Goal: Task Accomplishment & Management: Manage account settings

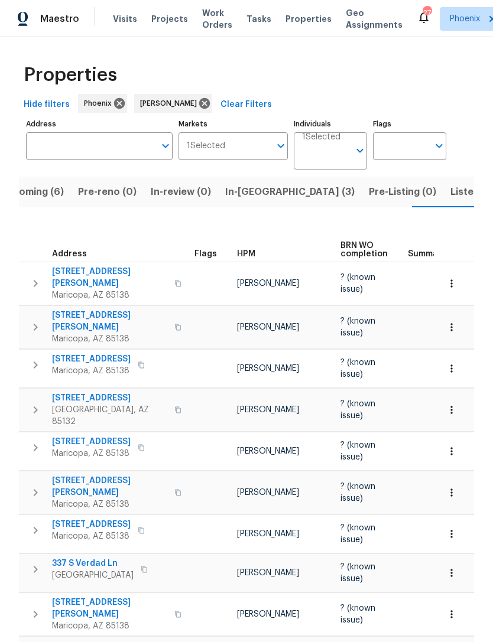
click at [450, 200] on span "Listed (17)" at bounding box center [474, 192] width 48 height 17
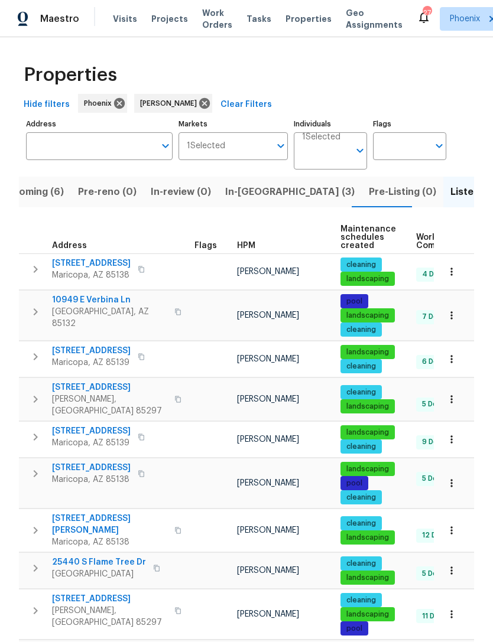
click at [247, 200] on span "In-reno (3)" at bounding box center [289, 192] width 129 height 17
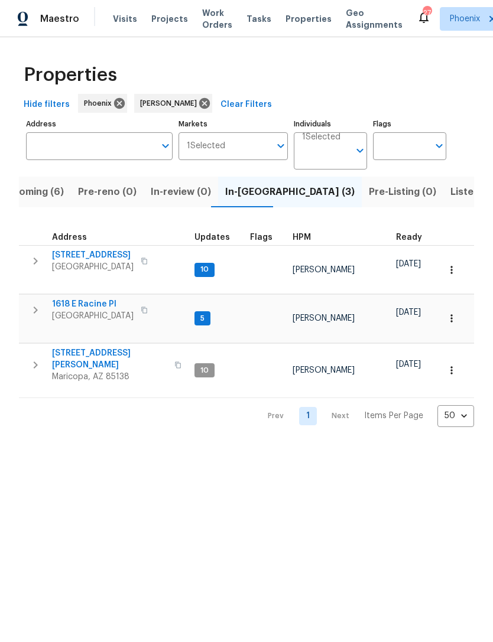
click at [87, 261] on span "5054 W Mercury Way" at bounding box center [93, 255] width 82 height 12
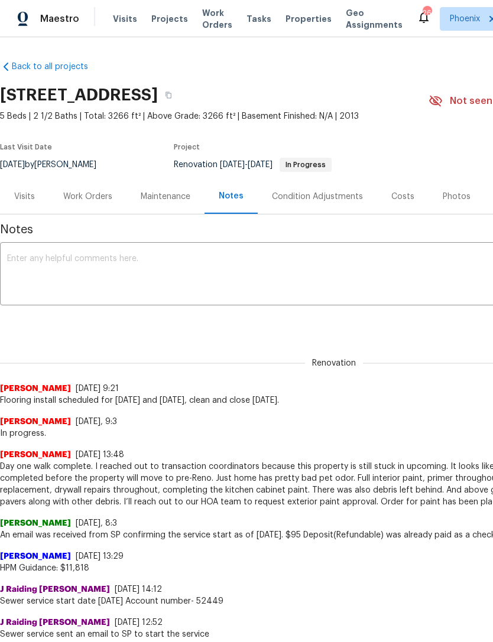
click at [92, 203] on div "Work Orders" at bounding box center [87, 197] width 49 height 12
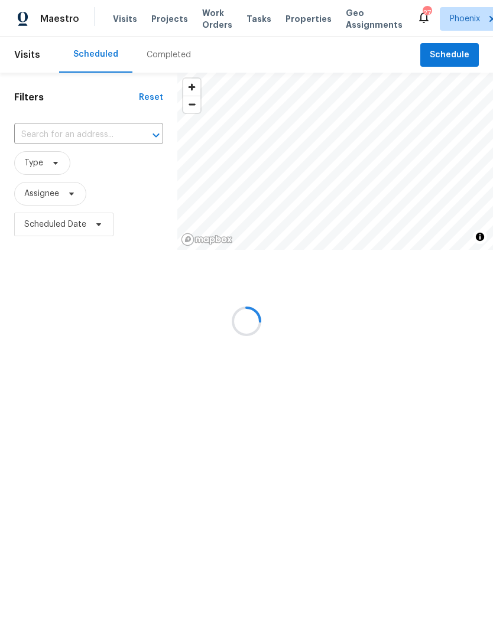
click at [53, 144] on input "text" at bounding box center [72, 135] width 116 height 18
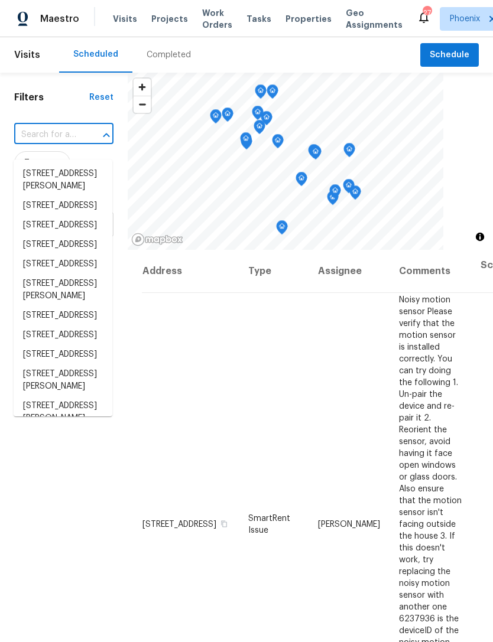
click at [40, 144] on input "text" at bounding box center [47, 135] width 66 height 18
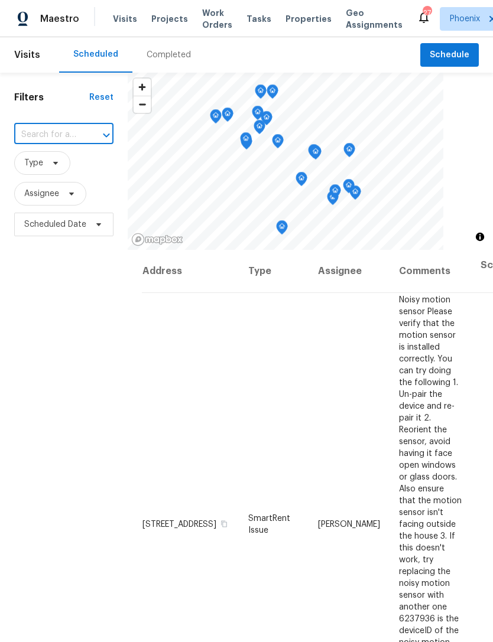
paste input "37711 W Bello Ln, Maricopa, AZ 85138"
type input "37711 W Bello Ln, Maricopa, AZ 85138"
click at [57, 180] on li "37711 W Bello Ln, Maricopa, AZ 85138" at bounding box center [63, 180] width 99 height 32
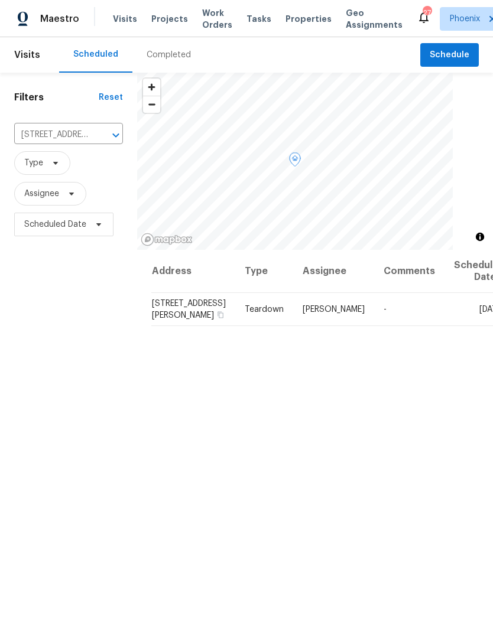
click at [0, 0] on icon at bounding box center [0, 0] width 0 height 0
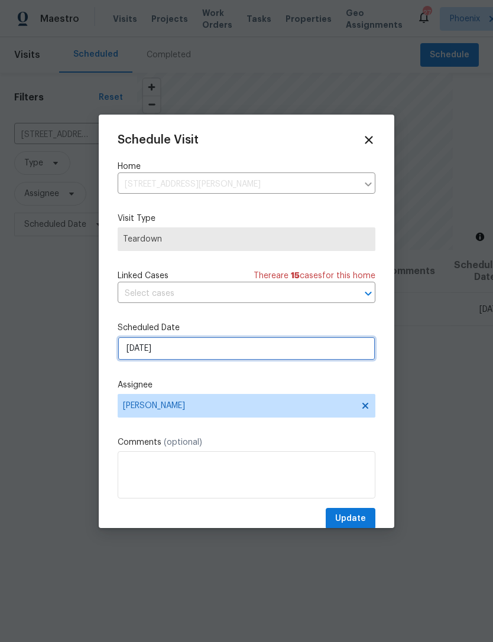
click at [223, 352] on input "8/24/2025" at bounding box center [247, 349] width 258 height 24
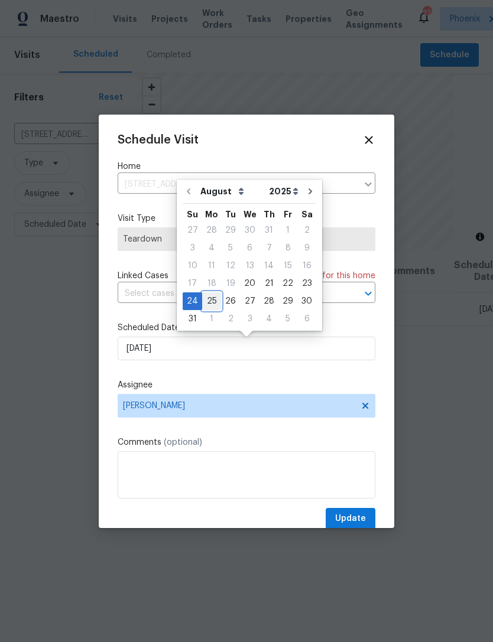
click at [211, 301] on div "25" at bounding box center [211, 301] width 19 height 17
type input "8/25/2025"
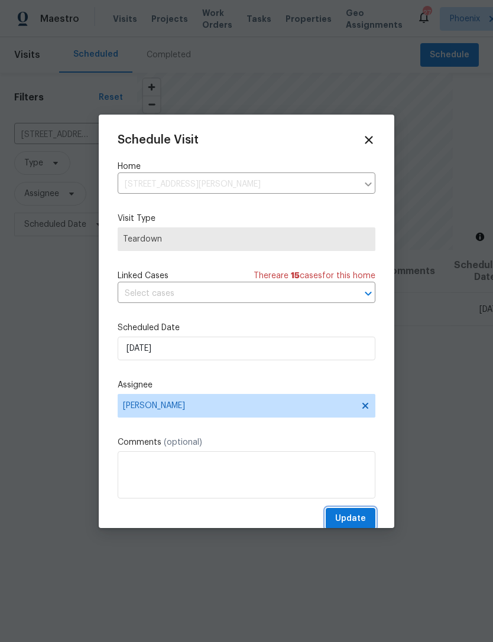
click at [355, 521] on span "Update" at bounding box center [350, 519] width 31 height 15
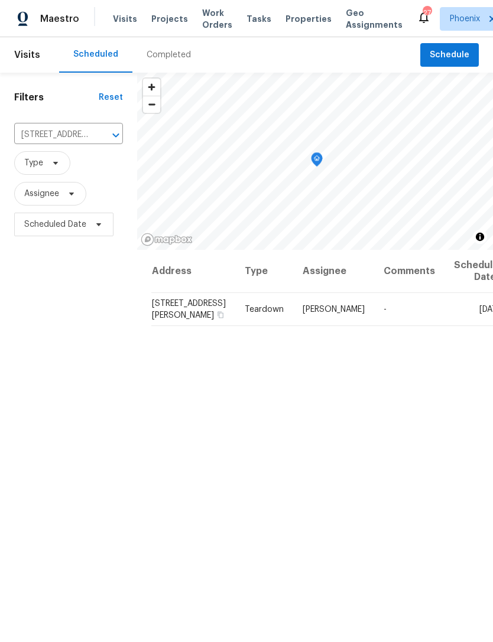
click at [98, 141] on icon "Clear" at bounding box center [101, 135] width 12 height 12
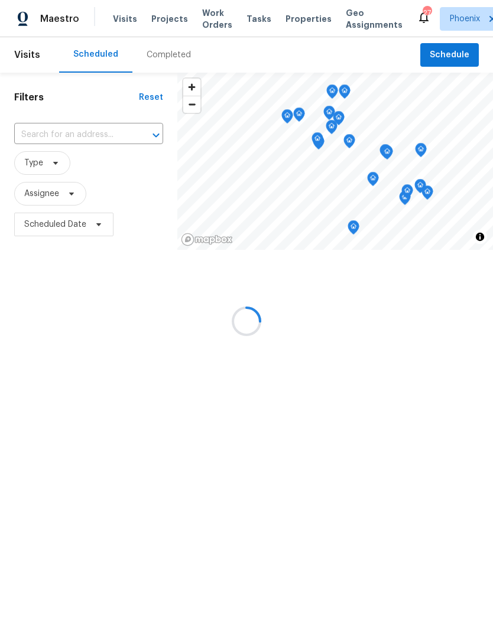
click at [46, 144] on input "text" at bounding box center [72, 135] width 116 height 18
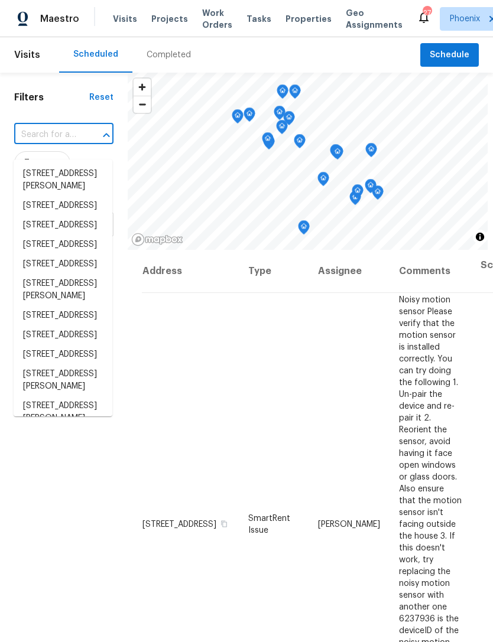
click at [45, 142] on input "text" at bounding box center [47, 135] width 66 height 18
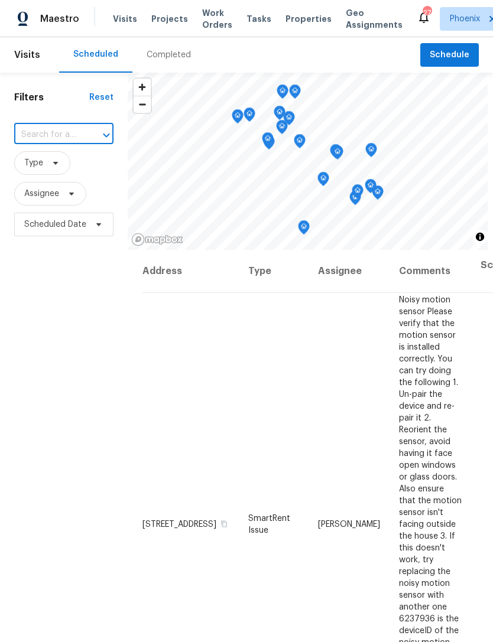
paste input "29820 N Mesquite Cir, Florence, AZ 85132"
type input "29820 N Mesquite Cir, Florence, AZ 85132"
click at [47, 184] on li "29820 N Mesquite Cir, Florence, AZ 85132" at bounding box center [63, 173] width 99 height 19
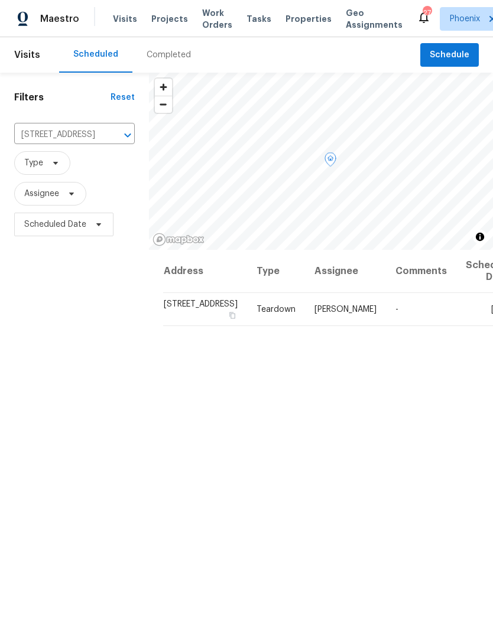
click at [0, 0] on icon at bounding box center [0, 0] width 0 height 0
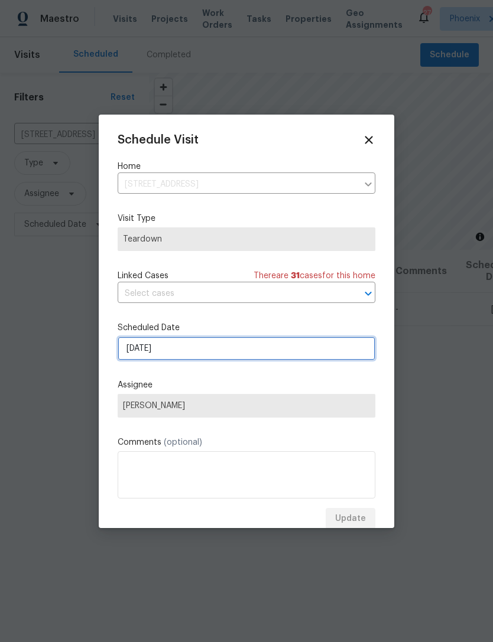
click at [236, 349] on input "8/24/2025" at bounding box center [247, 349] width 258 height 24
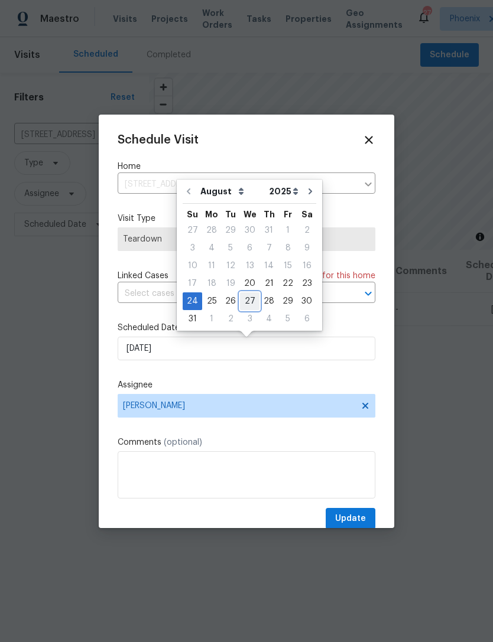
click at [248, 300] on div "27" at bounding box center [249, 301] width 19 height 17
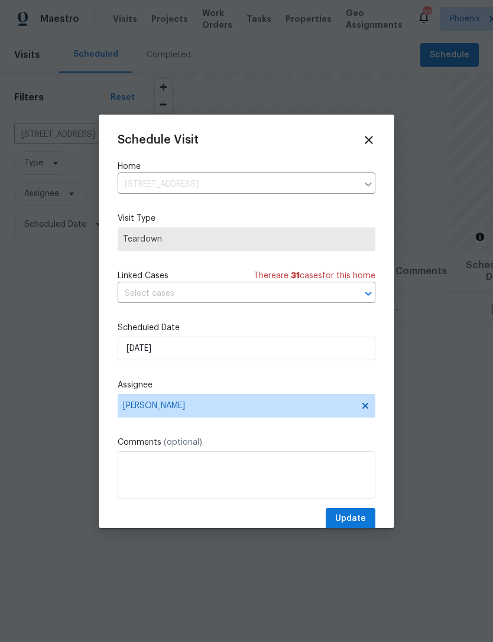
type input "8/27/2025"
click at [361, 520] on span "Update" at bounding box center [350, 519] width 31 height 15
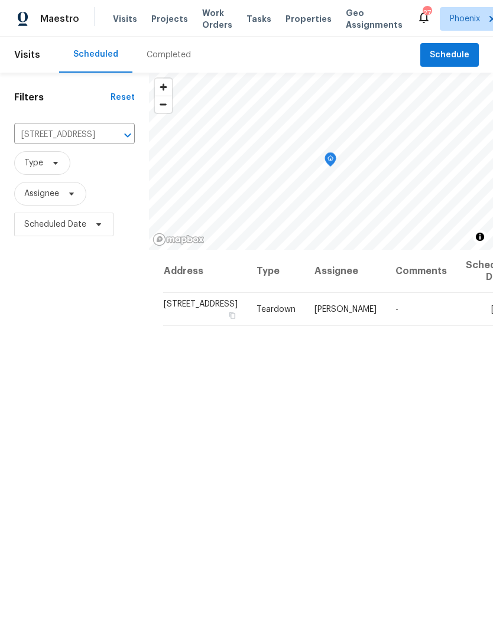
click at [106, 141] on icon "Clear" at bounding box center [112, 135] width 12 height 12
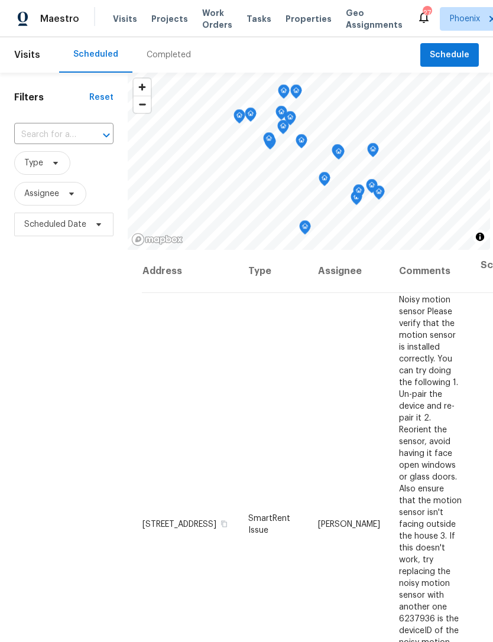
click at [41, 141] on input "text" at bounding box center [47, 135] width 66 height 18
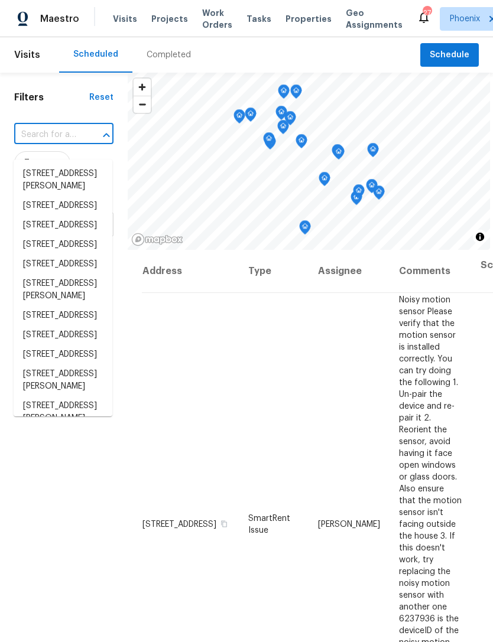
click at [42, 144] on input "text" at bounding box center [47, 135] width 66 height 18
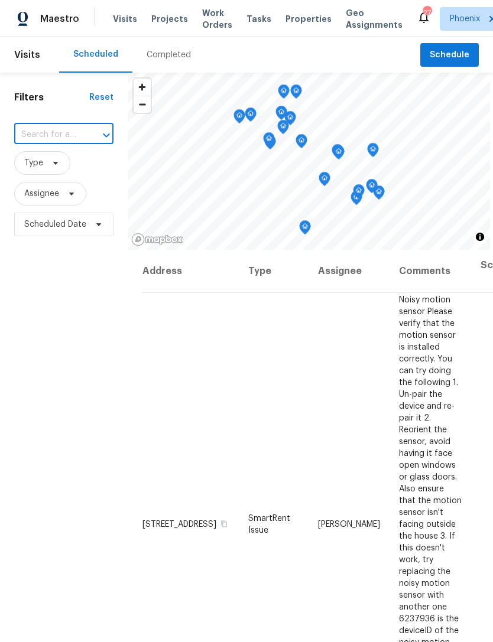
paste input "6255 S Opal Dr, Chandler, AZ 85249"
type input "6255 S Opal Dr, Chandler, AZ 85249"
click at [48, 184] on li "6255 S Opal Dr, Chandler, AZ 85249" at bounding box center [63, 180] width 99 height 32
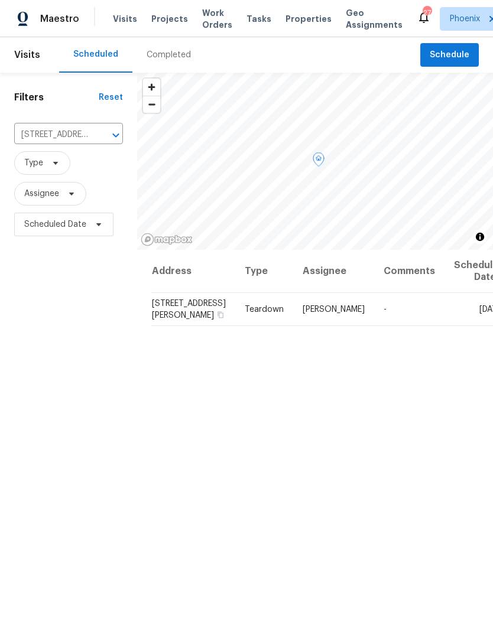
click at [0, 0] on icon at bounding box center [0, 0] width 0 height 0
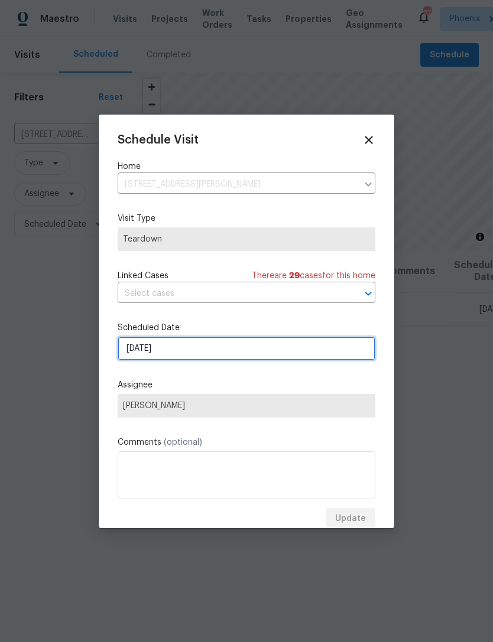
click at [236, 347] on input "8/27/2025" at bounding box center [247, 349] width 258 height 24
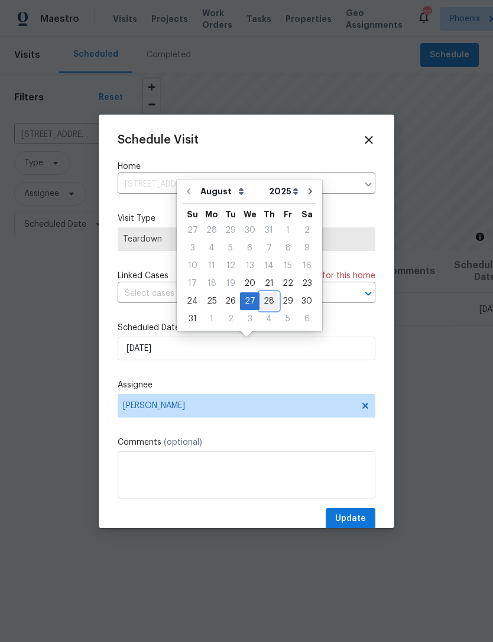
click at [264, 298] on div "28" at bounding box center [268, 301] width 19 height 17
type input "8/28/2025"
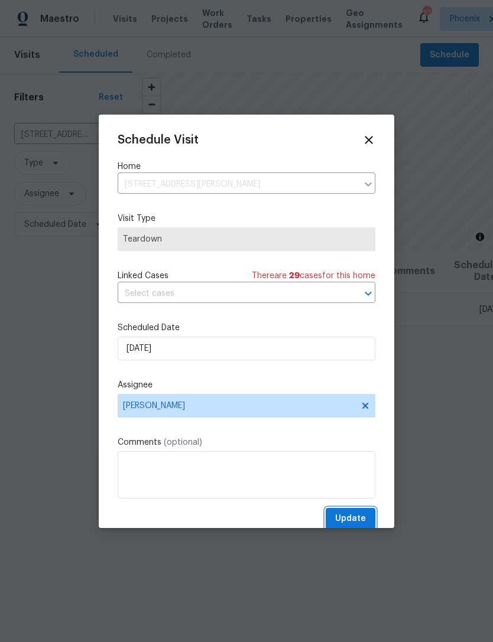
click at [358, 519] on span "Update" at bounding box center [350, 519] width 31 height 15
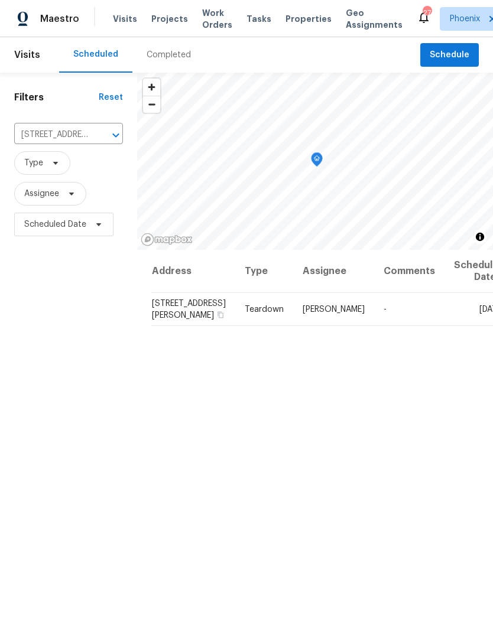
click at [97, 141] on icon "Clear" at bounding box center [101, 135] width 12 height 12
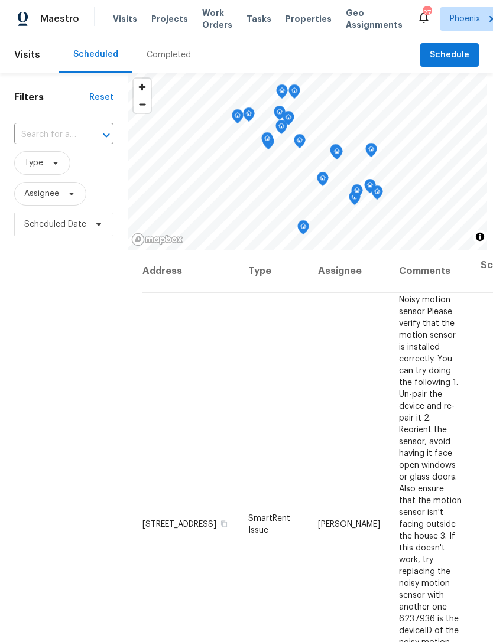
click at [54, 144] on input "text" at bounding box center [47, 135] width 66 height 18
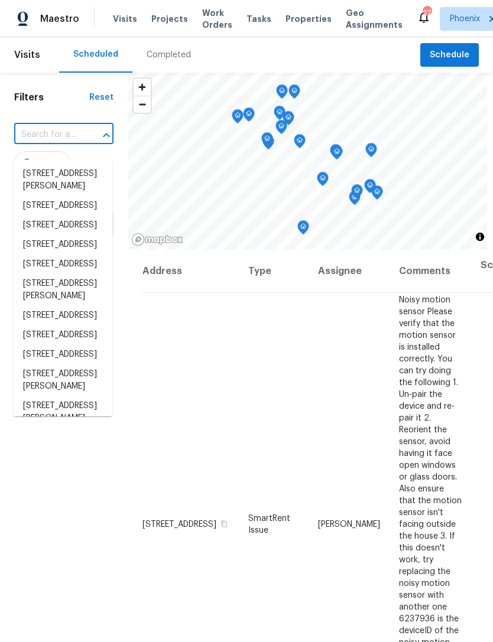
click at [49, 144] on input "text" at bounding box center [47, 135] width 66 height 18
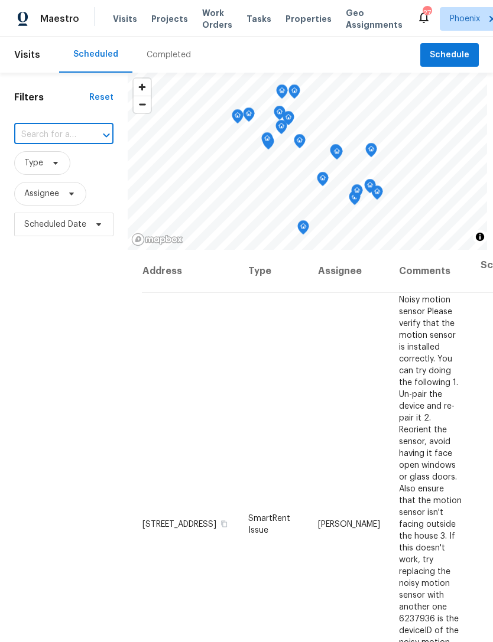
paste input "19282 N Toledo Ave, Maricopa, AZ 85138"
type input "19282 N Toledo Ave, Maricopa, AZ 85138"
click at [44, 177] on li "19282 N Toledo Ave, Maricopa, AZ 85138" at bounding box center [63, 173] width 99 height 19
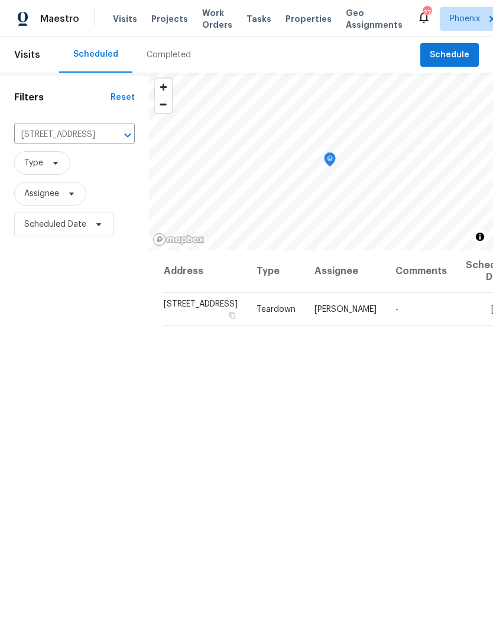
click at [456, 320] on td "Sun, Aug 24" at bounding box center [486, 309] width 60 height 33
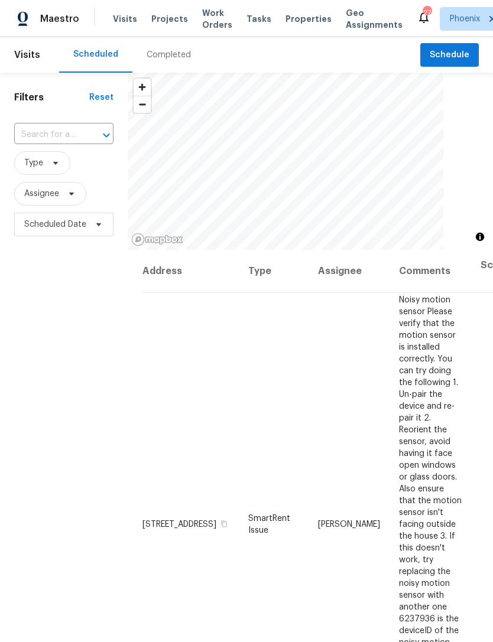
click at [60, 142] on input "text" at bounding box center [47, 135] width 66 height 18
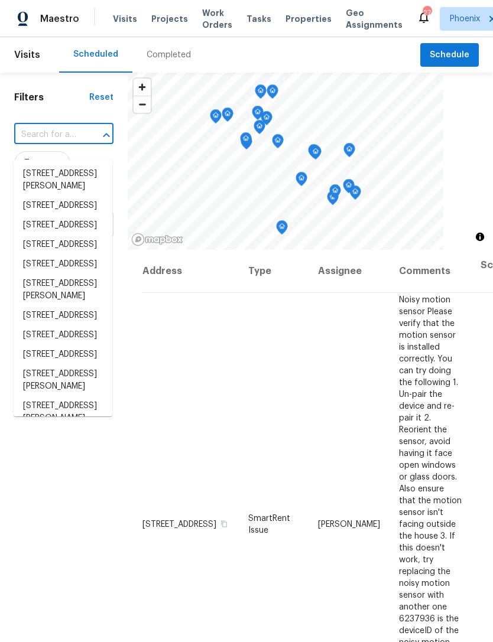
click at [39, 144] on input "text" at bounding box center [47, 135] width 66 height 18
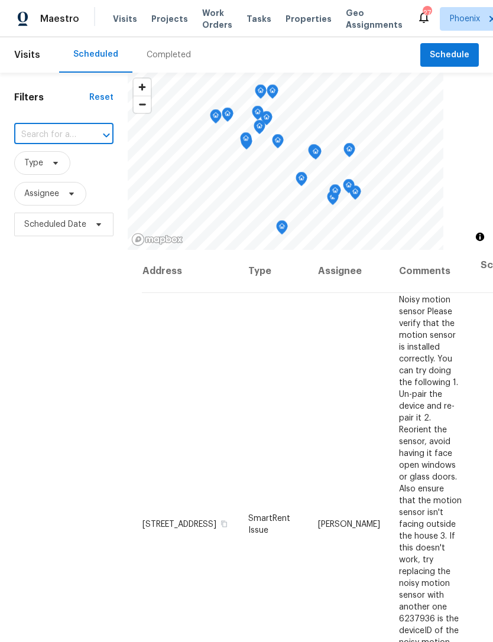
paste input "19282 N Toledo Ave, Maricopa, AZ 85138"
type input "19282 N Toledo Ave, Maricopa, AZ 85138"
click at [48, 178] on li "19282 N Toledo Ave, Maricopa, AZ 85138" at bounding box center [63, 173] width 99 height 19
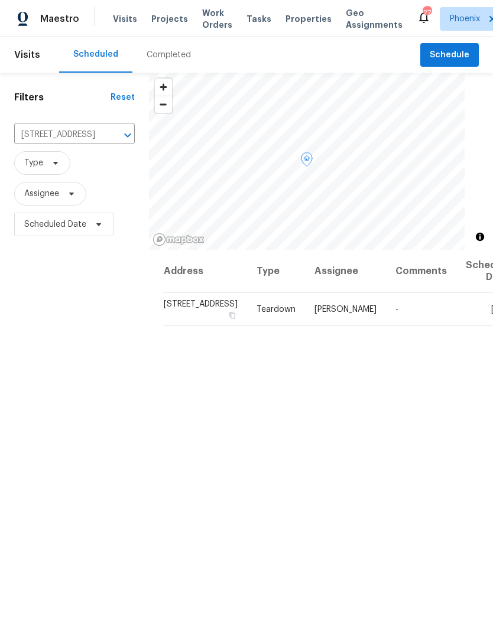
click at [0, 0] on icon at bounding box center [0, 0] width 0 height 0
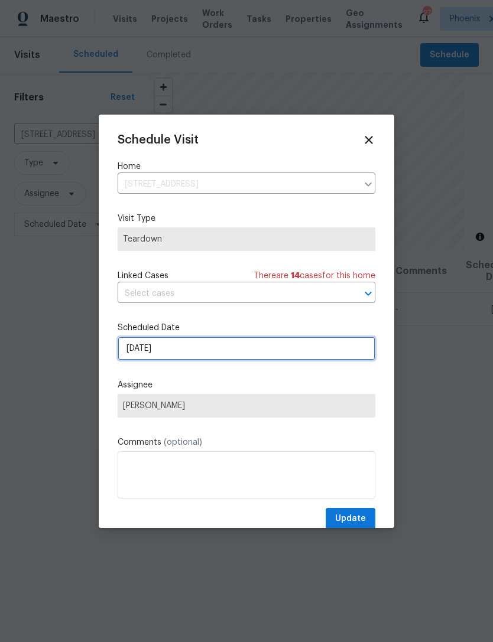
click at [236, 348] on input "8/24/2025" at bounding box center [247, 349] width 258 height 24
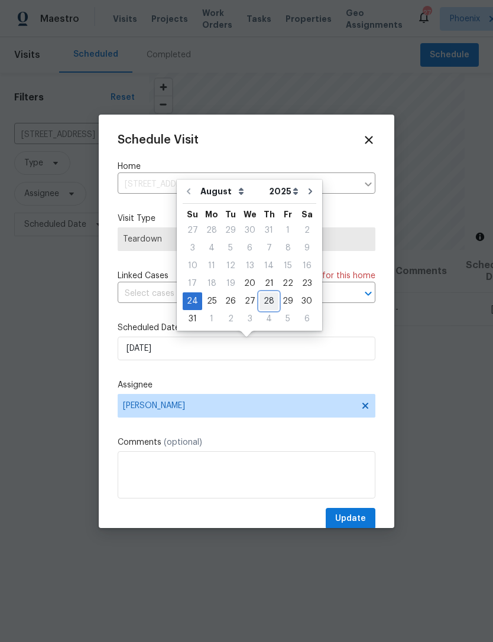
click at [263, 297] on div "28" at bounding box center [268, 301] width 19 height 17
type input "8/28/2025"
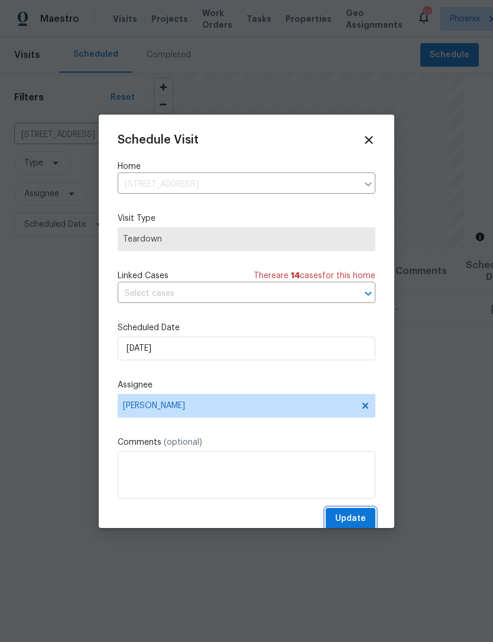
click at [359, 513] on button "Update" at bounding box center [350, 519] width 50 height 22
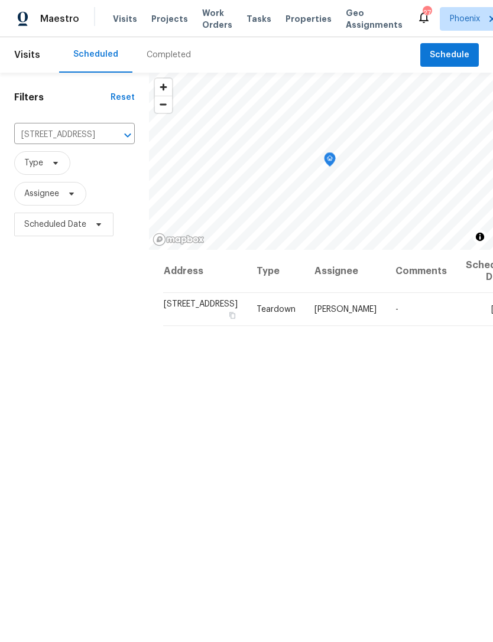
click at [176, 61] on div "Completed" at bounding box center [168, 55] width 44 height 12
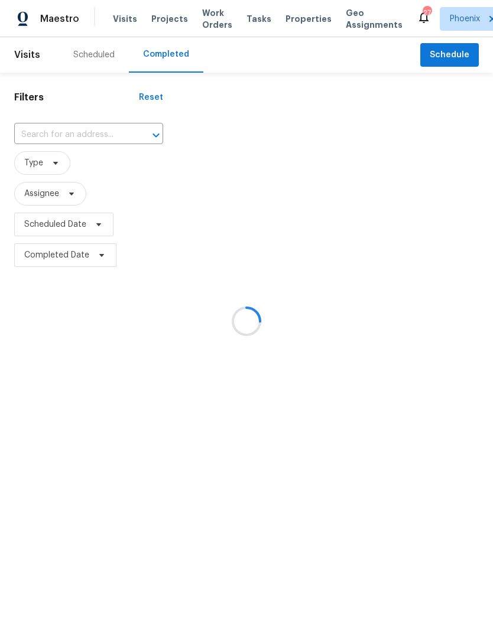
click at [93, 150] on div at bounding box center [246, 321] width 493 height 642
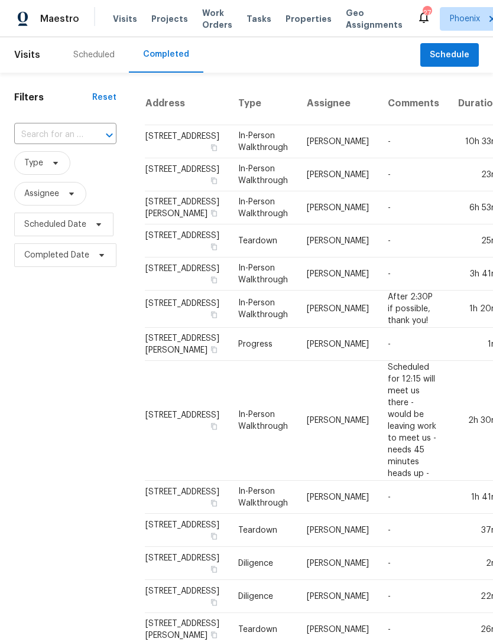
click at [95, 141] on div at bounding box center [101, 135] width 31 height 17
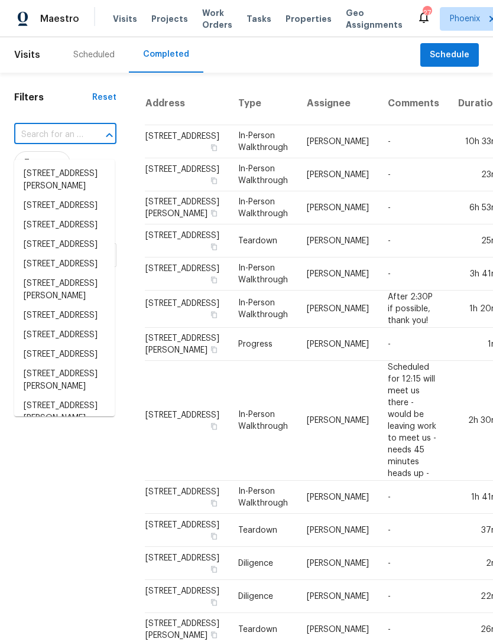
click at [58, 144] on input "text" at bounding box center [48, 135] width 69 height 18
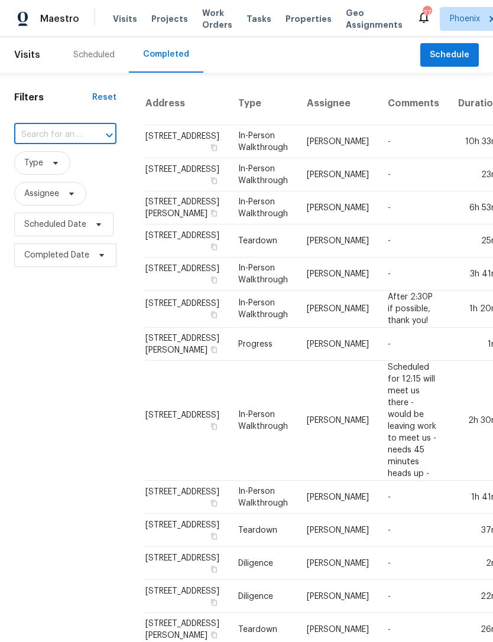
paste input "35972 W Seville Dr Maricopa, AZ 85138"
type input "35972 W Seville Dr Maricopa, AZ 85138"
click at [76, 178] on li "35972 W Seville Dr, Maricopa, AZ 85138" at bounding box center [64, 173] width 100 height 19
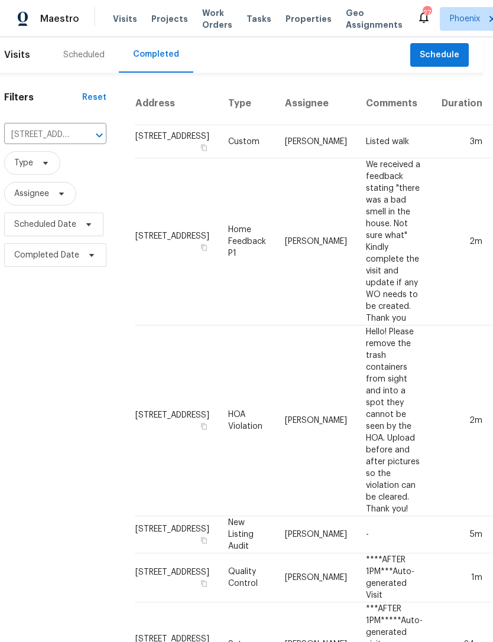
scroll to position [0, 8]
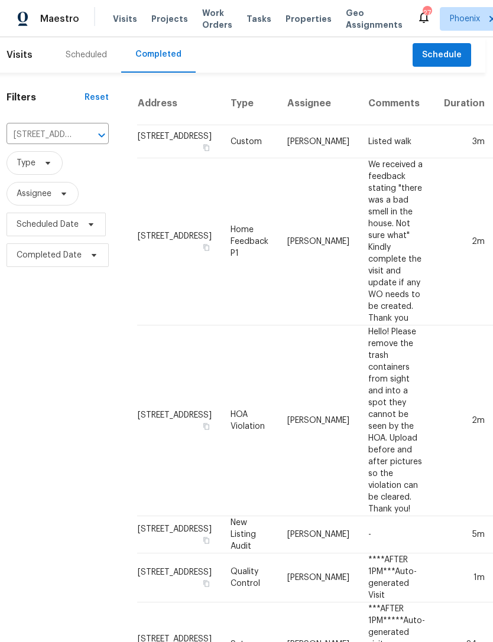
click at [87, 141] on icon "Clear" at bounding box center [86, 135] width 12 height 12
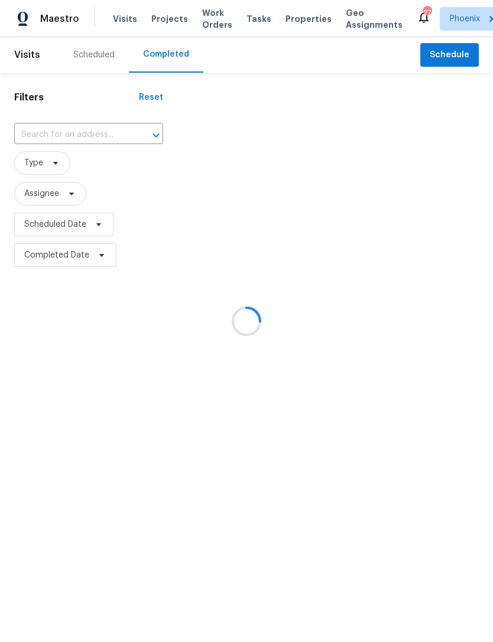
click at [56, 141] on div at bounding box center [246, 321] width 493 height 642
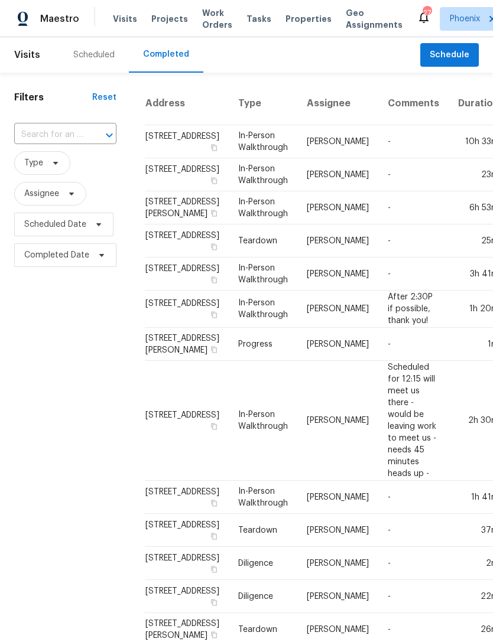
click at [51, 144] on input "text" at bounding box center [48, 135] width 69 height 18
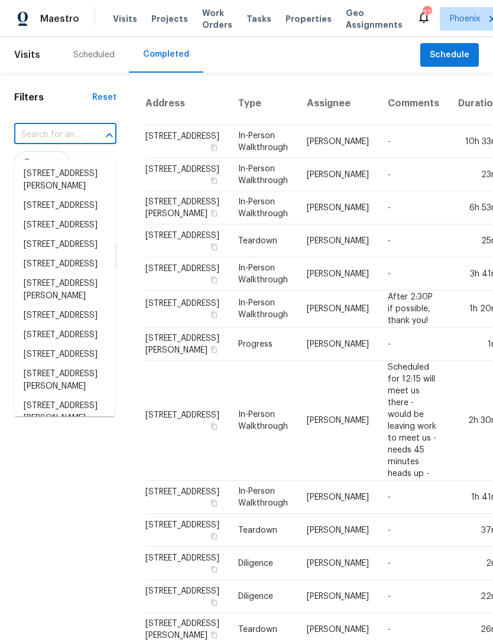
click at [43, 144] on input "text" at bounding box center [48, 135] width 69 height 18
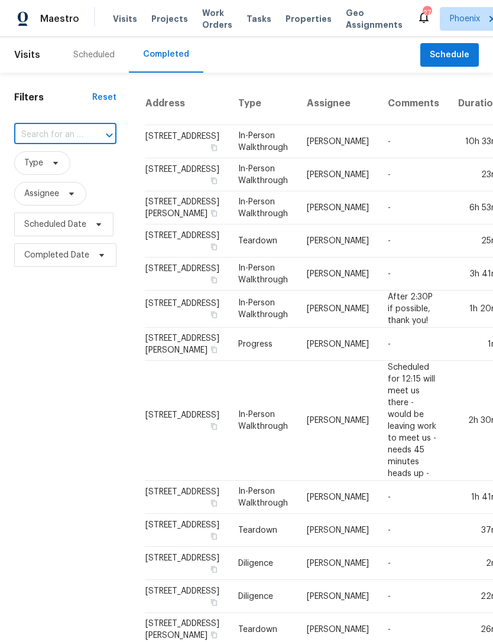
paste input "46027 W Guilder Ave Maricopa, AZ 85139"
type input "46027 W Guilder Ave Maricopa, AZ 85139"
click at [69, 177] on li "46027 W Guilder Ave, Maricopa, AZ 85139" at bounding box center [64, 173] width 100 height 19
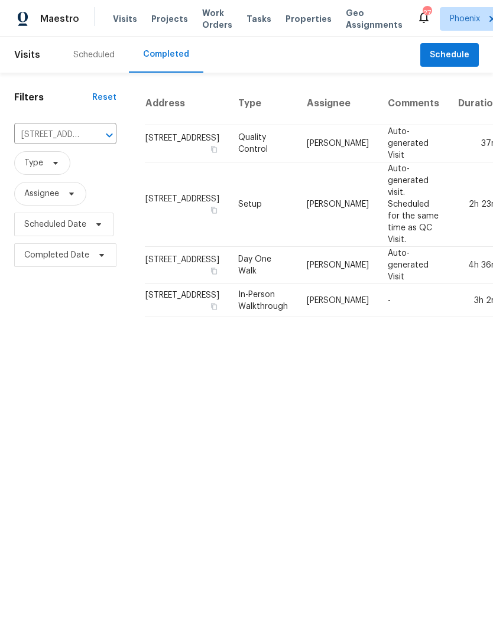
click at [97, 141] on icon "Clear" at bounding box center [94, 135] width 12 height 12
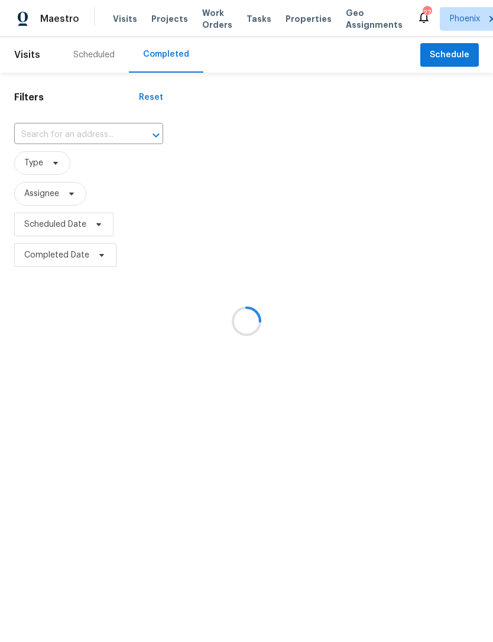
click at [69, 147] on div at bounding box center [246, 321] width 493 height 642
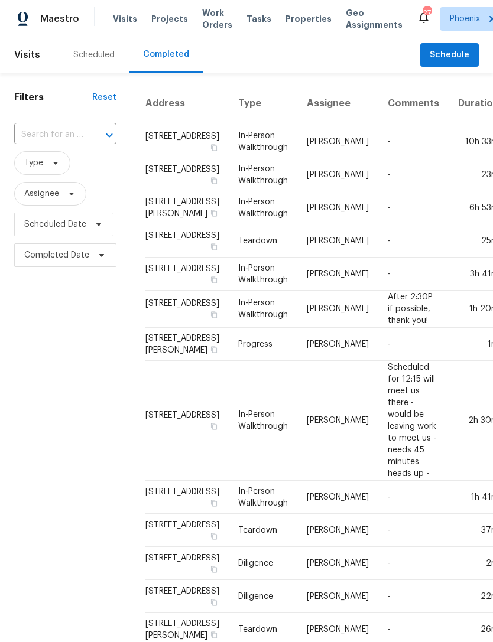
click at [48, 144] on input "text" at bounding box center [48, 135] width 69 height 18
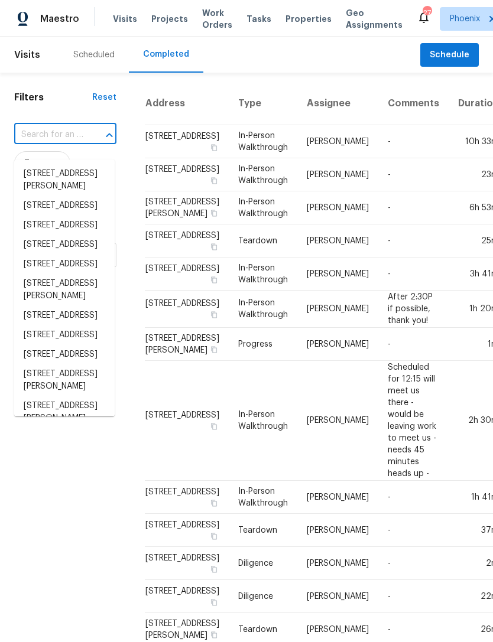
click at [45, 140] on input "text" at bounding box center [48, 135] width 69 height 18
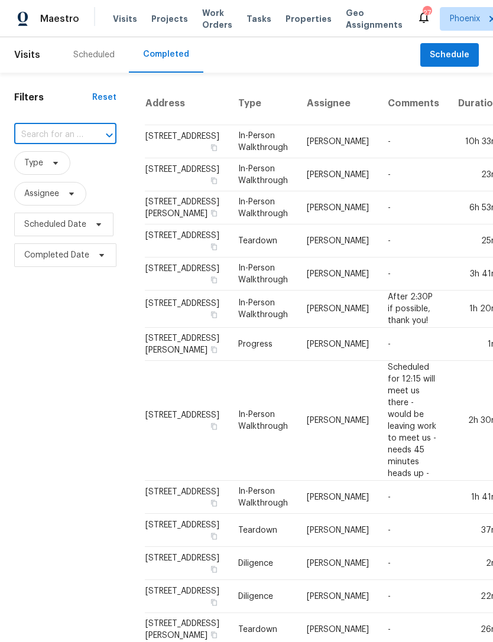
paste input "45997 W Windmill Dr Maricopa, AZ 85139"
type input "45997 W Windmill Dr Maricopa, AZ 85139"
click at [58, 183] on li "45997 W Windmill Dr, Maricopa, AZ 85139" at bounding box center [64, 173] width 100 height 19
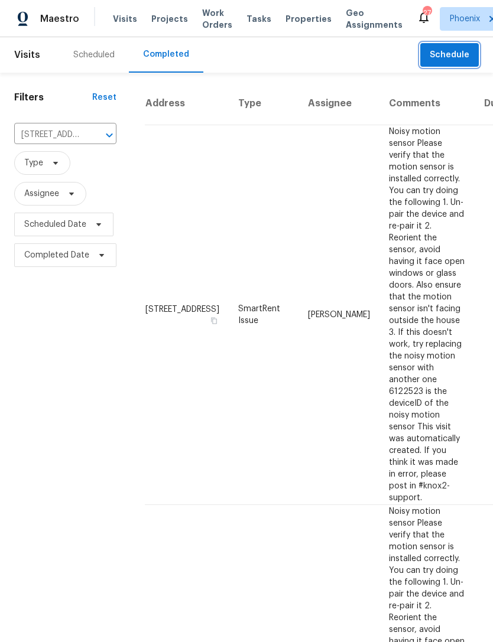
click at [458, 63] on span "Schedule" at bounding box center [449, 55] width 40 height 15
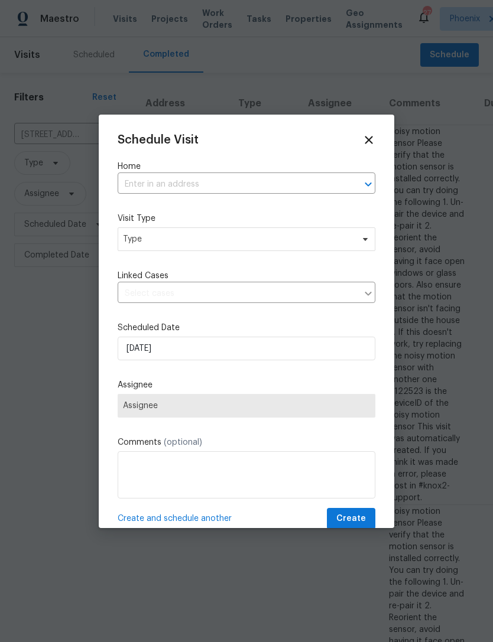
click at [243, 181] on input "text" at bounding box center [230, 184] width 224 height 18
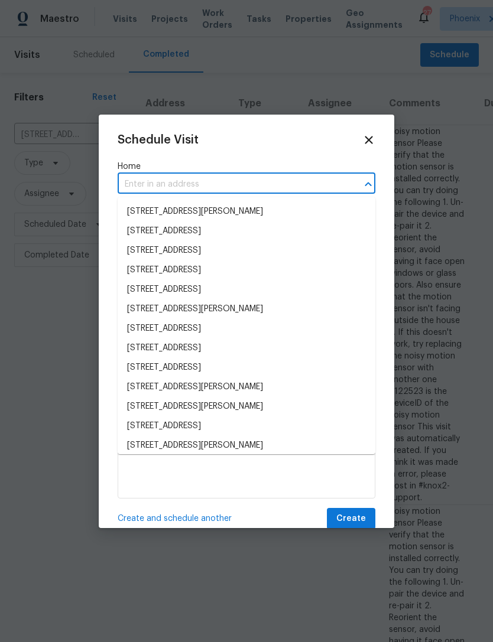
click at [159, 178] on input "text" at bounding box center [230, 184] width 224 height 18
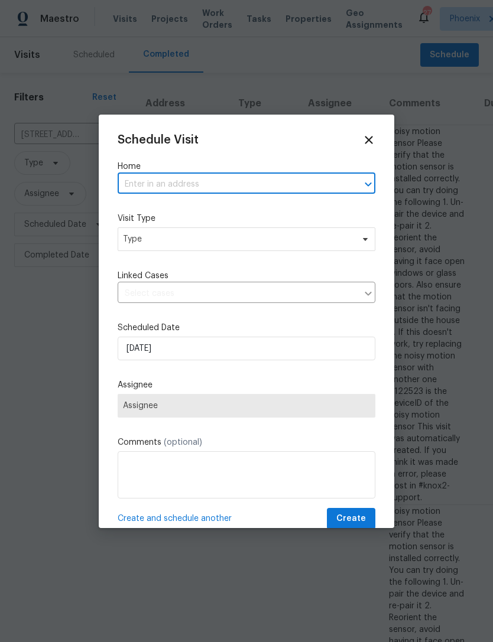
paste input "45997 W Windmill Dr Maricopa, AZ 85139"
type input "45997 W Windmill Dr Maricopa, AZ 85139"
click at [271, 213] on li "45997 W Windmill Dr, Maricopa, AZ 85139" at bounding box center [247, 211] width 258 height 19
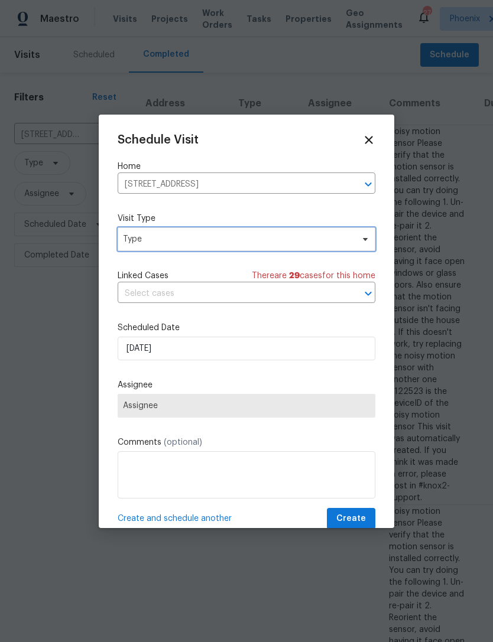
click at [266, 239] on span "Type" at bounding box center [238, 239] width 230 height 12
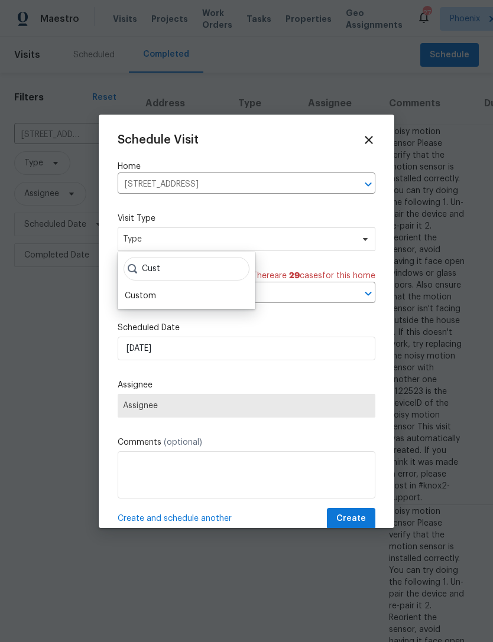
type input "Cust"
click at [151, 291] on div "Custom" at bounding box center [140, 296] width 31 height 12
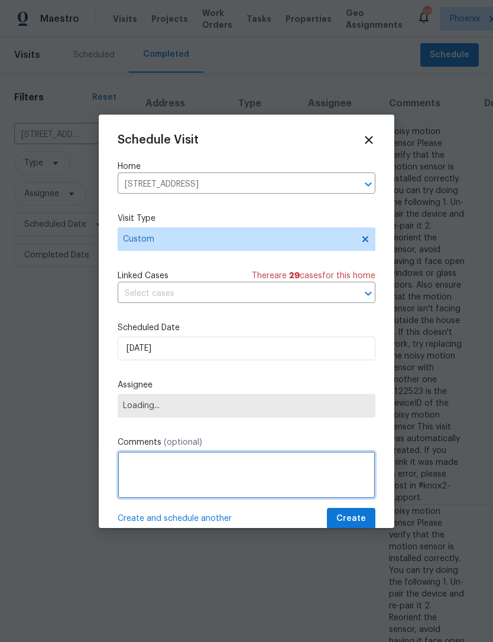
click at [180, 481] on textarea at bounding box center [247, 474] width 258 height 47
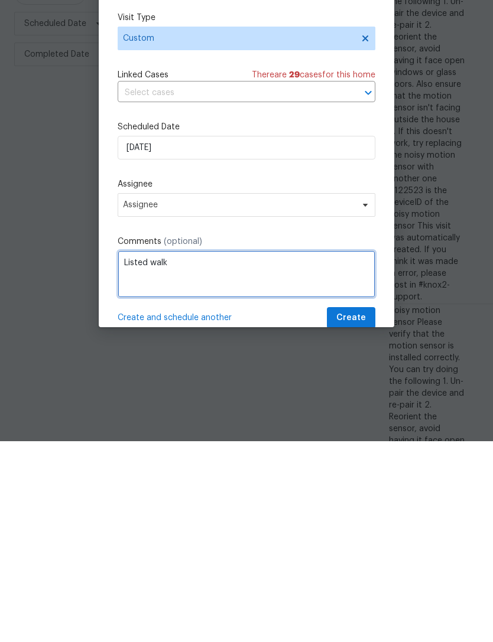
type textarea "Listed walk"
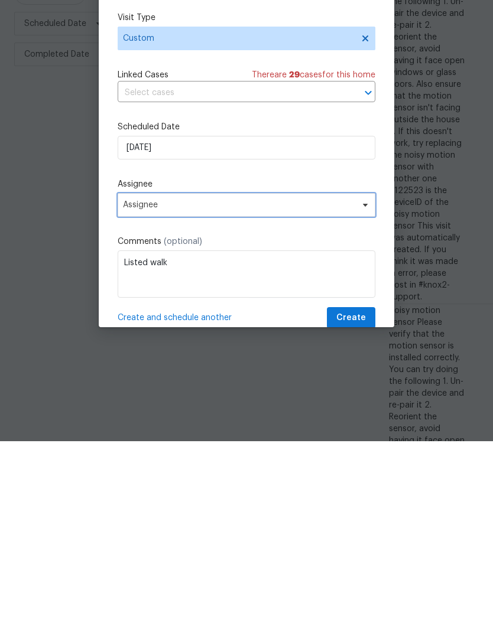
click at [359, 401] on span at bounding box center [363, 405] width 13 height 9
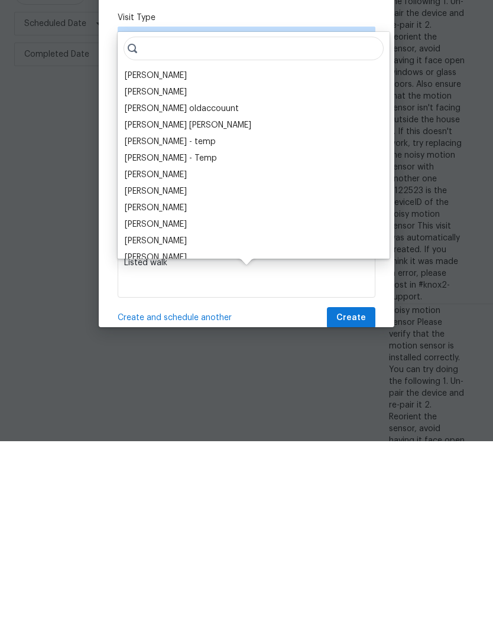
click at [187, 271] on div "[PERSON_NAME]" at bounding box center [156, 277] width 62 height 12
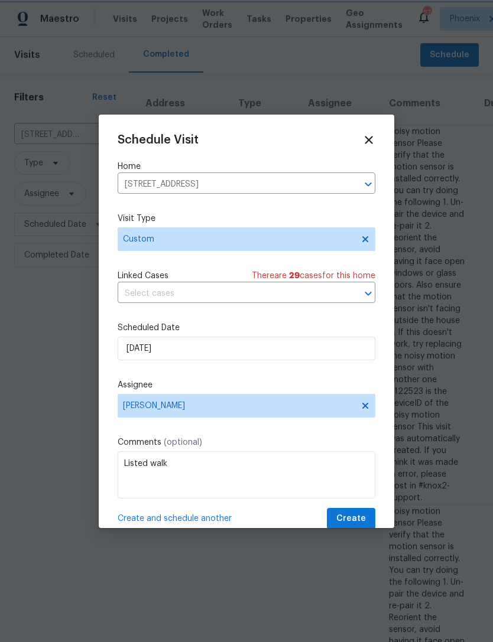
scroll to position [0, 0]
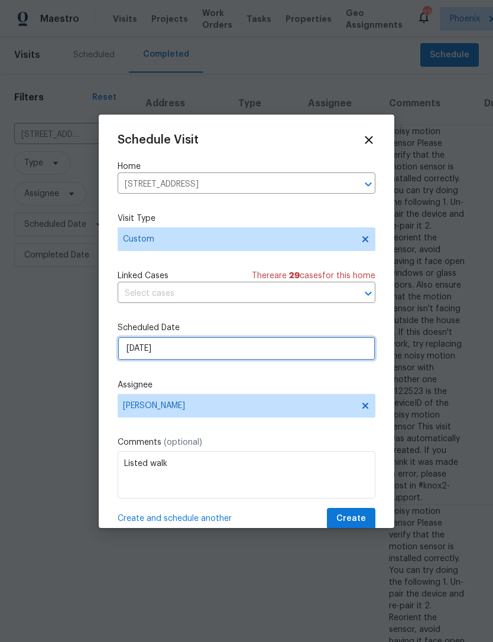
click at [258, 350] on input "8/20/2025" at bounding box center [247, 349] width 258 height 24
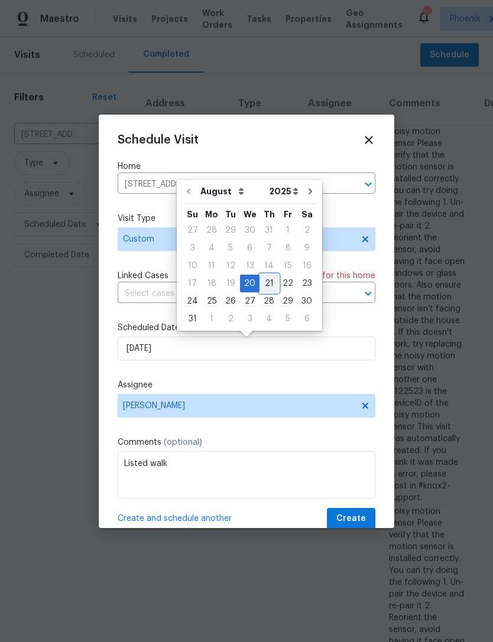
click at [261, 286] on div "21" at bounding box center [268, 283] width 19 height 17
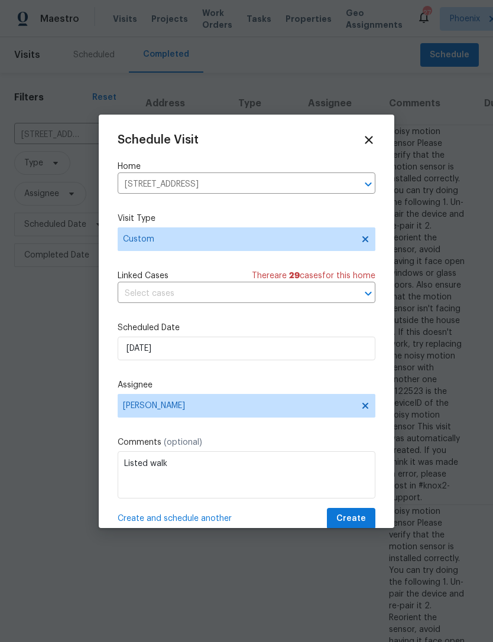
type input "8/21/2025"
click at [356, 515] on span "Create" at bounding box center [351, 519] width 30 height 15
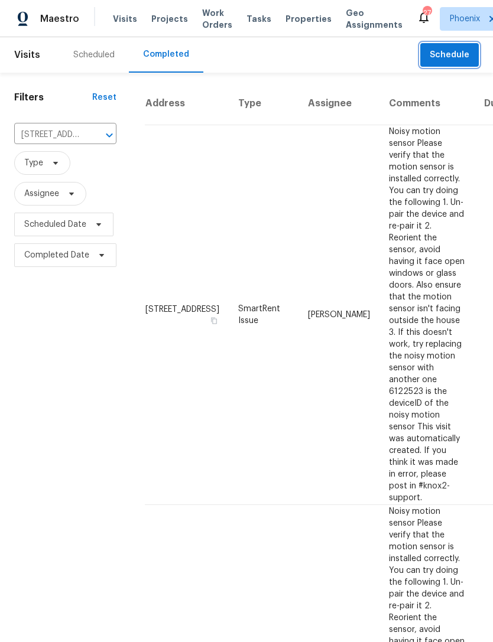
click at [91, 141] on icon "Clear" at bounding box center [94, 135] width 12 height 12
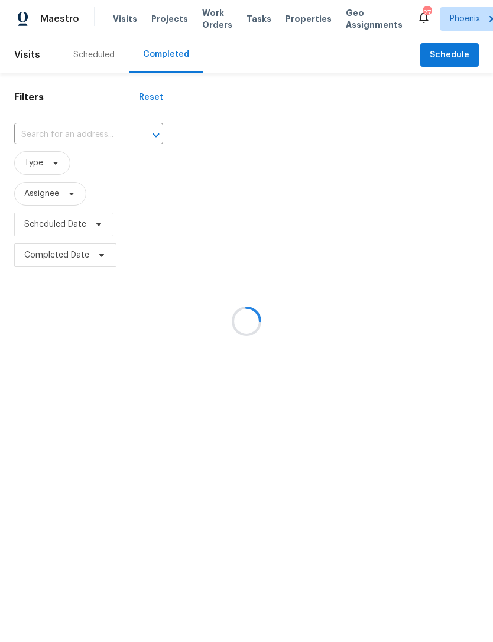
click at [66, 142] on input "text" at bounding box center [72, 135] width 116 height 18
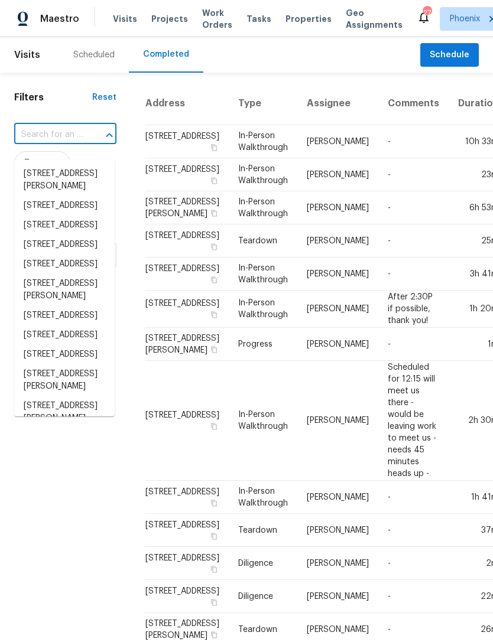
click at [48, 141] on input "text" at bounding box center [48, 135] width 69 height 18
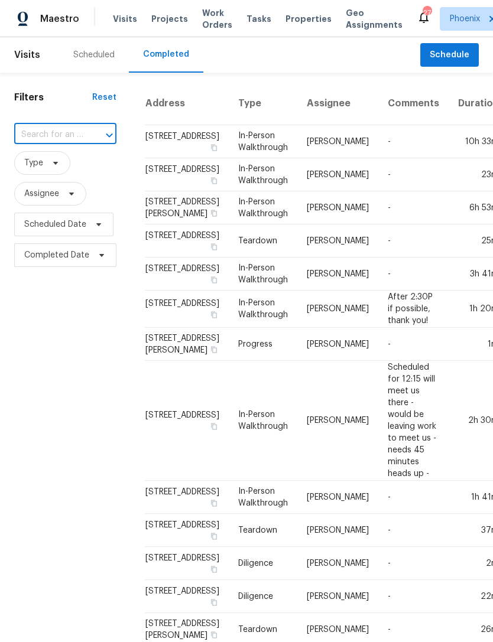
paste input "41341 W Parkhill Dr Maricopa, AZ 85138"
type input "41341 W Parkhill Dr Maricopa, AZ 85138"
click at [66, 178] on li "41341 W Parkhill Dr, Maricopa, AZ 85138" at bounding box center [64, 180] width 100 height 32
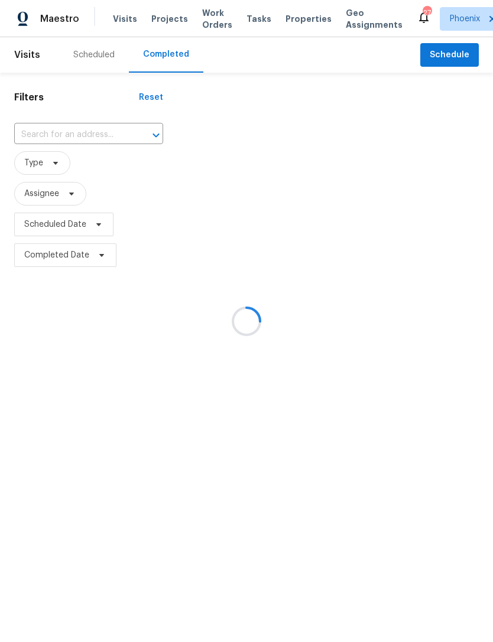
type input "41341 W Parkhill Dr, Maricopa, AZ 85138"
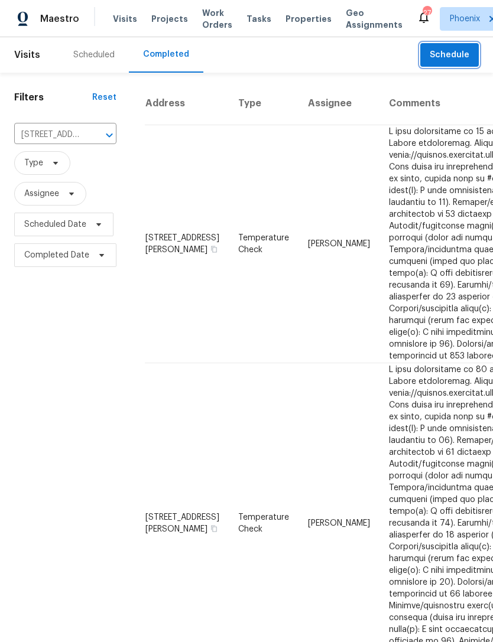
click at [460, 63] on span "Schedule" at bounding box center [449, 55] width 40 height 15
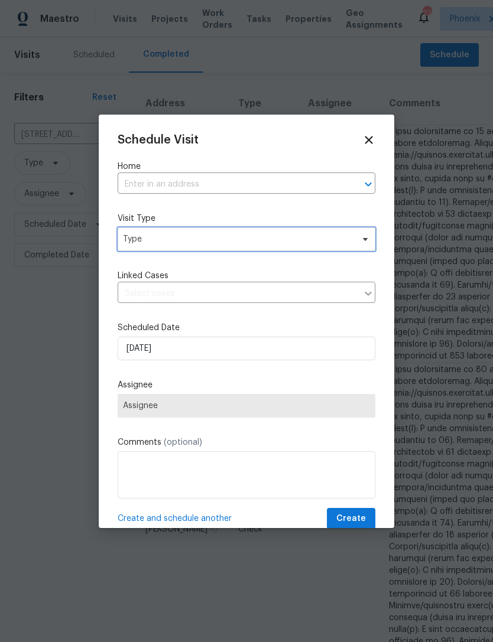
click at [344, 242] on span "Type" at bounding box center [238, 239] width 230 height 12
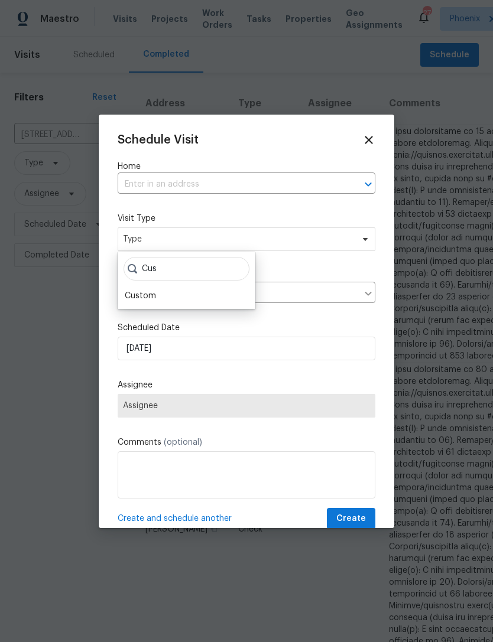
type input "Cus"
click at [150, 291] on div "Custom" at bounding box center [140, 296] width 31 height 12
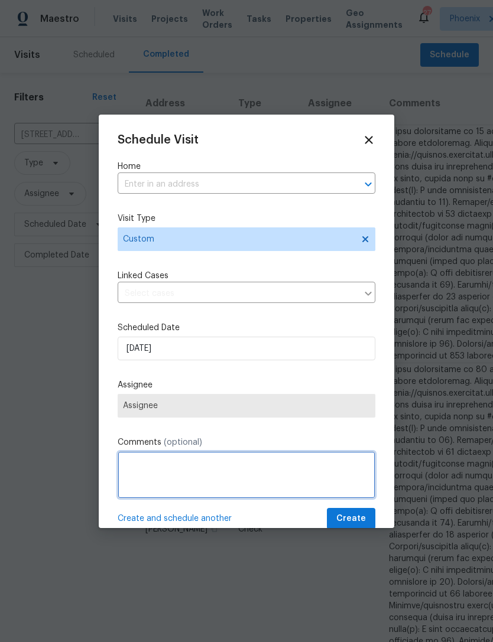
click at [190, 482] on textarea at bounding box center [247, 474] width 258 height 47
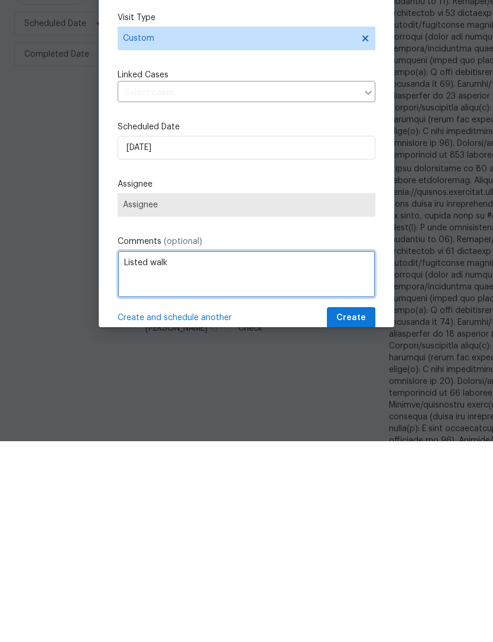
type textarea "Listed walk"
click at [347, 401] on span "Assignee" at bounding box center [246, 405] width 247 height 9
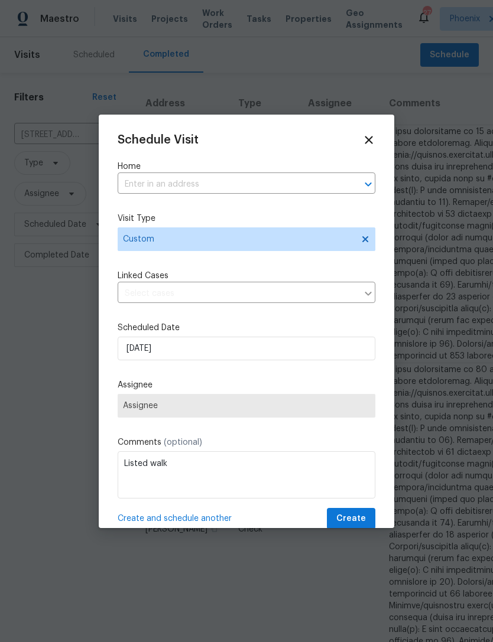
click at [351, 396] on span "Assignee" at bounding box center [247, 406] width 258 height 24
click at [327, 408] on span "Assignee" at bounding box center [246, 405] width 247 height 9
click at [174, 178] on input "text" at bounding box center [230, 184] width 224 height 18
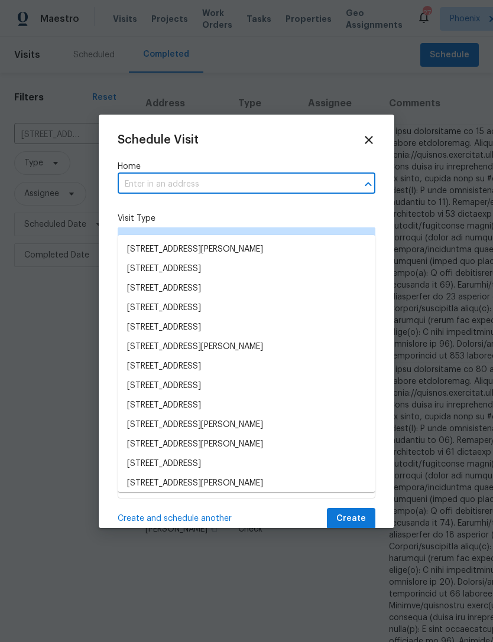
click at [141, 179] on input "text" at bounding box center [230, 184] width 224 height 18
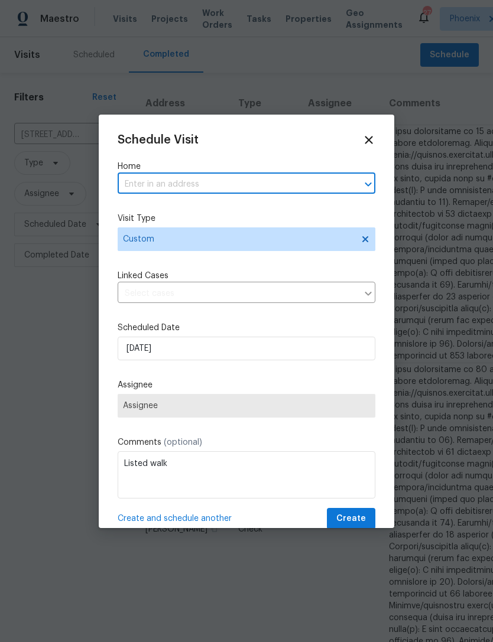
paste input "41341 W Parkhill Dr Maricopa, AZ 85138"
type input "41341 W Parkhill Dr Maricopa, AZ 85138"
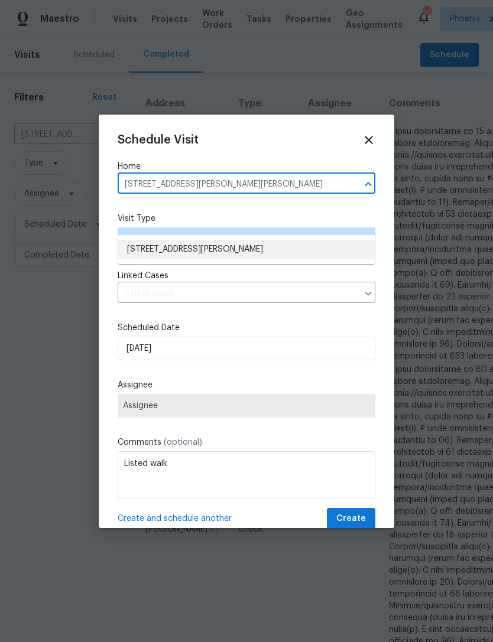
click at [263, 240] on li "41341 W Parkhill Dr, Maricopa, AZ 85138" at bounding box center [247, 249] width 258 height 19
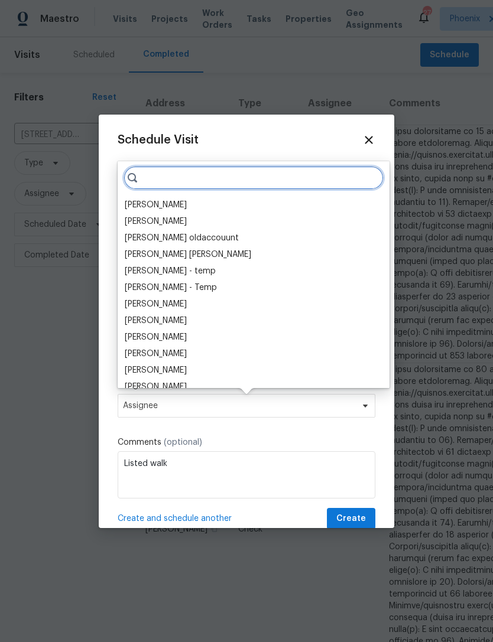
scroll to position [0, 0]
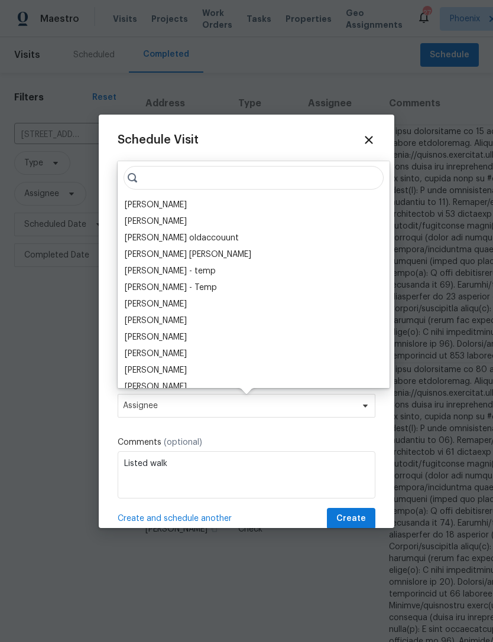
click at [187, 203] on div "[PERSON_NAME]" at bounding box center [156, 205] width 62 height 12
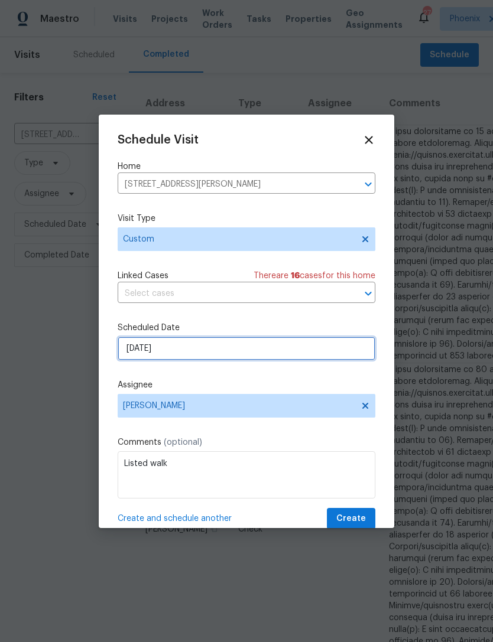
click at [275, 348] on input "8/20/2025" at bounding box center [247, 349] width 258 height 24
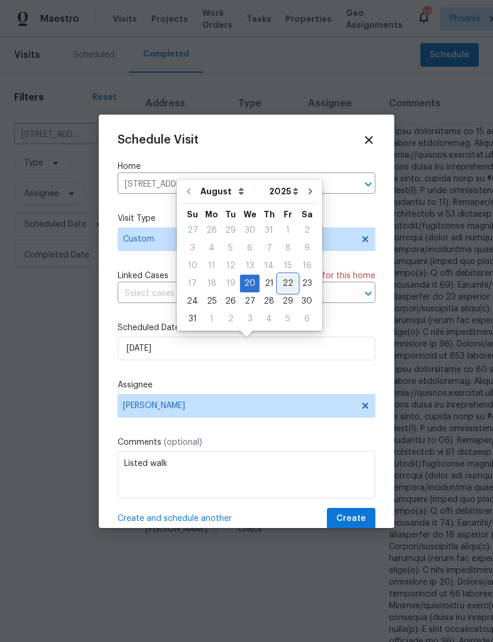
click at [281, 282] on div "22" at bounding box center [287, 283] width 19 height 17
type input "8/22/2025"
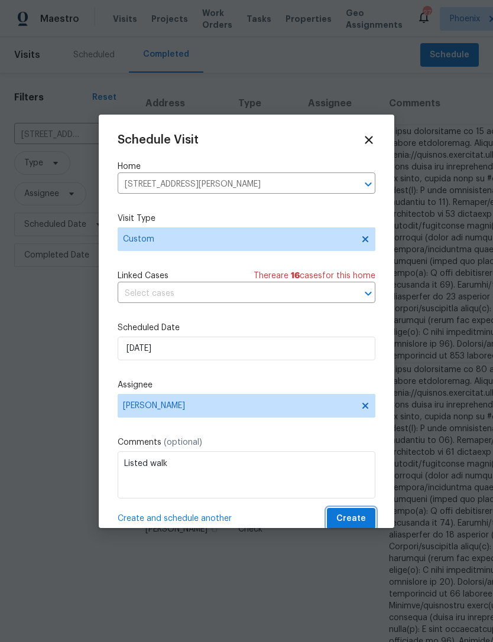
click at [354, 516] on span "Create" at bounding box center [351, 519] width 30 height 15
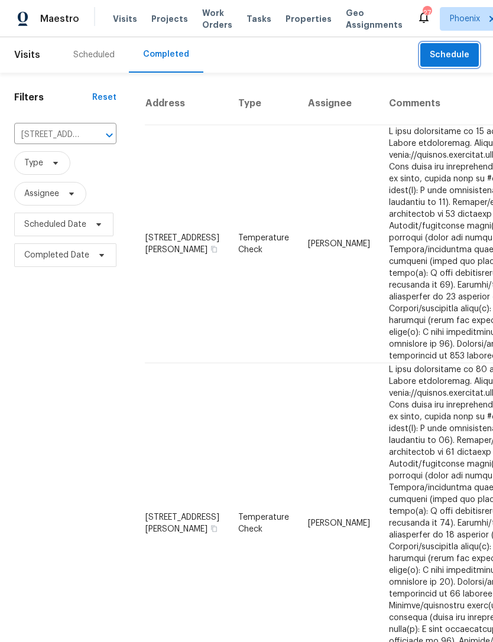
click at [464, 63] on span "Schedule" at bounding box center [449, 55] width 40 height 15
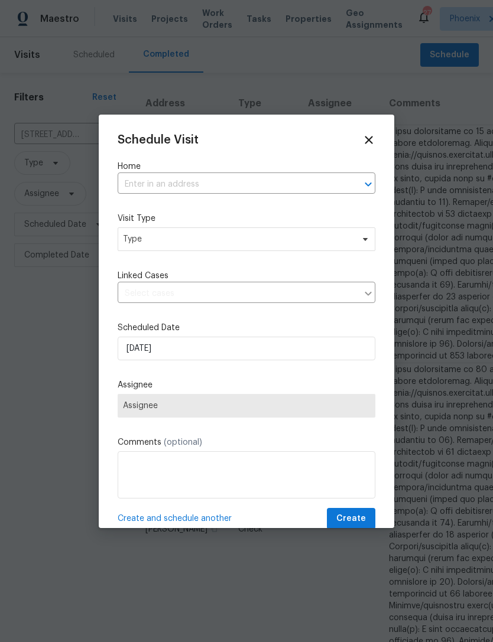
click at [224, 185] on input "text" at bounding box center [230, 184] width 224 height 18
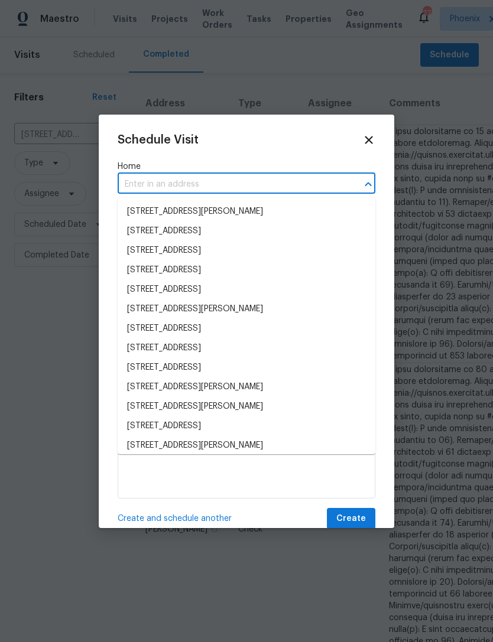
click at [183, 180] on input "text" at bounding box center [230, 184] width 224 height 18
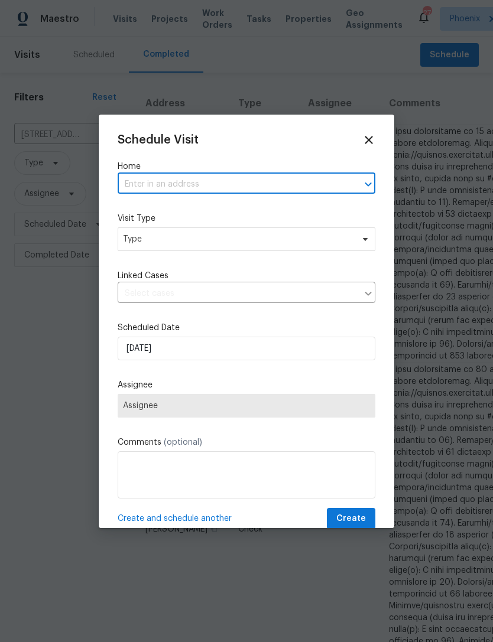
paste input "25440 S Flame Tree Dr Sun Lakes, AZ 85248"
type input "25440 S Flame Tree Dr Sun Lakes, AZ 85248"
click at [244, 209] on li "25440 S Flame Tree Dr, Sun Lakes, AZ 85248" at bounding box center [247, 211] width 258 height 19
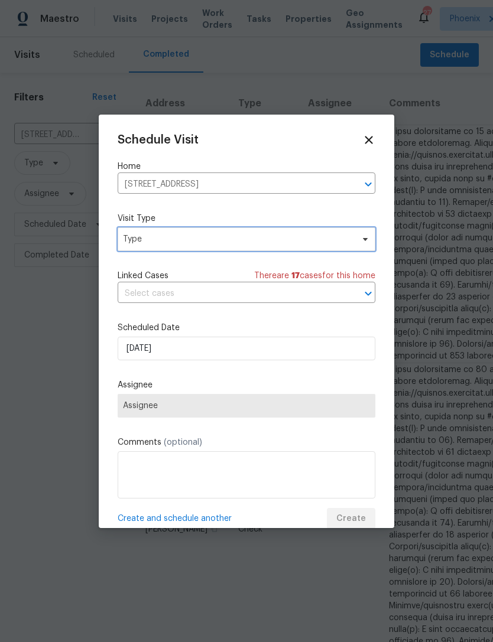
click at [255, 240] on span "Type" at bounding box center [238, 239] width 230 height 12
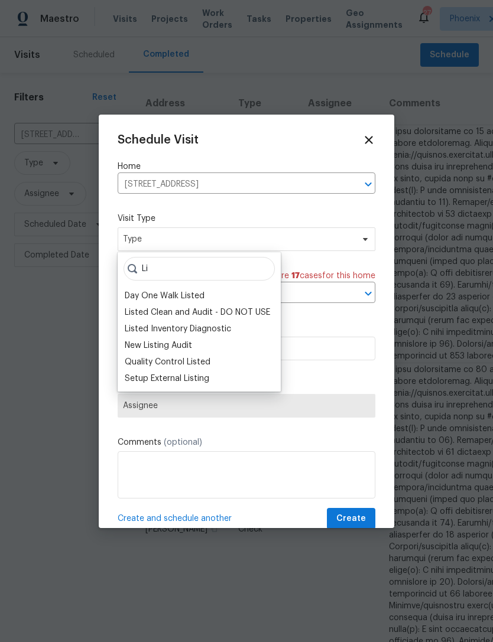
type input "L"
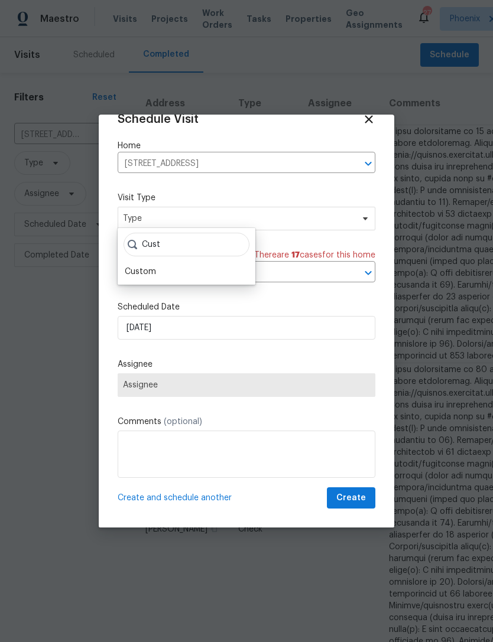
scroll to position [23, 0]
type input "Cust"
click at [128, 272] on div "Custom" at bounding box center [140, 273] width 31 height 12
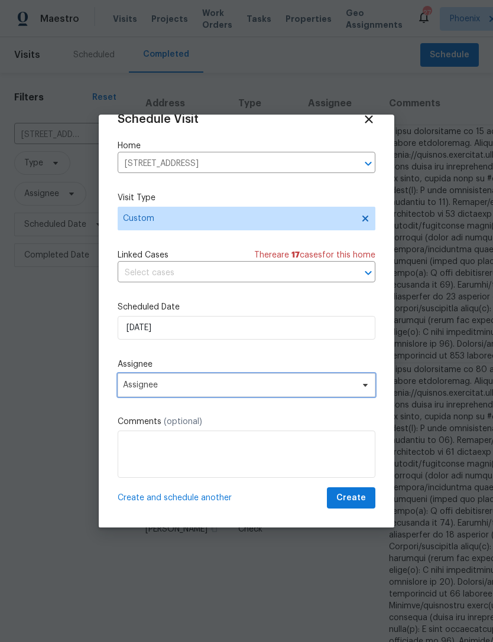
click at [284, 380] on span "Assignee" at bounding box center [247, 385] width 258 height 24
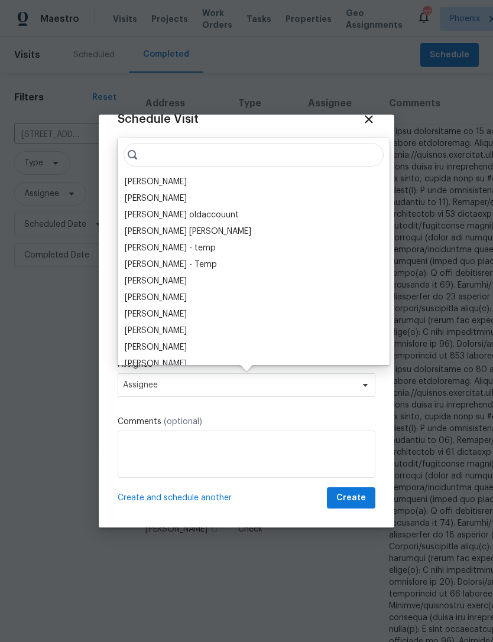
click at [187, 182] on div "[PERSON_NAME]" at bounding box center [156, 182] width 62 height 12
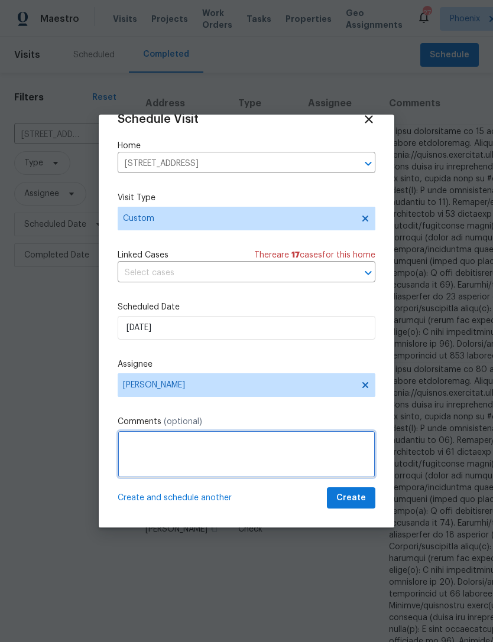
click at [189, 462] on textarea at bounding box center [247, 454] width 258 height 47
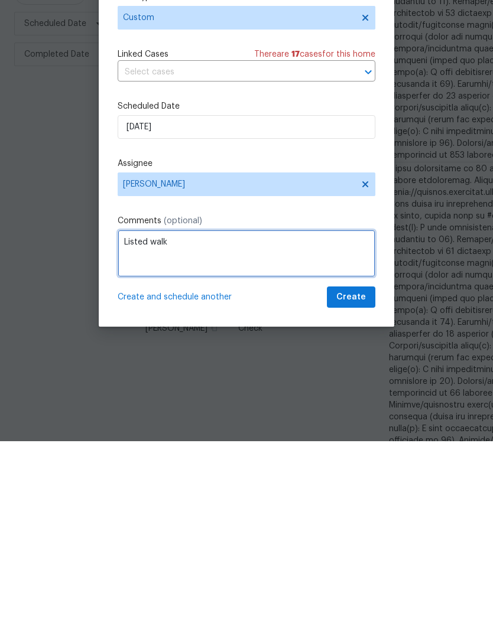
scroll to position [38, 0]
type textarea "Listed walk"
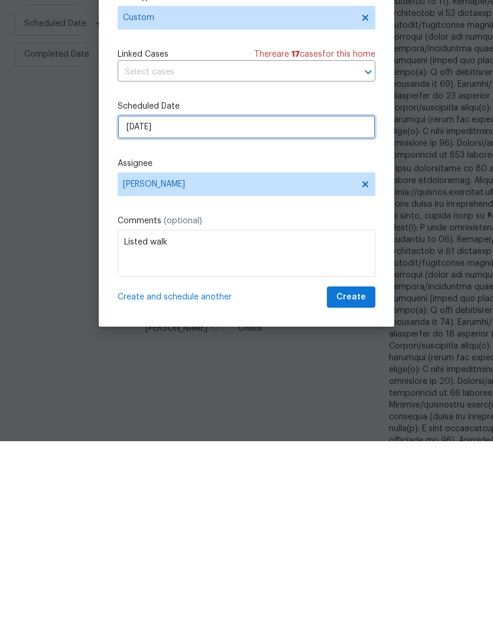
click at [269, 316] on input "8/20/2025" at bounding box center [247, 328] width 258 height 24
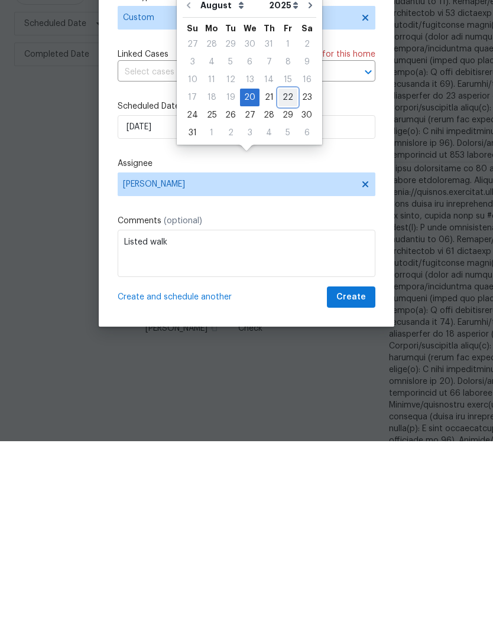
click at [278, 290] on div "22" at bounding box center [287, 298] width 19 height 17
type input "8/22/2025"
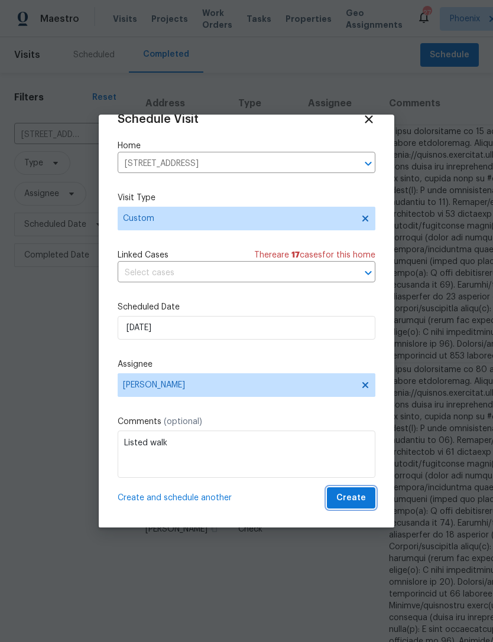
click at [356, 499] on span "Create" at bounding box center [351, 498] width 30 height 15
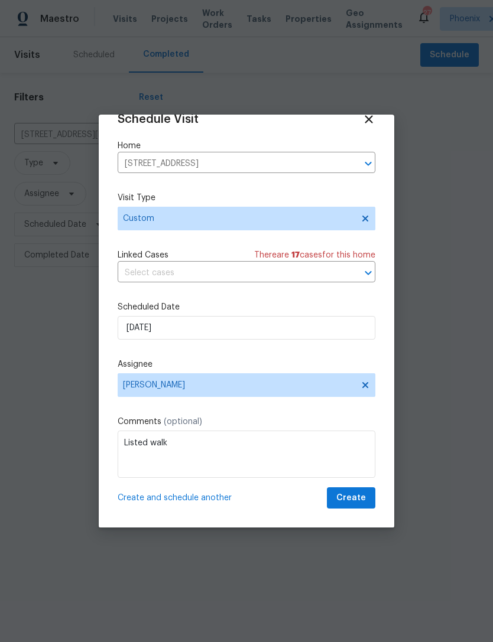
scroll to position [0, 0]
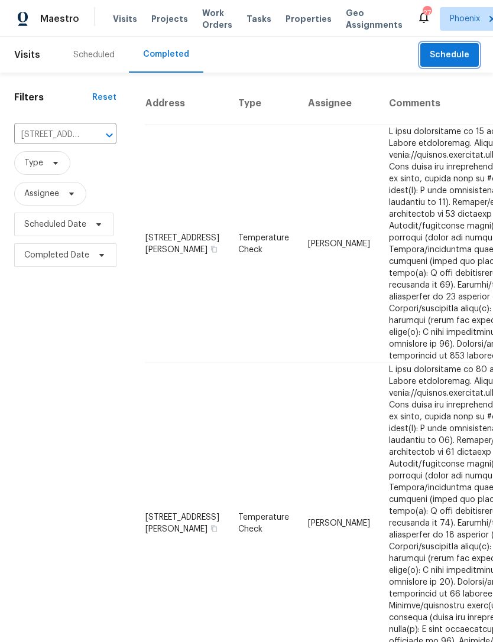
click at [98, 141] on icon "Clear" at bounding box center [94, 135] width 12 height 12
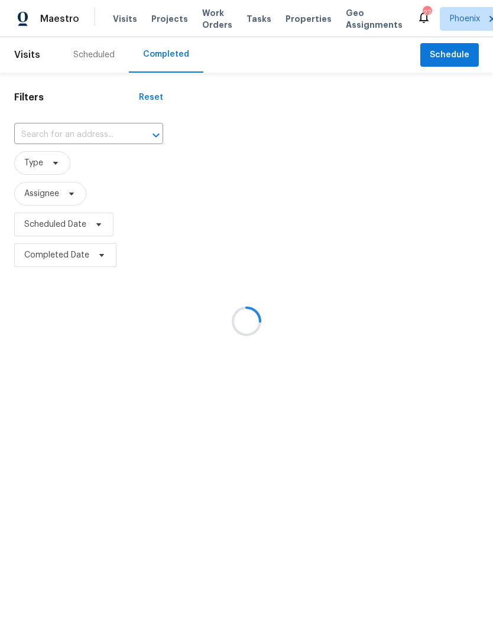
click at [68, 147] on div at bounding box center [246, 321] width 493 height 642
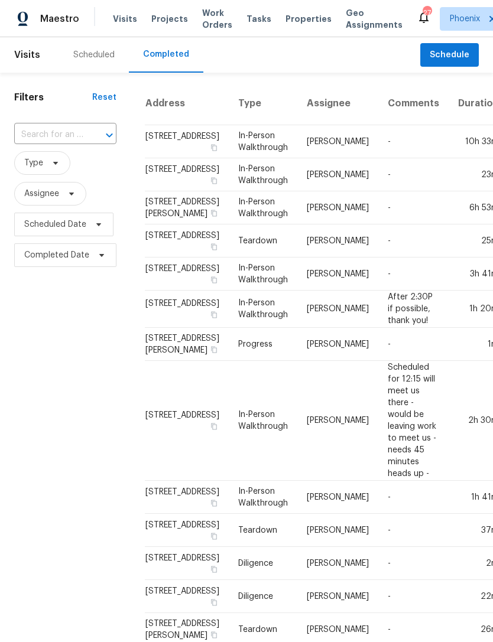
click at [51, 142] on input "text" at bounding box center [48, 135] width 69 height 18
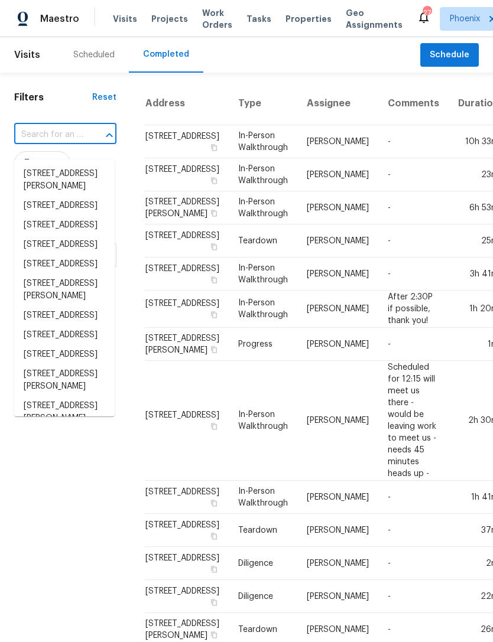
click at [40, 141] on input "text" at bounding box center [48, 135] width 69 height 18
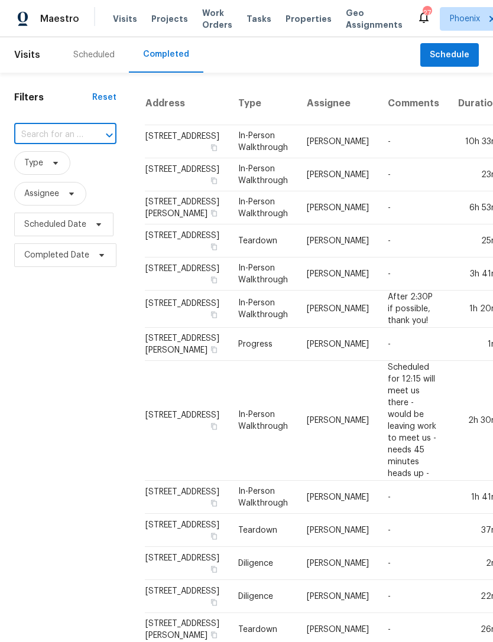
paste input "42099 W Balsa Dr Maricopa, AZ 85138"
type input "42099 W Balsa Dr Maricopa, AZ 85138"
click at [63, 175] on li "42099 W Balsa Dr, Maricopa, AZ 85138" at bounding box center [64, 173] width 100 height 19
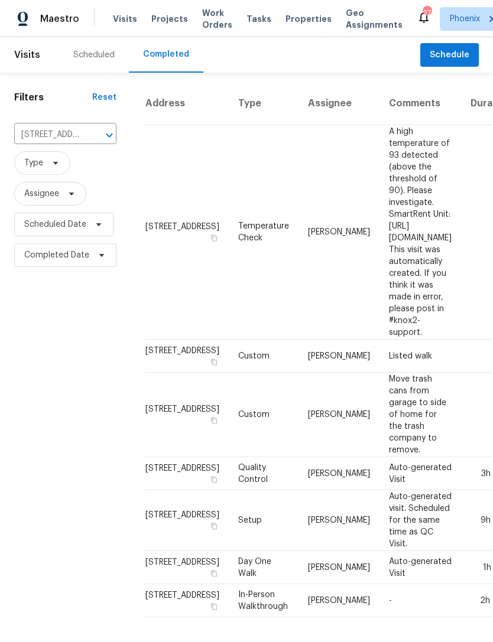
click at [426, 340] on td "Listed walk" at bounding box center [420, 356] width 82 height 33
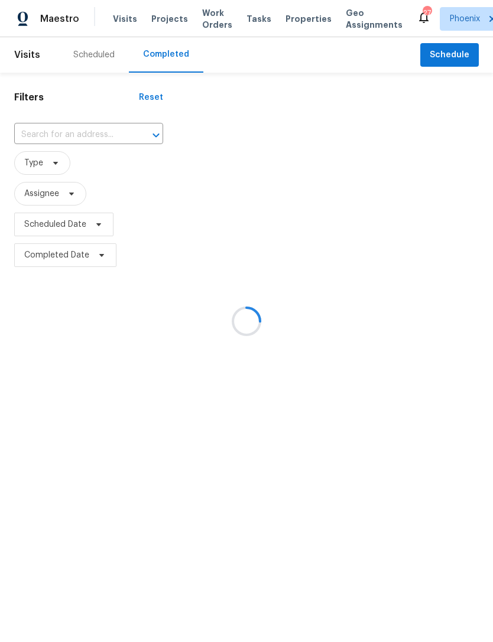
click at [40, 141] on div at bounding box center [246, 321] width 493 height 642
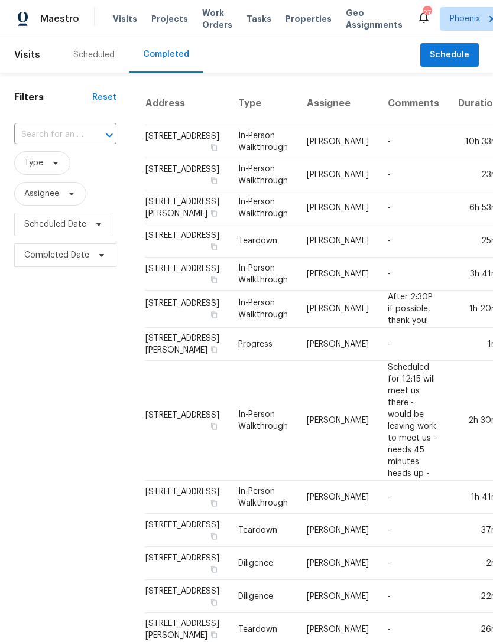
click at [42, 144] on input "text" at bounding box center [48, 135] width 69 height 18
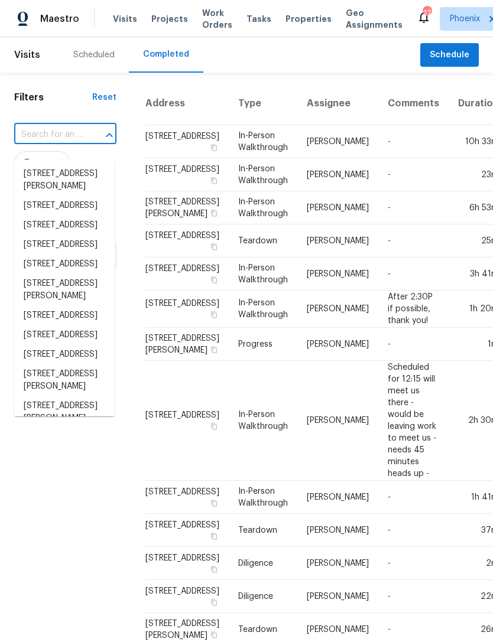
click at [41, 144] on input "text" at bounding box center [48, 135] width 69 height 18
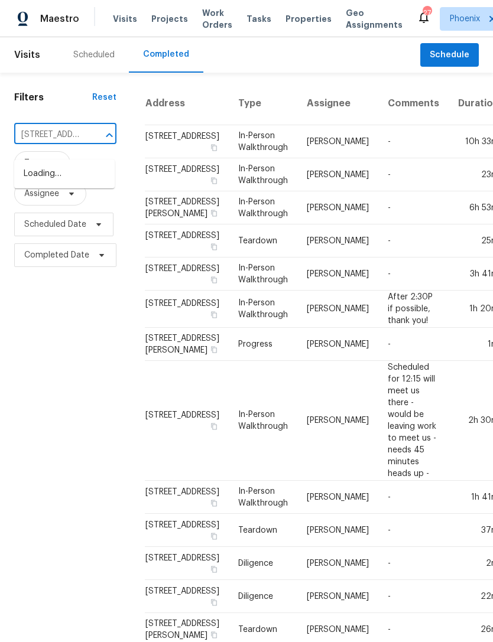
type input "42099 W Balsa Dr Maricopa, AZ 85138"
click at [69, 177] on li "42099 W Balsa Dr, Maricopa, AZ 85138" at bounding box center [64, 173] width 100 height 19
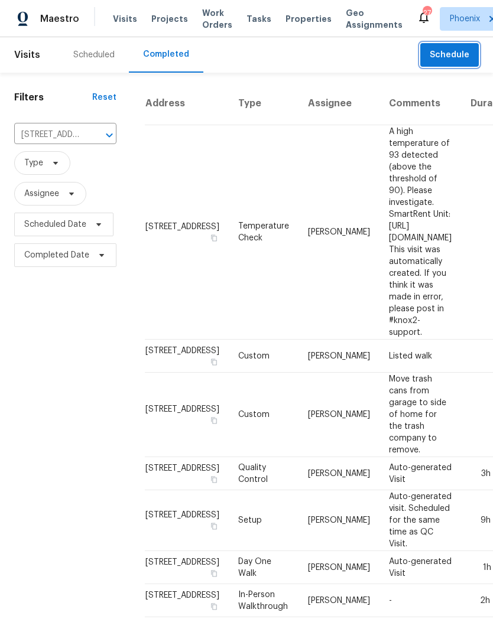
click at [458, 63] on span "Schedule" at bounding box center [449, 55] width 40 height 15
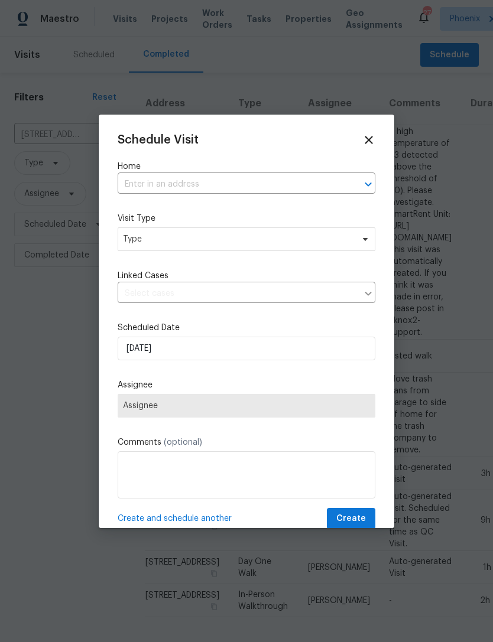
click at [227, 179] on input "text" at bounding box center [230, 184] width 224 height 18
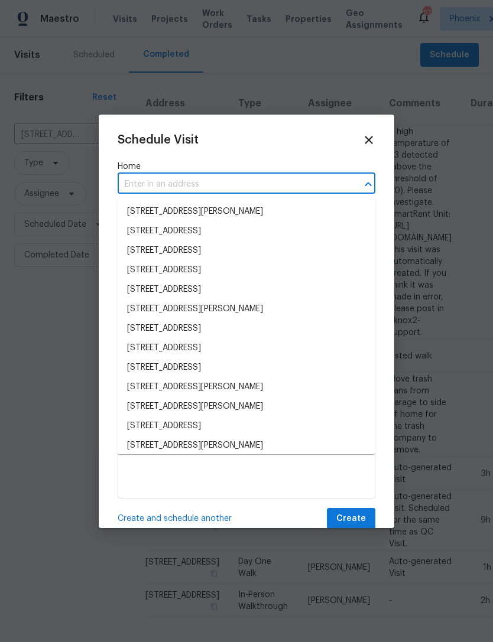
click at [162, 180] on input "text" at bounding box center [230, 184] width 224 height 18
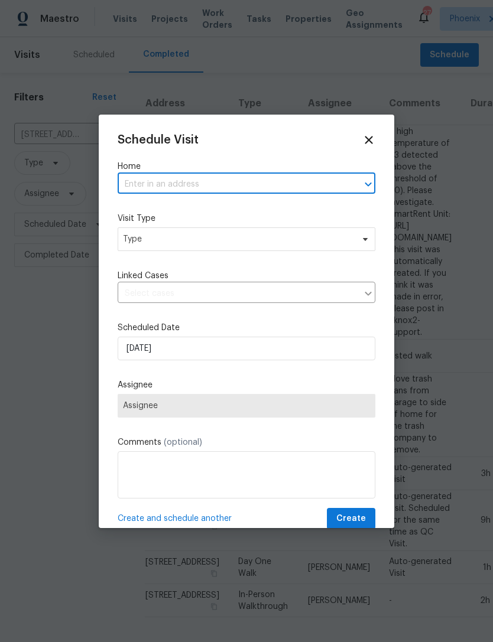
paste input "42099 W Balsa Dr Maricopa, AZ 85138"
type input "42099 W Balsa Dr Maricopa, AZ 85138"
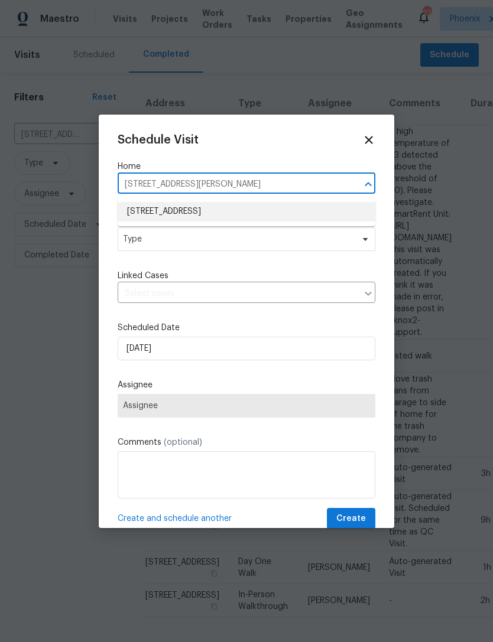
click at [257, 208] on li "42099 W Balsa Dr, Maricopa, AZ 85138" at bounding box center [247, 211] width 258 height 19
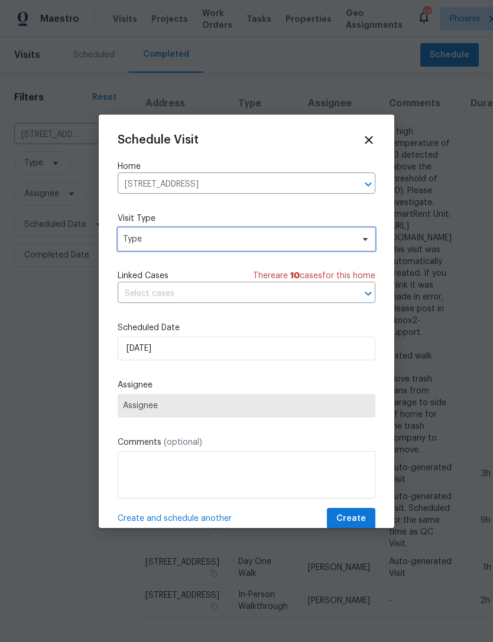
click at [330, 238] on span "Type" at bounding box center [238, 239] width 230 height 12
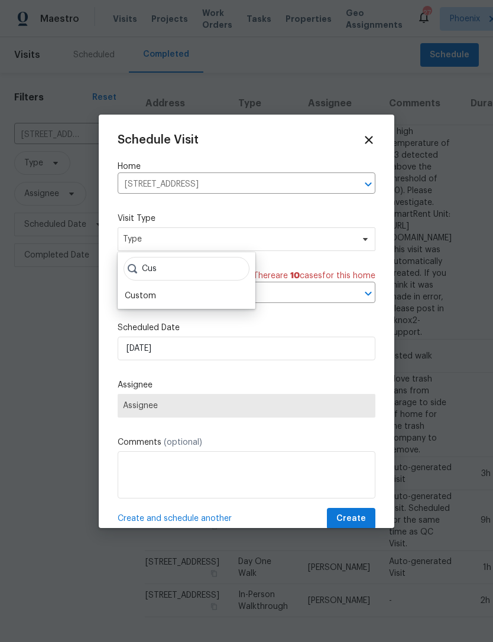
type input "Cus"
click at [148, 291] on div "Custom" at bounding box center [140, 296] width 31 height 12
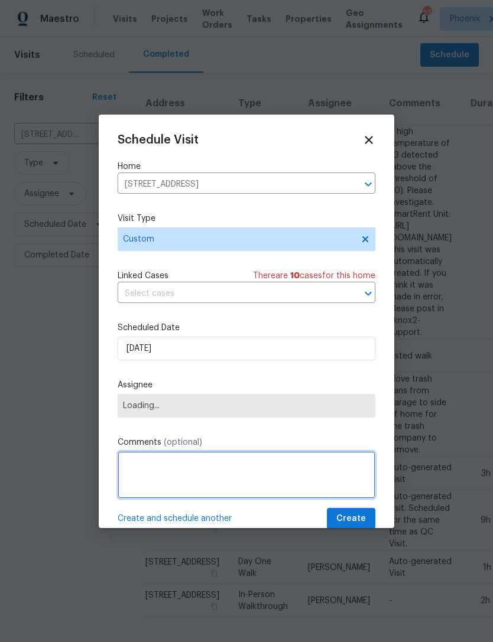
click at [193, 466] on textarea at bounding box center [247, 474] width 258 height 47
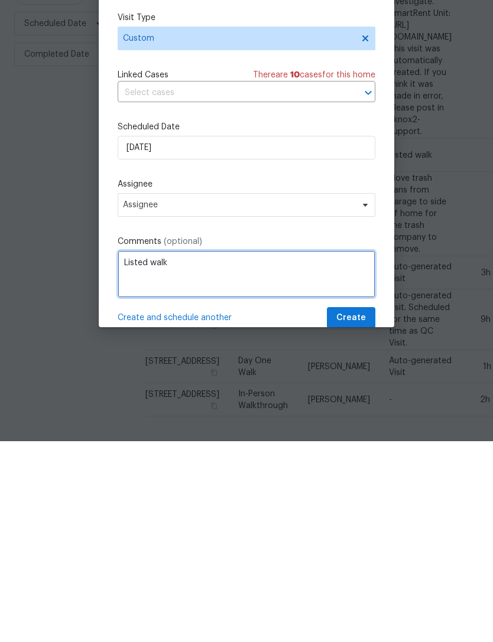
type textarea "Listed walk"
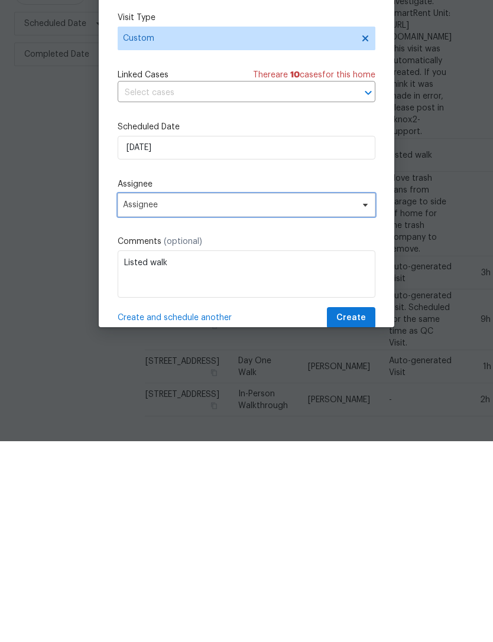
click at [351, 401] on span "Assignee" at bounding box center [239, 405] width 232 height 9
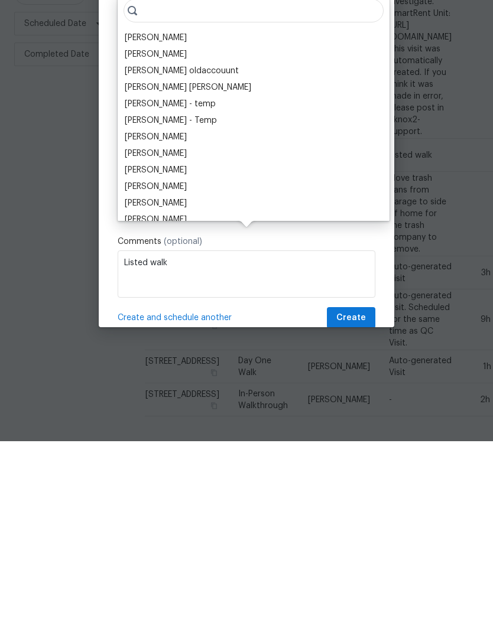
click at [194, 195] on div "Melissa Muralt-Ochoa Vinod Kumar Julia O'Reilly oldaccouunt Mohammed Moshin Ali…" at bounding box center [254, 308] width 272 height 227
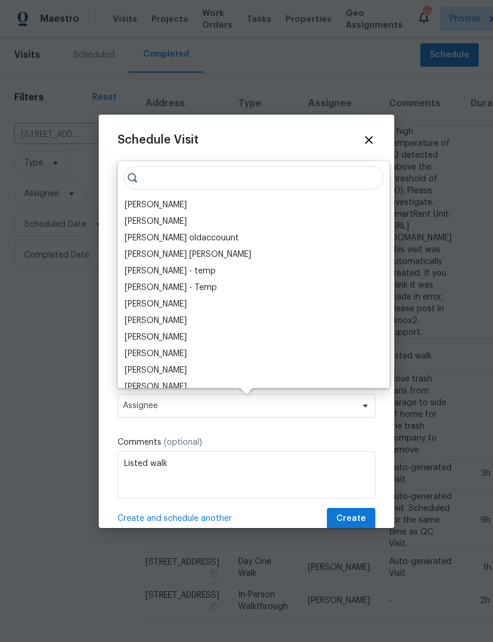
click at [187, 201] on div "[PERSON_NAME]" at bounding box center [156, 205] width 62 height 12
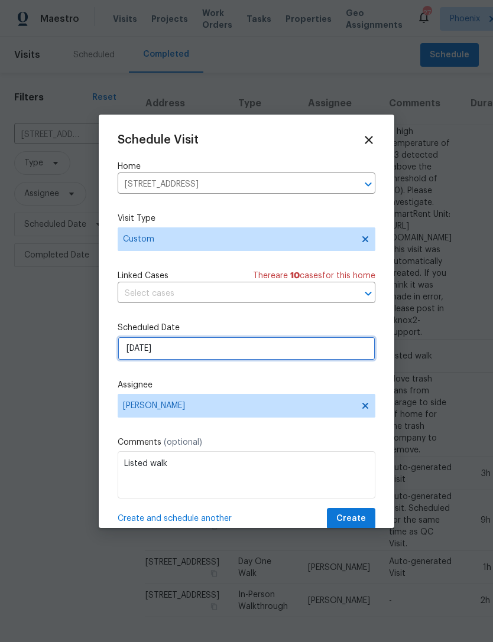
click at [258, 356] on input "8/20/2025" at bounding box center [247, 349] width 258 height 24
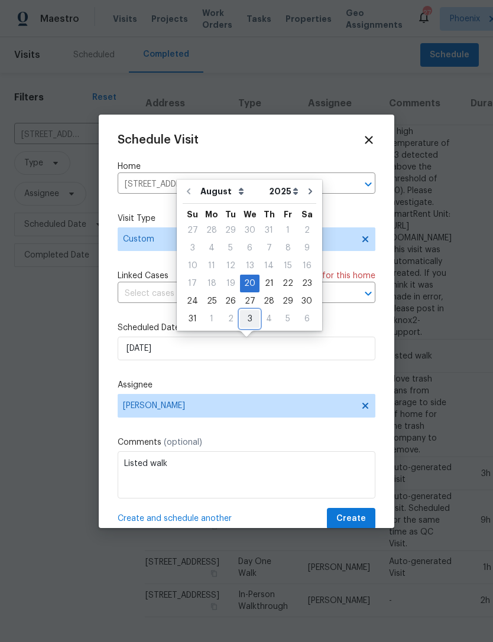
click at [247, 312] on div "3" at bounding box center [249, 319] width 19 height 17
type input "9/3/2025"
select select "8"
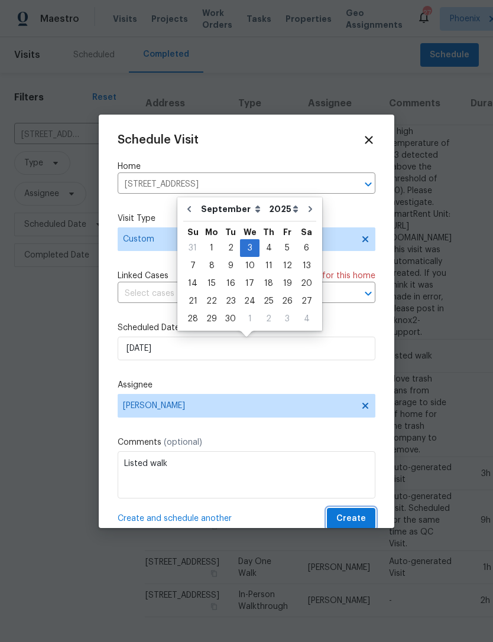
click at [355, 519] on span "Create" at bounding box center [351, 519] width 30 height 15
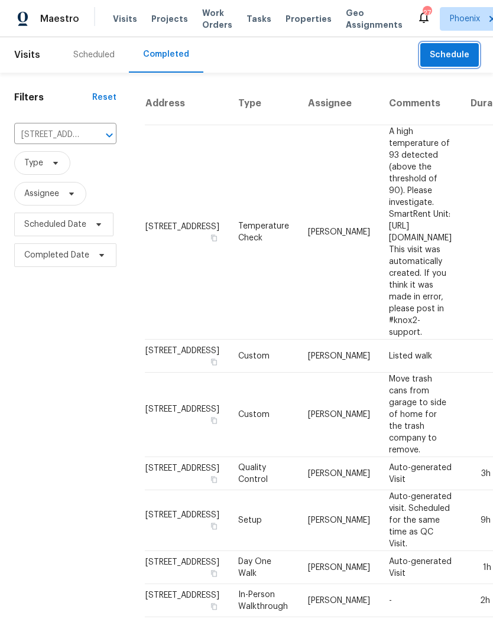
click at [98, 141] on icon "Clear" at bounding box center [94, 135] width 12 height 12
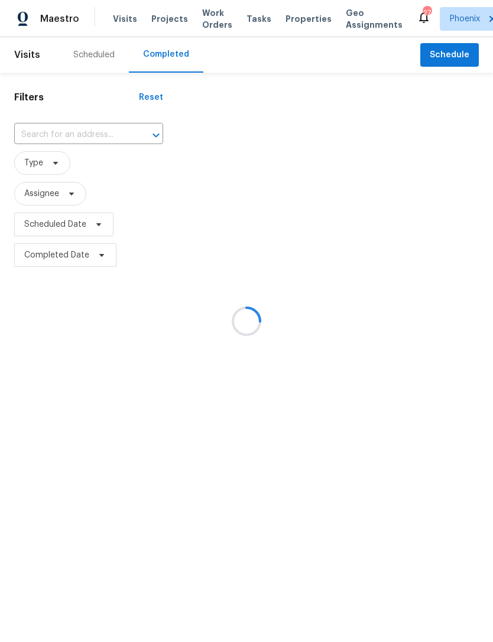
click at [67, 145] on div at bounding box center [246, 321] width 493 height 642
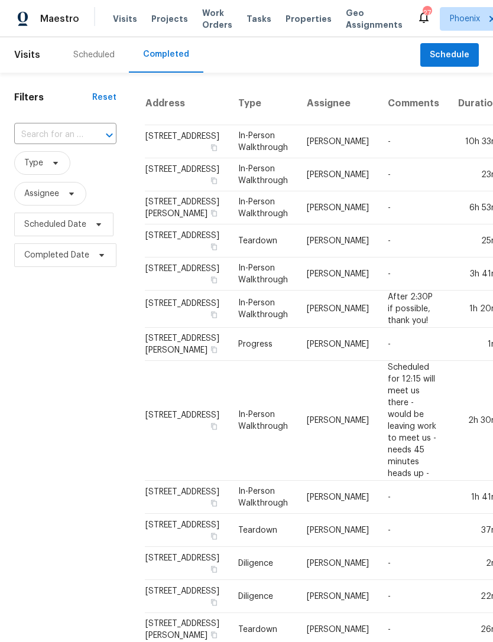
click at [48, 144] on input "text" at bounding box center [48, 135] width 69 height 18
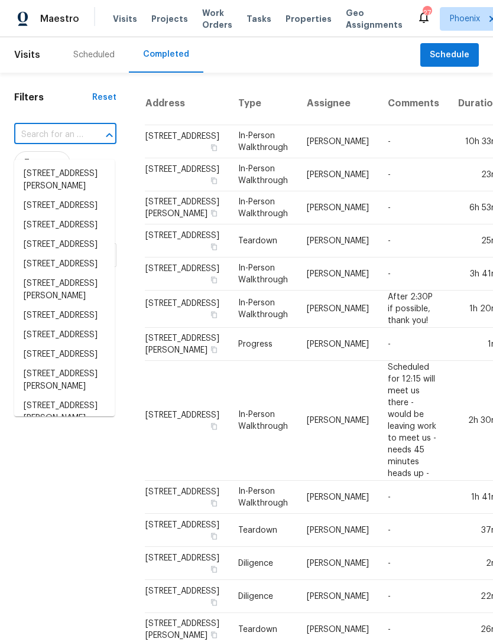
click at [48, 140] on input "text" at bounding box center [48, 135] width 69 height 18
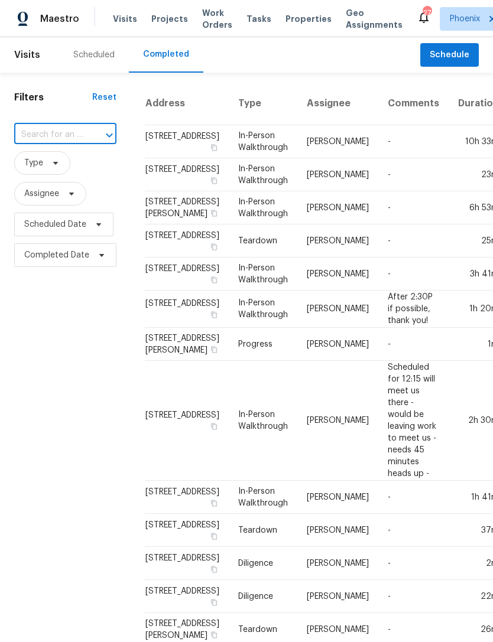
paste input "19707 N Pepka Ct Maricopa, AZ 85138"
type input "19707 N Pepka Ct Maricopa, AZ 85138"
click at [63, 181] on li "19707 N Pepka Ct, Maricopa, AZ 85138" at bounding box center [64, 180] width 100 height 32
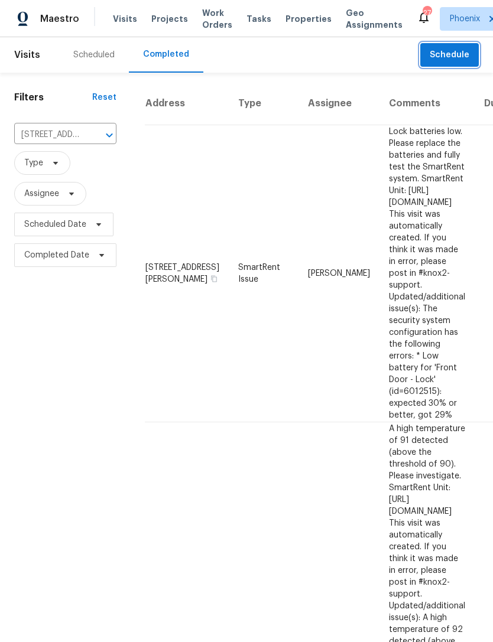
click at [461, 59] on button "Schedule" at bounding box center [449, 55] width 58 height 24
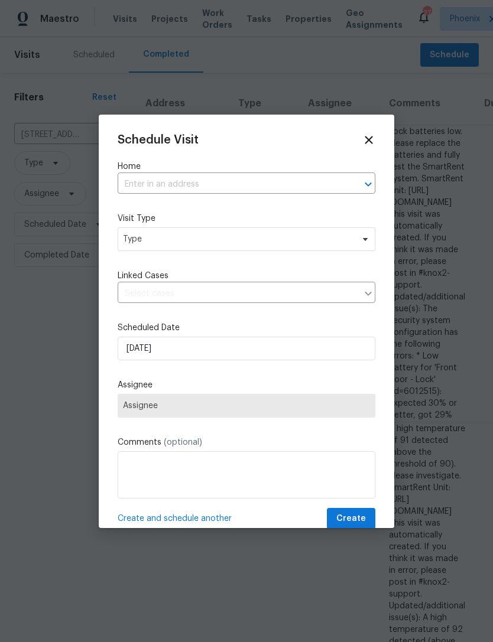
click at [215, 179] on input "text" at bounding box center [230, 184] width 224 height 18
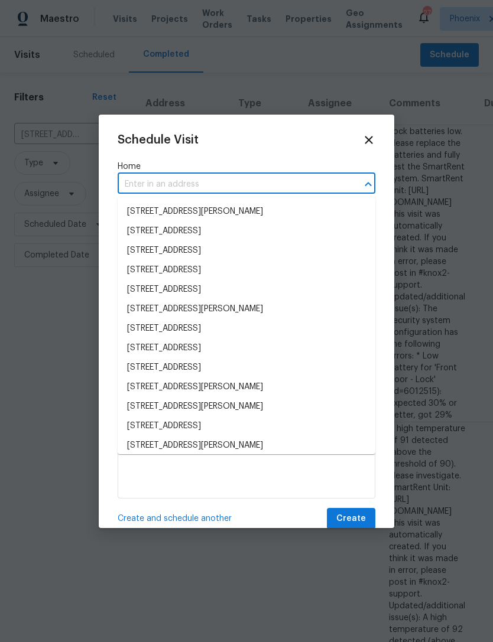
click at [159, 180] on input "text" at bounding box center [230, 184] width 224 height 18
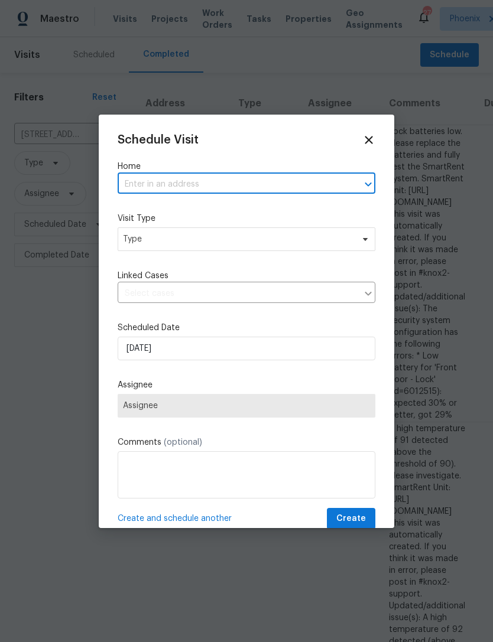
paste input "19707 N Pepka Ct Maricopa, AZ 85138"
type input "19707 N Pepka Ct Maricopa, AZ 85138"
click at [240, 210] on li "19707 N Pepka Ct, Maricopa, AZ 85138" at bounding box center [247, 211] width 258 height 19
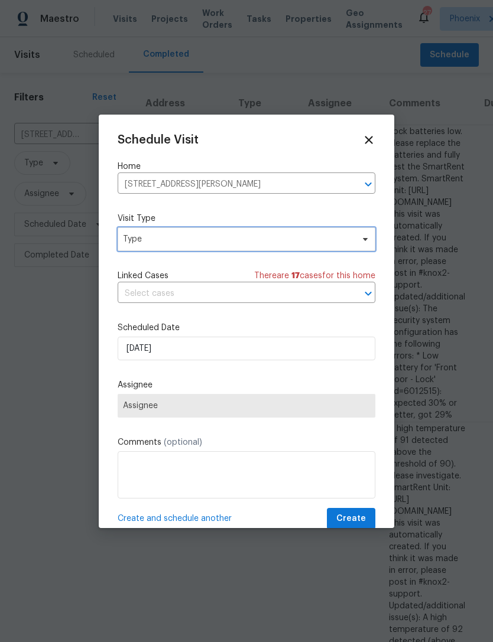
click at [226, 239] on span "Type" at bounding box center [238, 239] width 230 height 12
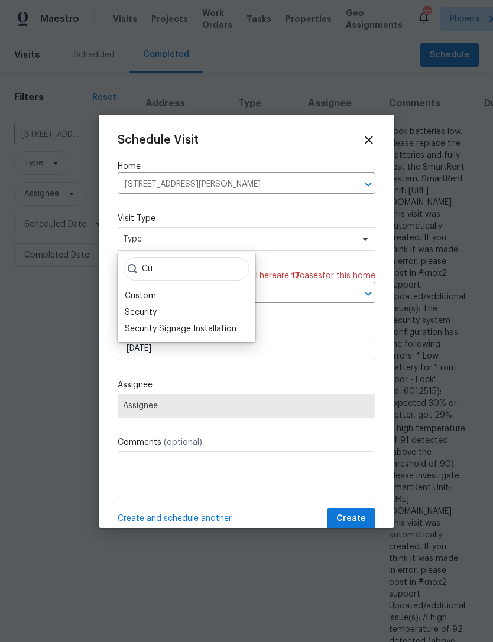
type input "Cu"
click at [149, 294] on div "Custom" at bounding box center [140, 296] width 31 height 12
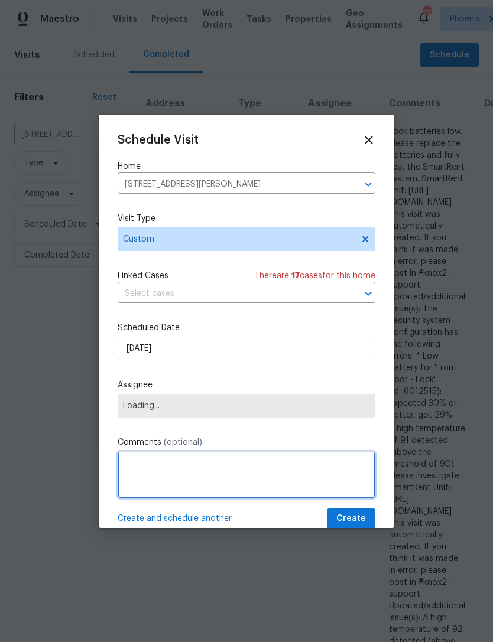
click at [198, 475] on textarea at bounding box center [247, 474] width 258 height 47
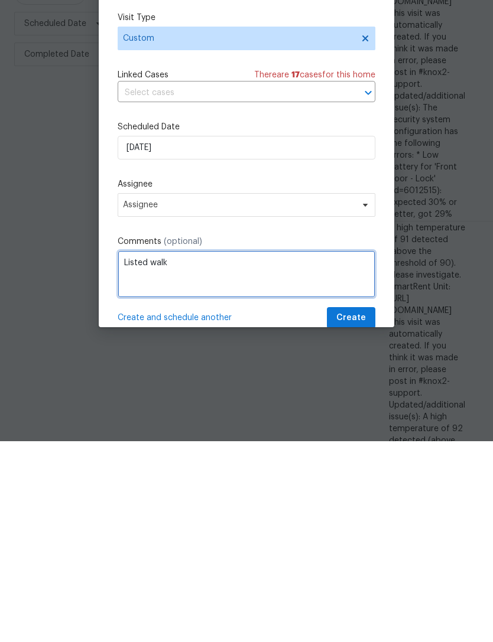
type textarea "Listed walk"
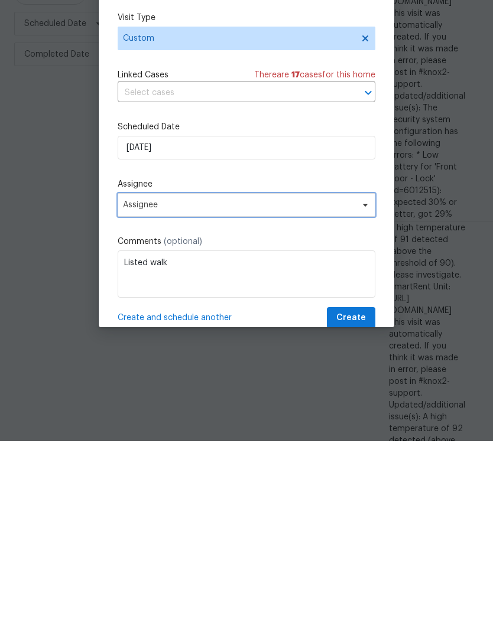
click at [348, 401] on span "Assignee" at bounding box center [239, 405] width 232 height 9
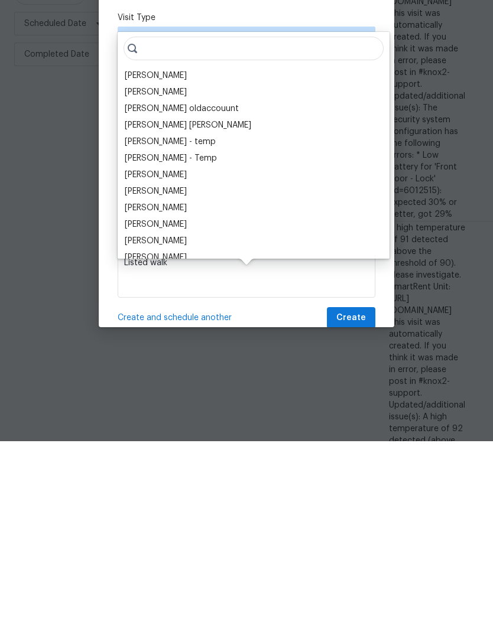
click at [187, 271] on div "[PERSON_NAME]" at bounding box center [156, 277] width 62 height 12
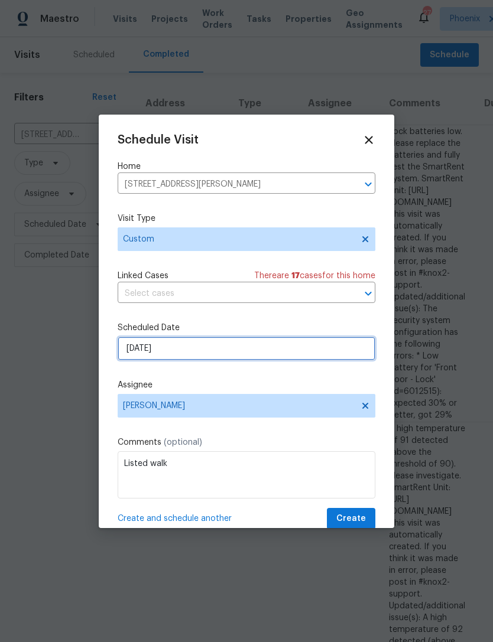
click at [293, 348] on input "8/20/2025" at bounding box center [247, 349] width 258 height 24
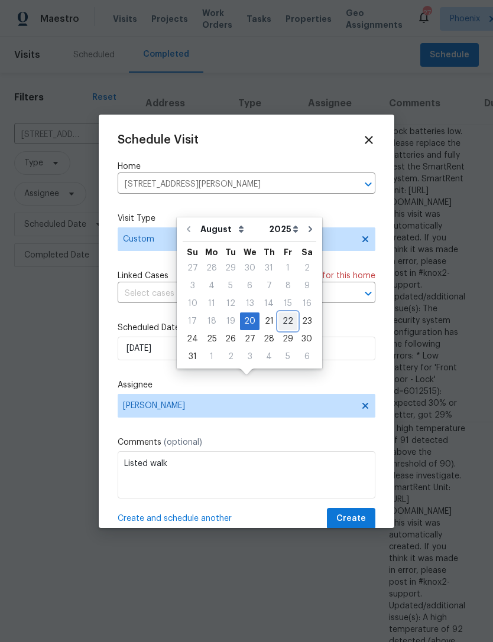
click at [281, 313] on div "22" at bounding box center [287, 321] width 19 height 17
type input "8/22/2025"
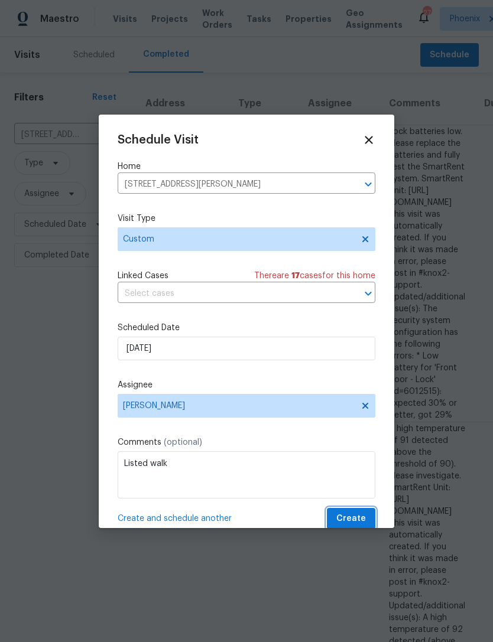
click at [355, 514] on span "Create" at bounding box center [351, 519] width 30 height 15
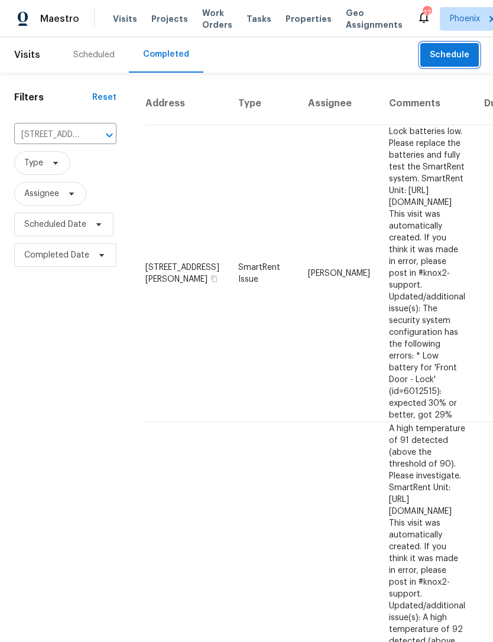
click at [90, 139] on icon "Clear" at bounding box center [93, 135] width 7 height 7
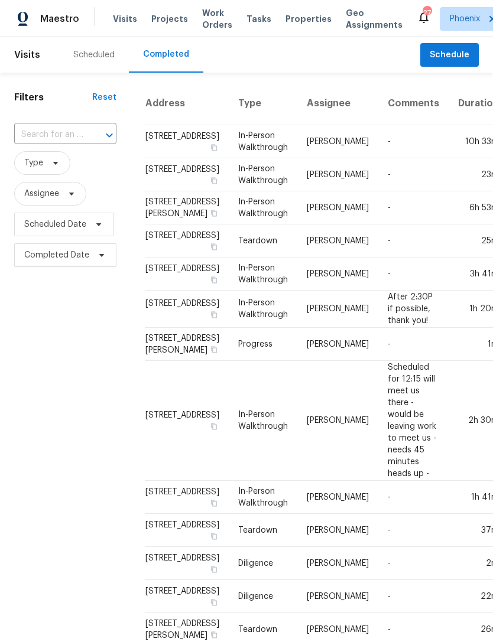
click at [57, 144] on input "text" at bounding box center [48, 135] width 69 height 18
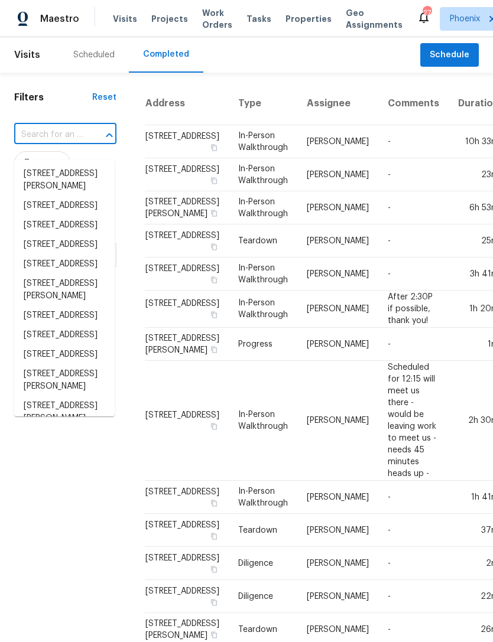
click at [48, 142] on input "text" at bounding box center [48, 135] width 69 height 18
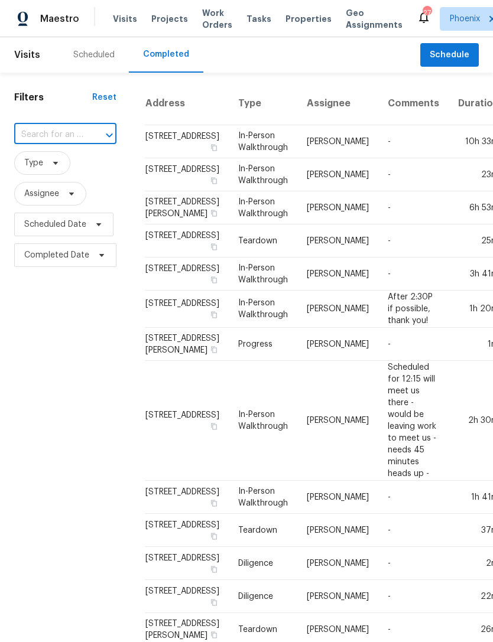
paste input "40995 W Portis Dr Maricopa, AZ 85138"
type input "40995 W Portis Dr Maricopa, AZ 85138"
click at [69, 177] on li "40995 W Portis Dr, Maricopa, AZ 85138" at bounding box center [64, 173] width 100 height 19
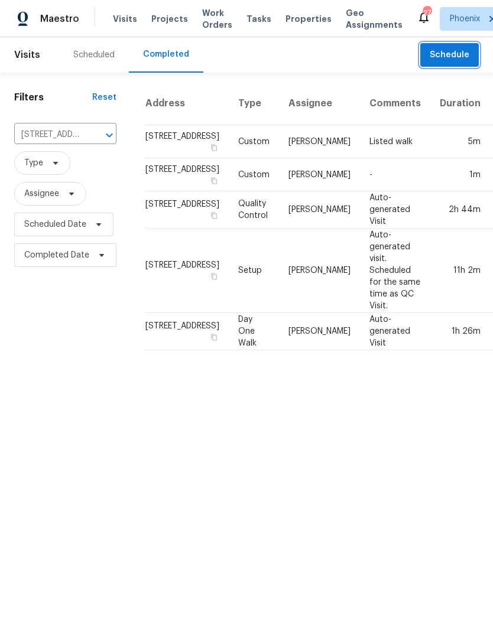
click at [459, 63] on span "Schedule" at bounding box center [449, 55] width 40 height 15
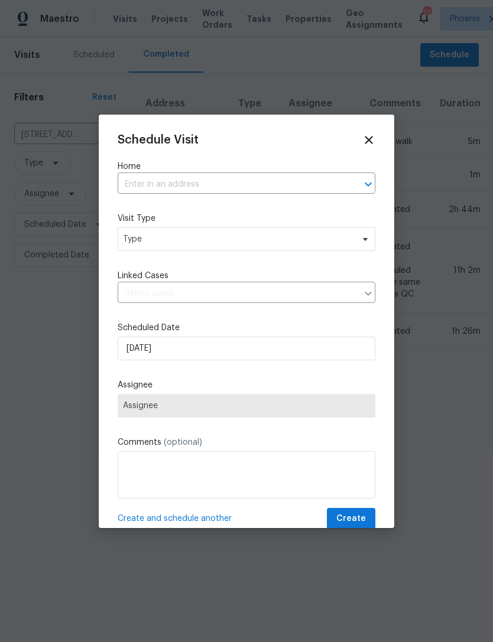
click at [222, 178] on input "text" at bounding box center [230, 184] width 224 height 18
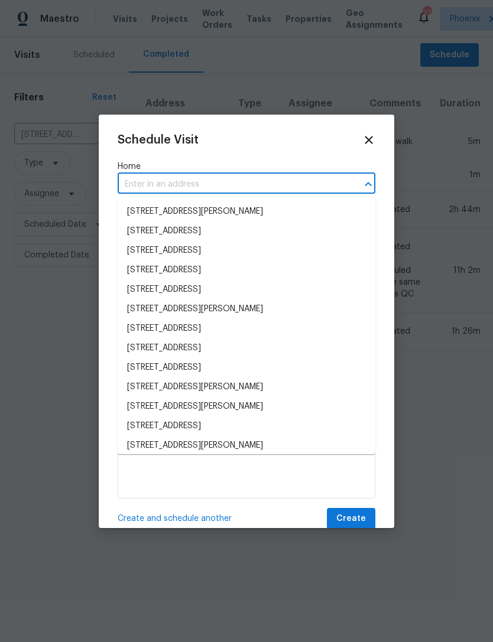
click at [162, 183] on input "text" at bounding box center [230, 184] width 224 height 18
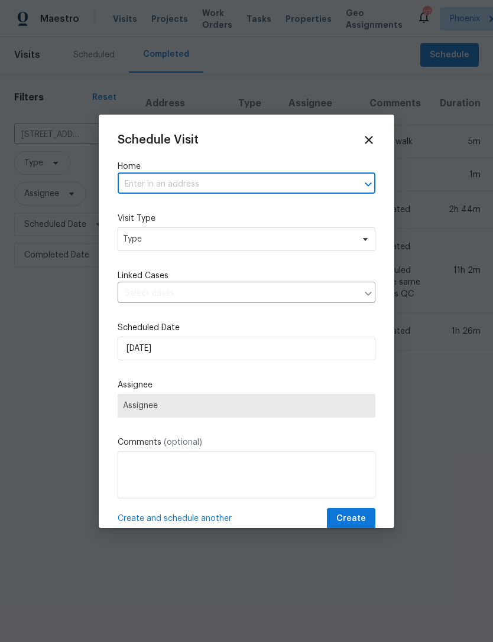
paste input "40995 W Portis Dr Maricopa, AZ 85138"
type input "40995 W Portis Dr Maricopa, AZ 85138"
click at [250, 214] on li "40995 W Portis Dr, Maricopa, AZ 85138" at bounding box center [247, 211] width 258 height 19
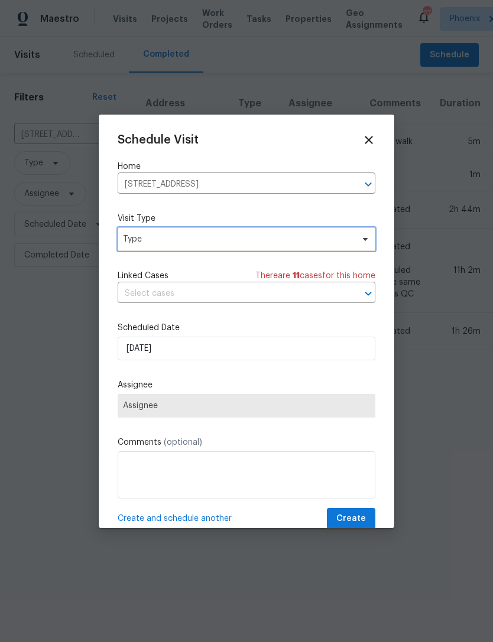
click at [223, 237] on span "Type" at bounding box center [238, 239] width 230 height 12
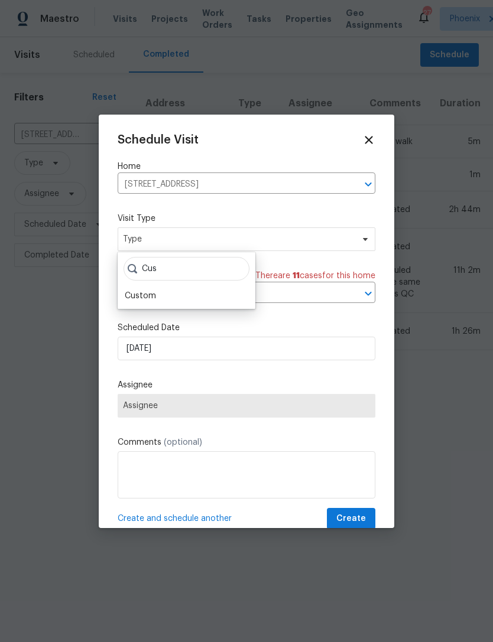
type input "Cus"
click at [151, 293] on div "Custom" at bounding box center [140, 296] width 31 height 12
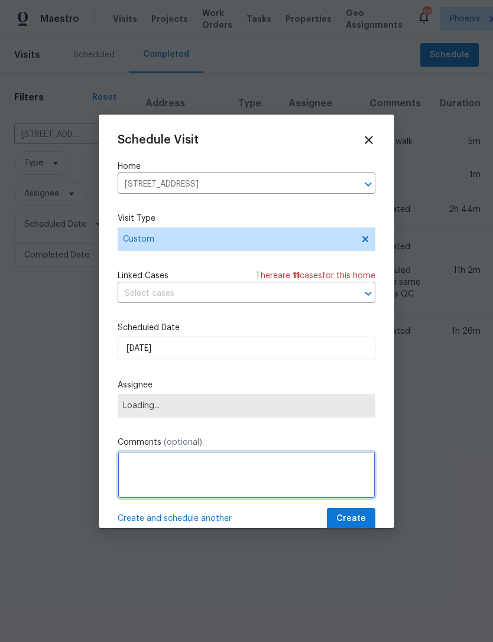
click at [178, 479] on textarea at bounding box center [247, 474] width 258 height 47
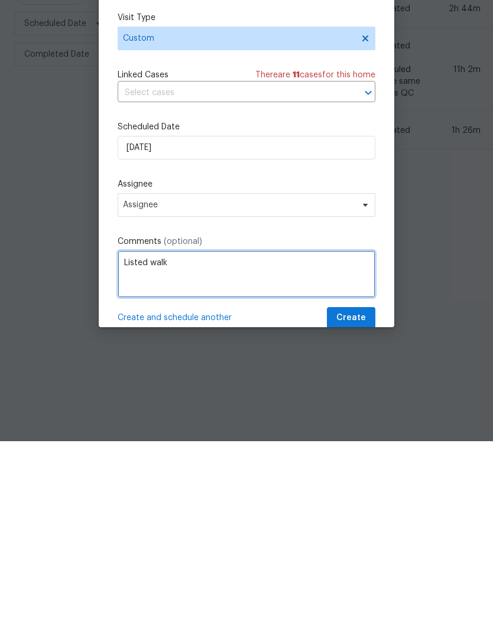
type textarea "Listed walk"
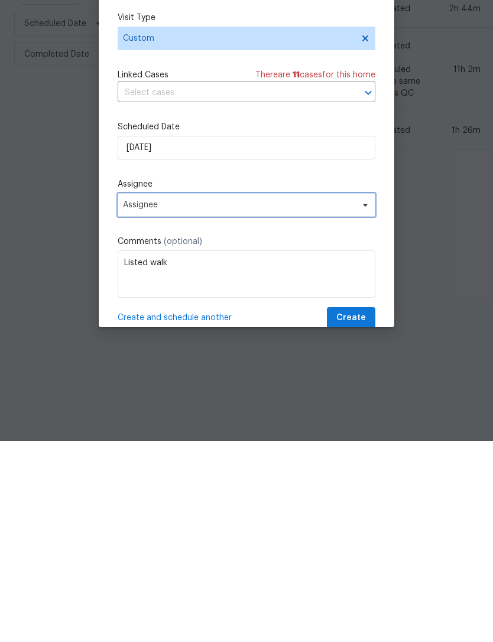
click at [333, 401] on span "Assignee" at bounding box center [239, 405] width 232 height 9
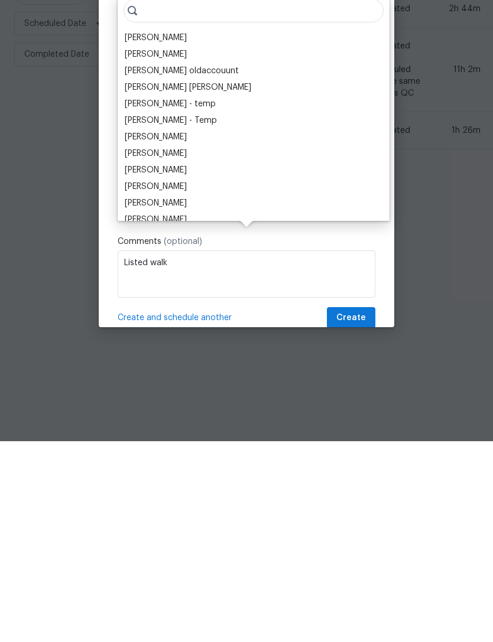
click at [187, 233] on div "[PERSON_NAME]" at bounding box center [156, 239] width 62 height 12
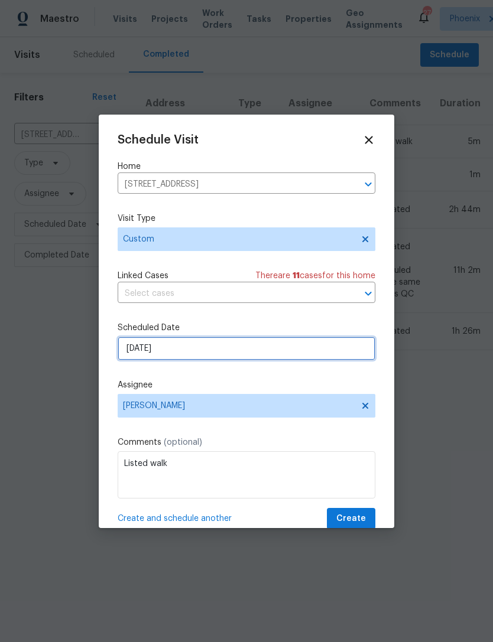
click at [334, 350] on input "8/20/2025" at bounding box center [247, 349] width 258 height 24
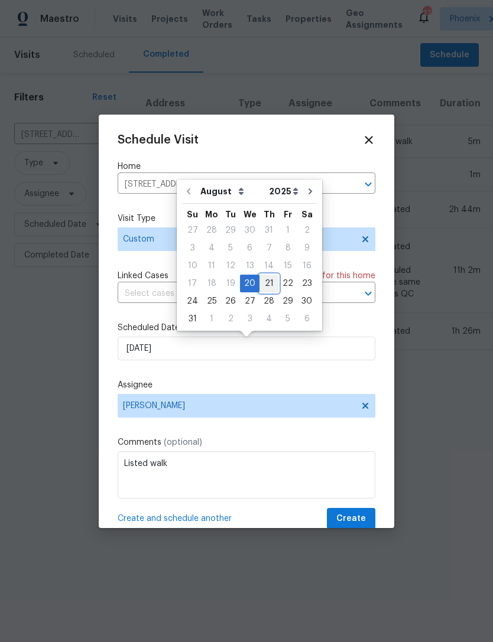
click at [264, 284] on div "21" at bounding box center [268, 283] width 19 height 17
type input "[DATE]"
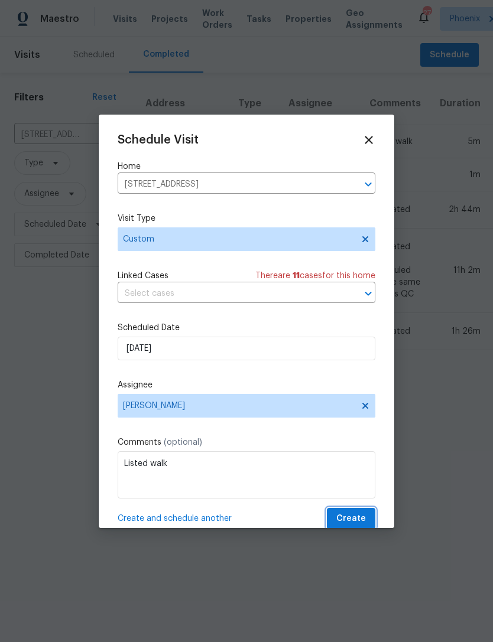
click at [361, 517] on span "Create" at bounding box center [351, 519] width 30 height 15
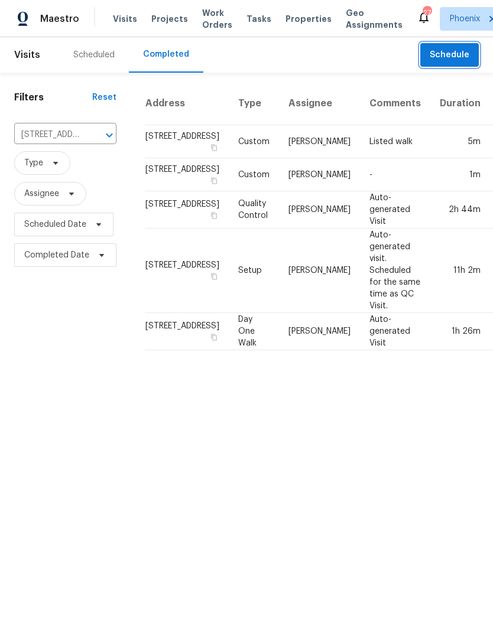
click at [95, 141] on icon "Clear" at bounding box center [94, 135] width 12 height 12
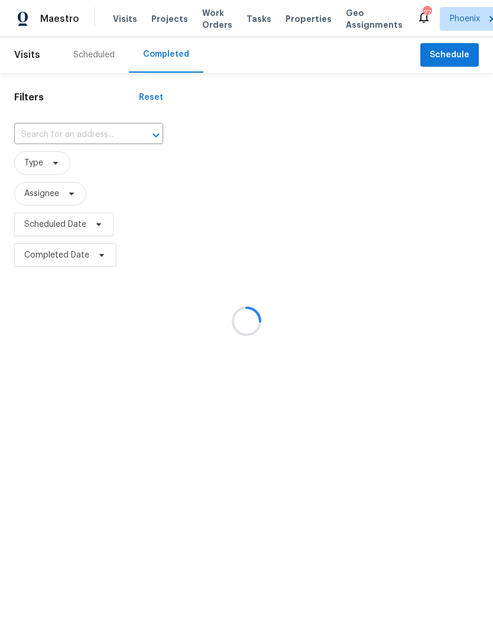
click at [64, 139] on div at bounding box center [246, 321] width 493 height 642
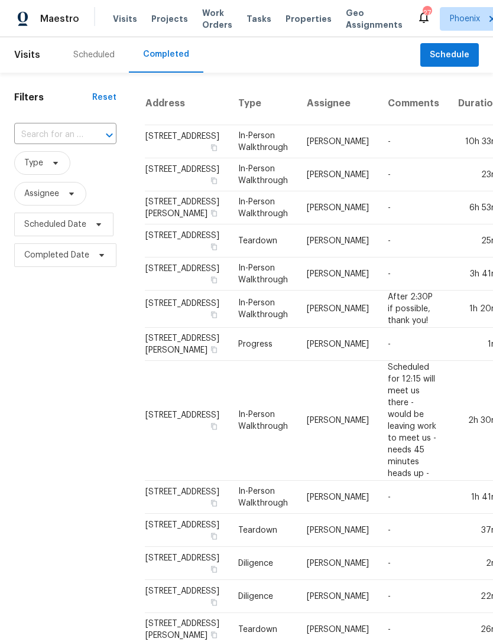
click at [45, 144] on input "text" at bounding box center [48, 135] width 69 height 18
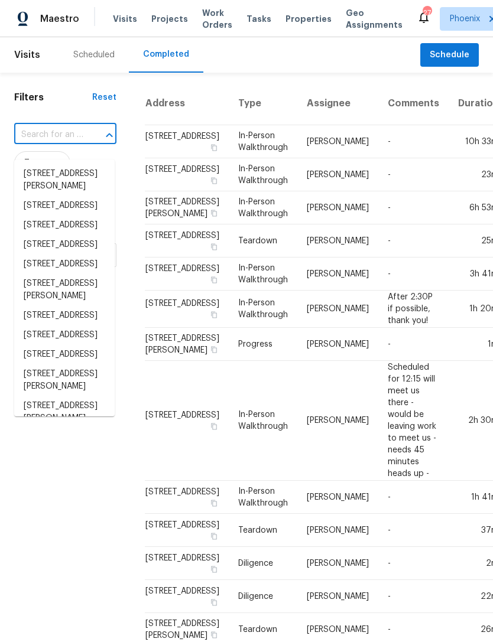
click at [50, 144] on input "text" at bounding box center [48, 135] width 69 height 18
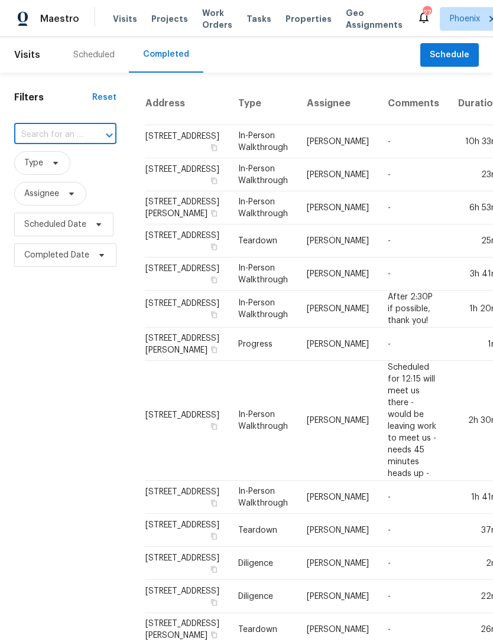
paste input "5484 W Heritage Way Florence, AZ 85132"
type input "5484 W Heritage Way Florence, AZ 85132"
click at [63, 178] on li "5484 W Heritage Way, Florence, AZ 85132" at bounding box center [64, 173] width 100 height 19
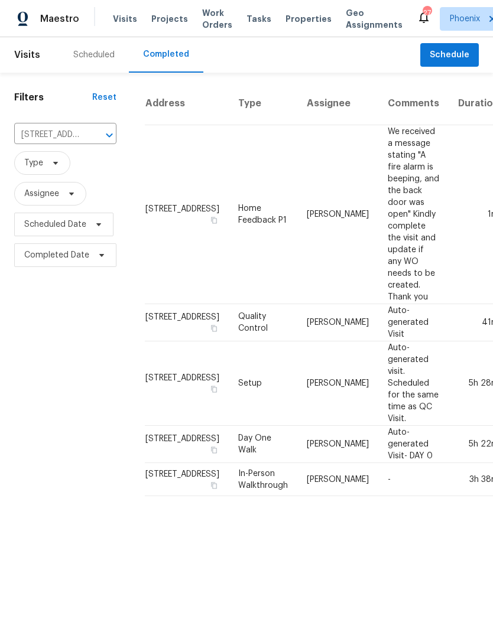
click at [92, 141] on icon "Clear" at bounding box center [94, 135] width 12 height 12
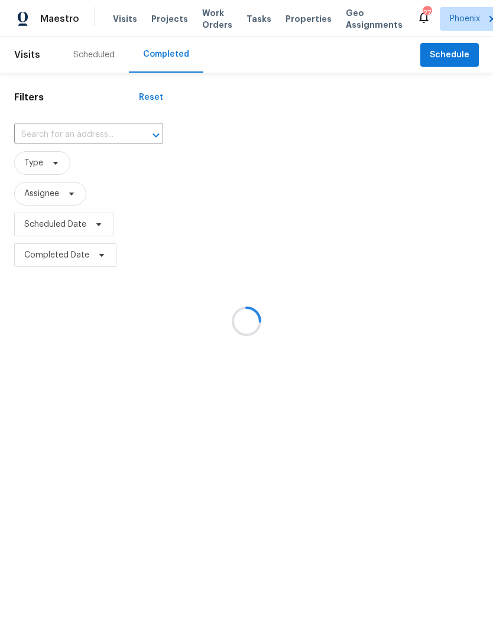
click at [56, 142] on div at bounding box center [246, 321] width 493 height 642
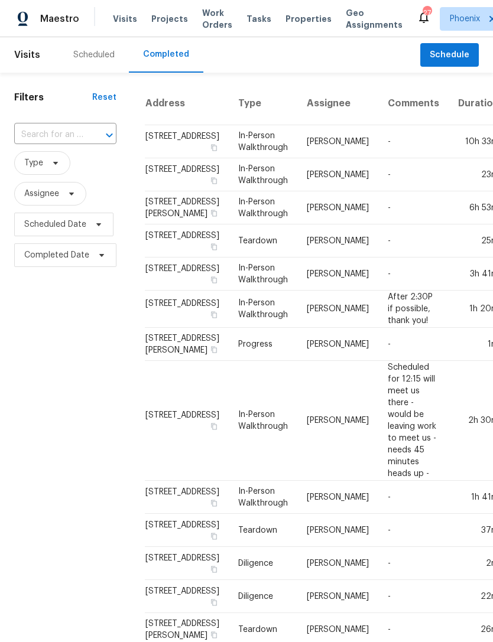
click at [49, 144] on input "text" at bounding box center [48, 135] width 69 height 18
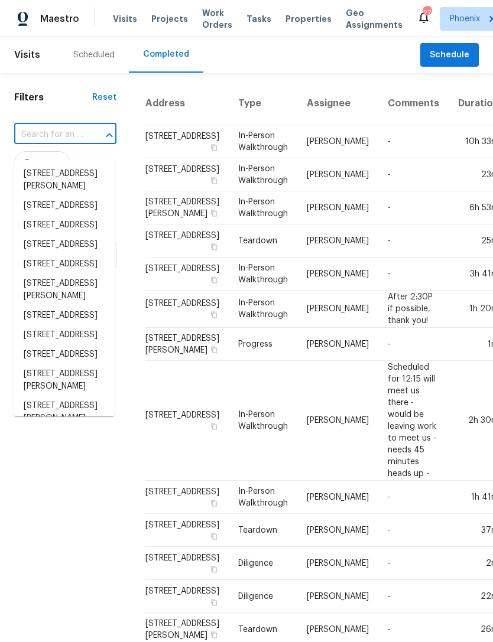
click at [45, 144] on input "text" at bounding box center [48, 135] width 69 height 18
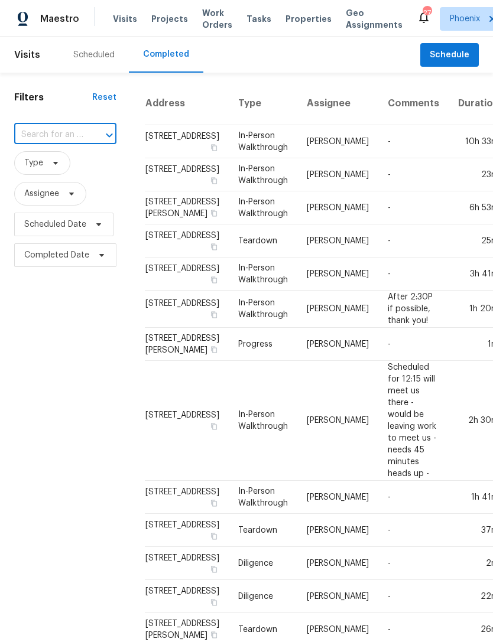
paste input "45997 W Windmill Dr, Maricopa, AZ 85139"
type input "45997 W Windmill Dr, Maricopa, AZ 85139"
click at [47, 183] on li "45997 W Windmill Dr, Maricopa, AZ 85139" at bounding box center [64, 173] width 100 height 19
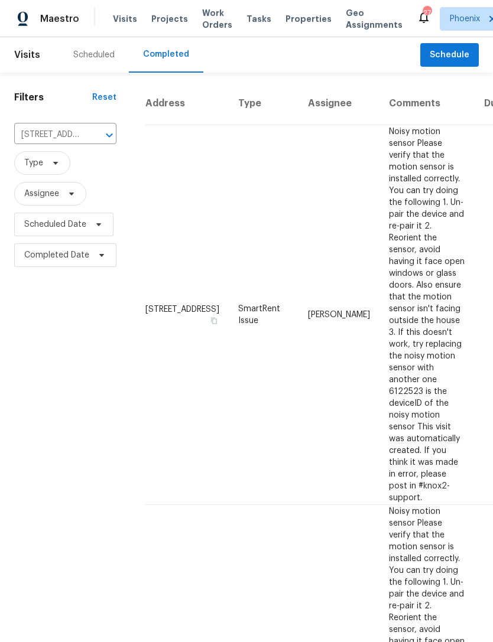
click at [92, 61] on div "Scheduled" at bounding box center [93, 55] width 41 height 12
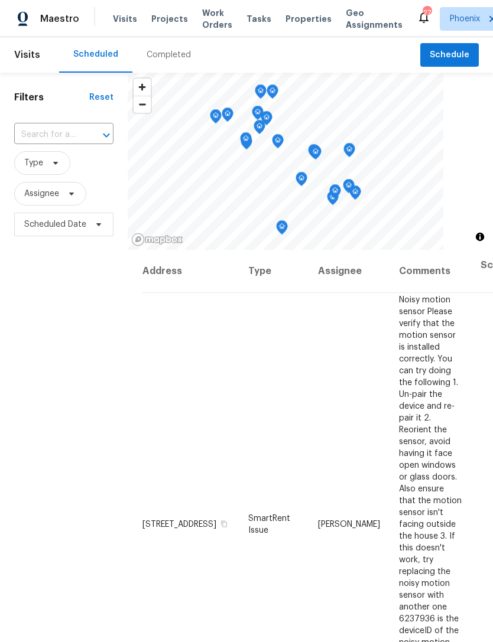
click at [51, 144] on input "text" at bounding box center [47, 135] width 66 height 18
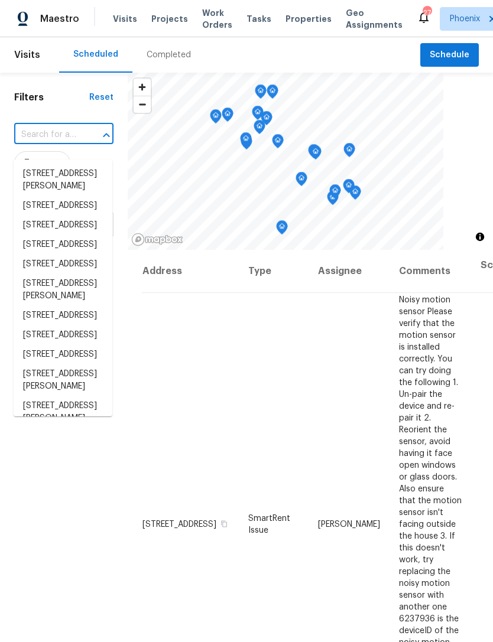
click at [49, 144] on input "text" at bounding box center [47, 135] width 66 height 18
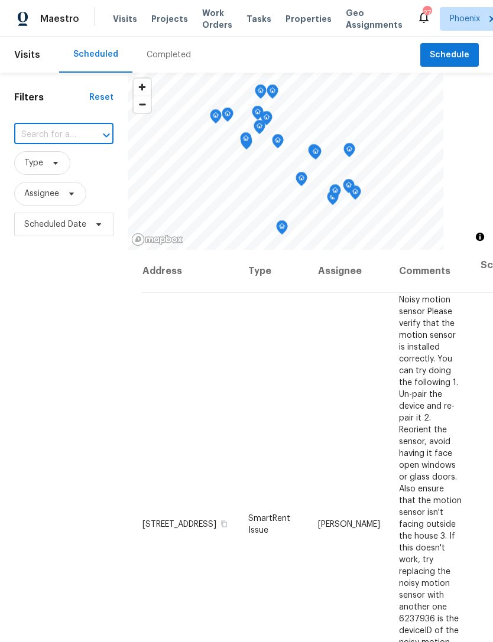
paste input "45997 W Windmill Dr, Maricopa, AZ 85139"
type input "45997 W Windmill Dr, Maricopa, AZ 85139"
click at [61, 180] on li "45997 W Windmill Dr, Maricopa, AZ 85139" at bounding box center [63, 173] width 99 height 19
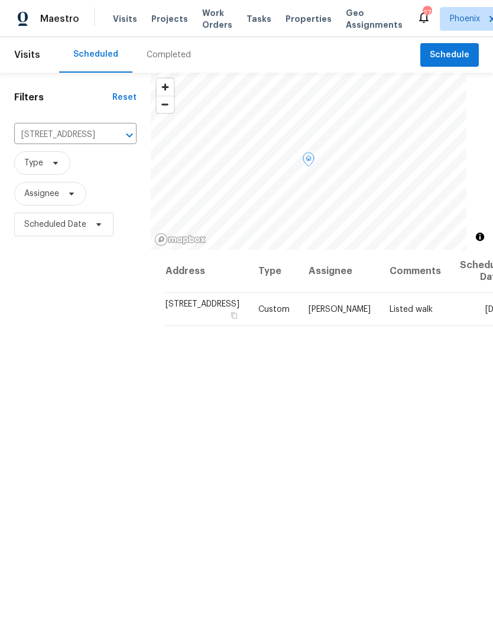
click at [0, 0] on icon at bounding box center [0, 0] width 0 height 0
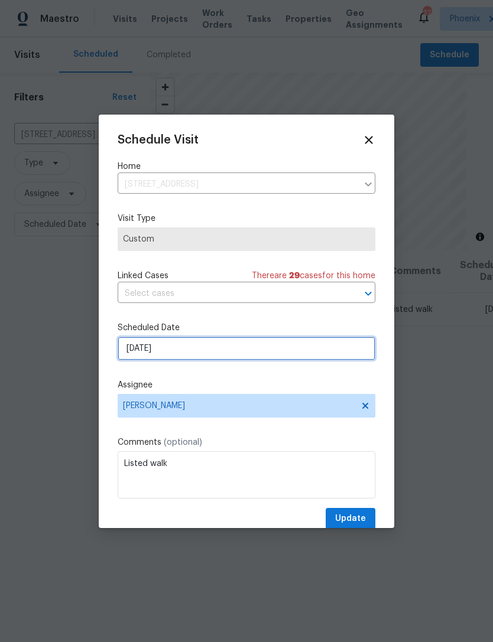
click at [236, 348] on input "[DATE]" at bounding box center [247, 349] width 258 height 24
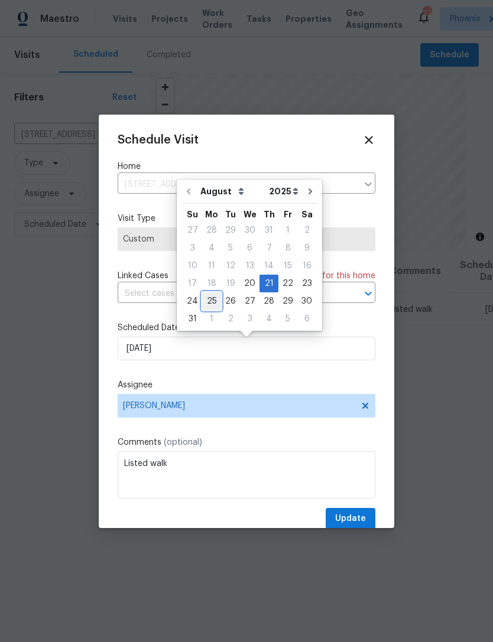
click at [208, 297] on div "25" at bounding box center [211, 301] width 19 height 17
type input "8/25/2025"
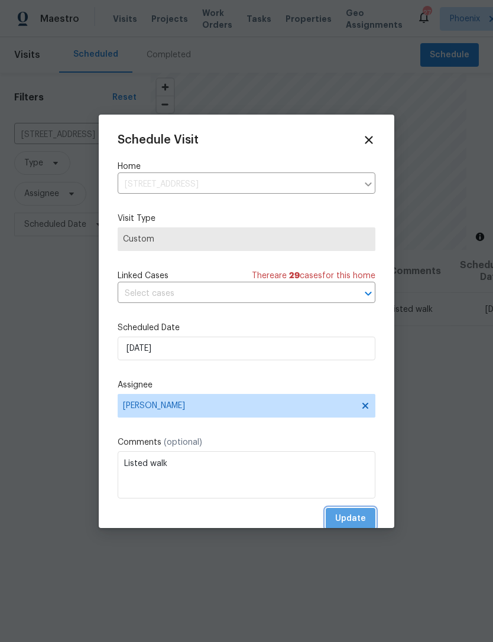
click at [359, 522] on span "Update" at bounding box center [350, 519] width 31 height 15
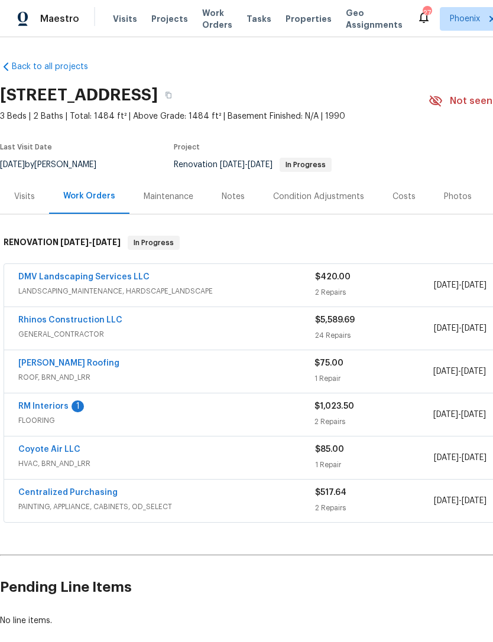
click at [60, 411] on link "RM Interiors" at bounding box center [43, 406] width 50 height 8
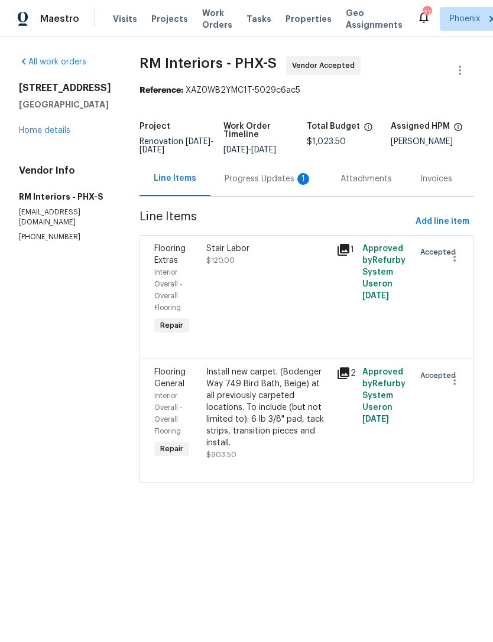
click at [288, 185] on div "Progress Updates 1" at bounding box center [267, 179] width 87 height 12
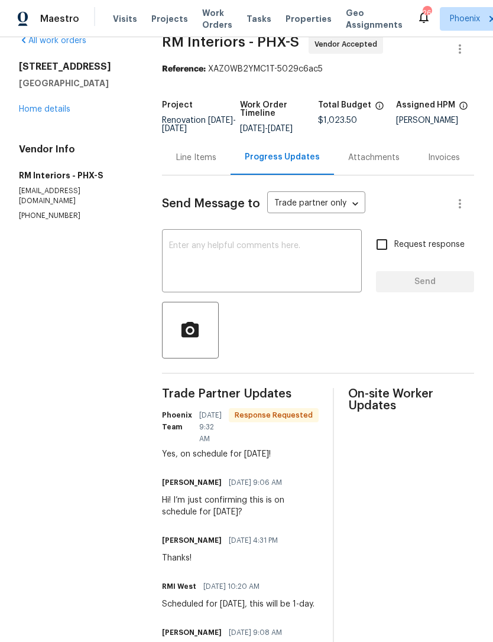
scroll to position [21, 0]
click at [194, 164] on div "Line Items" at bounding box center [196, 158] width 40 height 12
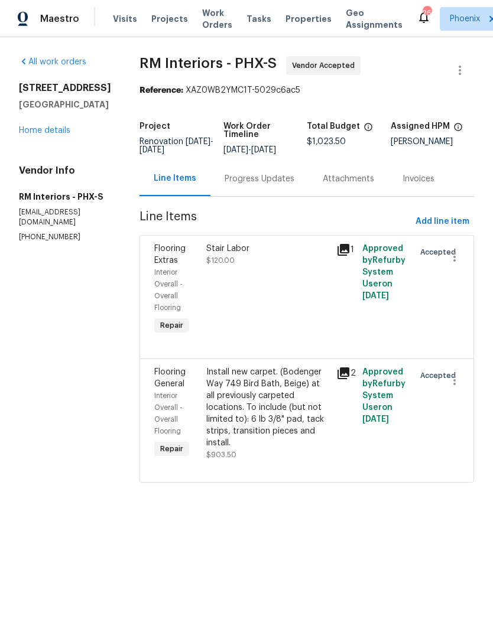
click at [298, 283] on div "Stair Labor $120.00" at bounding box center [268, 290] width 130 height 102
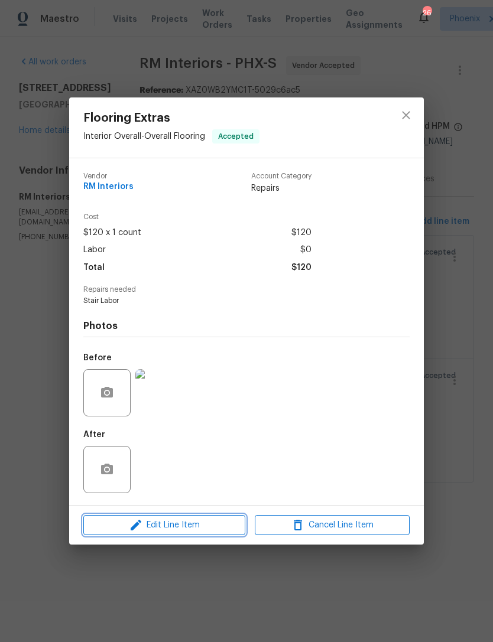
click at [202, 530] on span "Edit Line Item" at bounding box center [164, 525] width 155 height 15
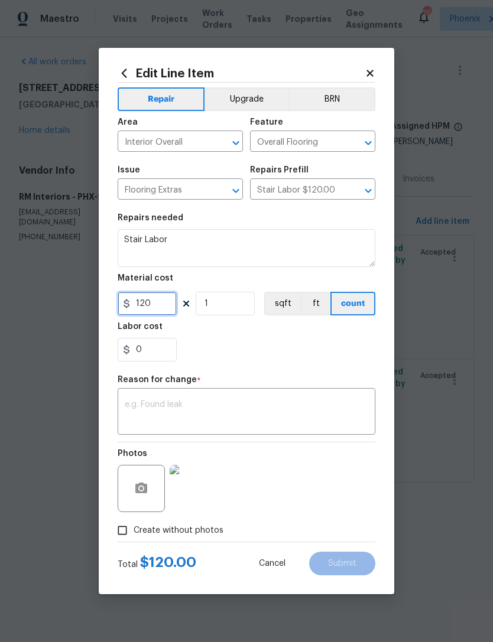
click at [166, 307] on input "120" at bounding box center [147, 304] width 59 height 24
type input "150"
click at [272, 405] on textarea at bounding box center [246, 412] width 243 height 25
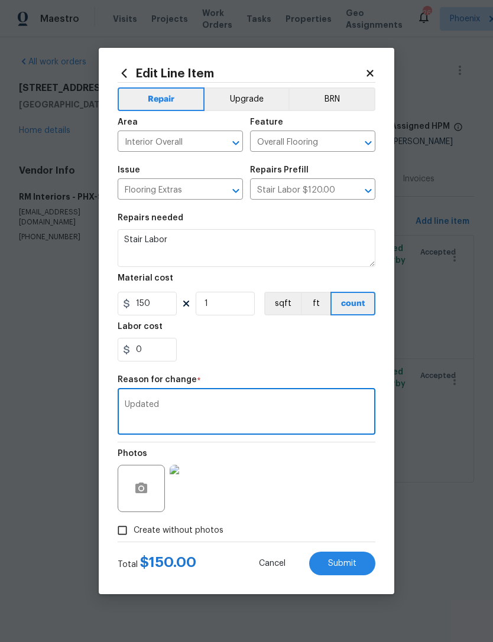
type textarea "Updated"
click at [306, 354] on div "0" at bounding box center [247, 350] width 258 height 24
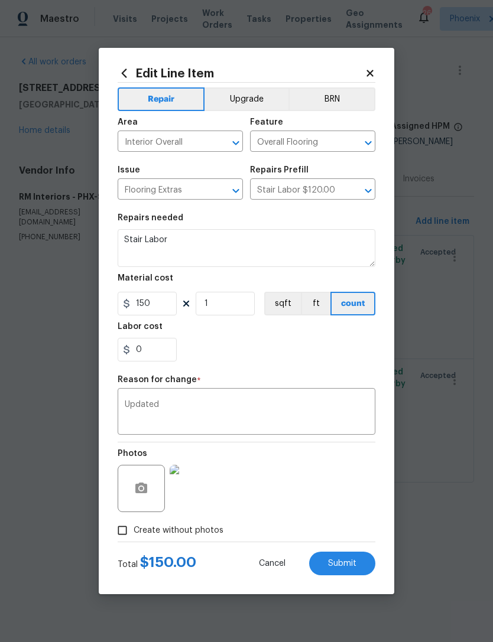
click at [342, 563] on span "Submit" at bounding box center [342, 563] width 28 height 9
type input "120"
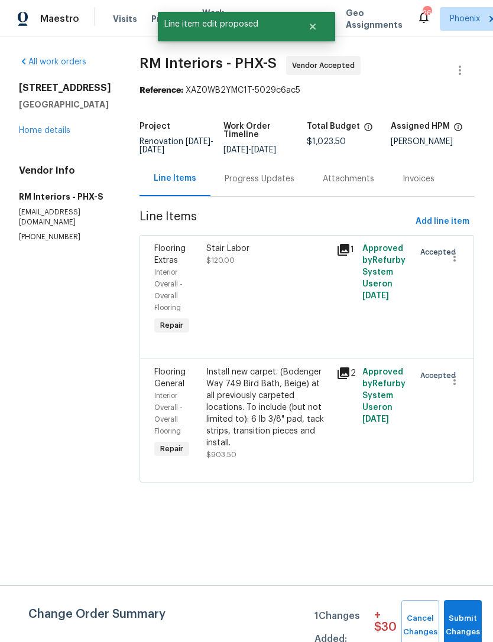
click at [302, 409] on div "Install new carpet. (Bodenger Way 749 Bird Bath, Beige) at all previously carpe…" at bounding box center [267, 407] width 123 height 83
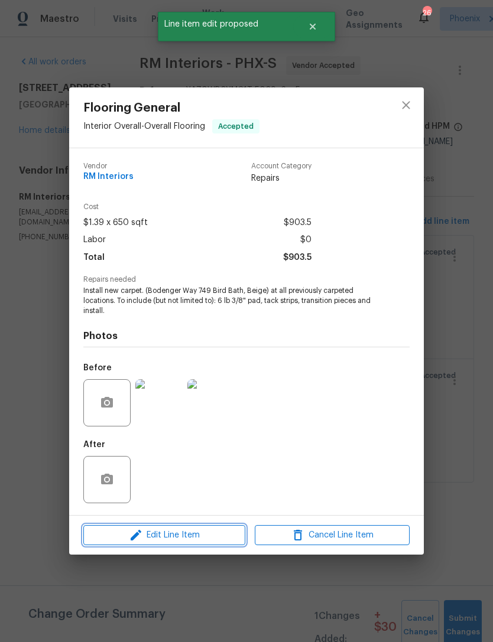
click at [210, 544] on button "Edit Line Item" at bounding box center [164, 535] width 162 height 21
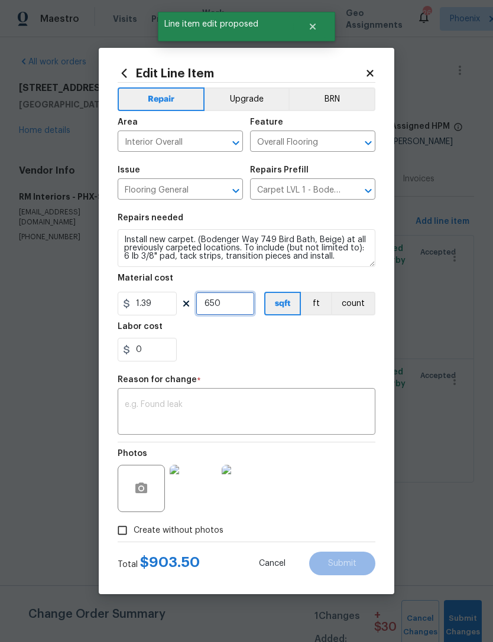
click at [243, 304] on input "650" at bounding box center [225, 304] width 59 height 24
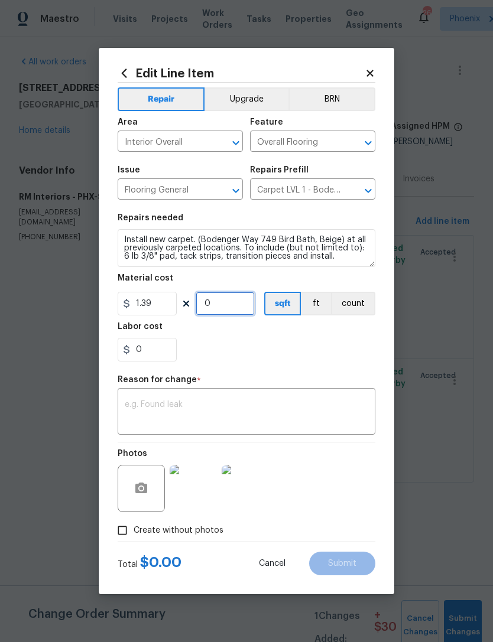
type input "1"
click at [165, 308] on input "1.39" at bounding box center [147, 304] width 59 height 24
type input "1070.05"
click at [258, 418] on textarea at bounding box center [246, 412] width 243 height 25
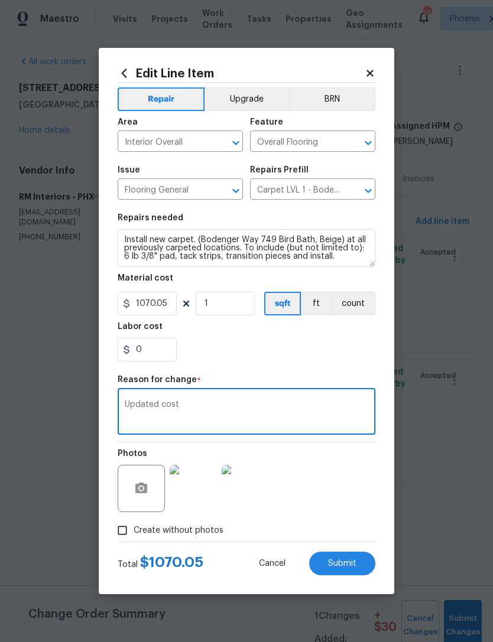
type textarea "Updated cost"
click at [346, 369] on section "Repairs needed Install new carpet. (Bodenger Way 749 Bird Bath, Beige) at all p…" at bounding box center [247, 288] width 258 height 162
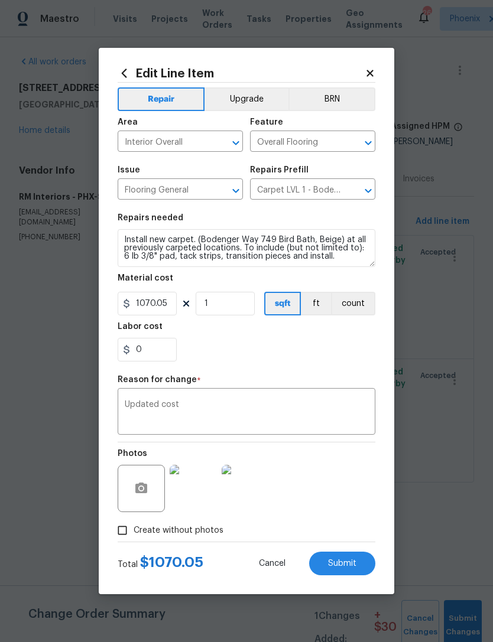
click at [355, 561] on span "Submit" at bounding box center [342, 563] width 28 height 9
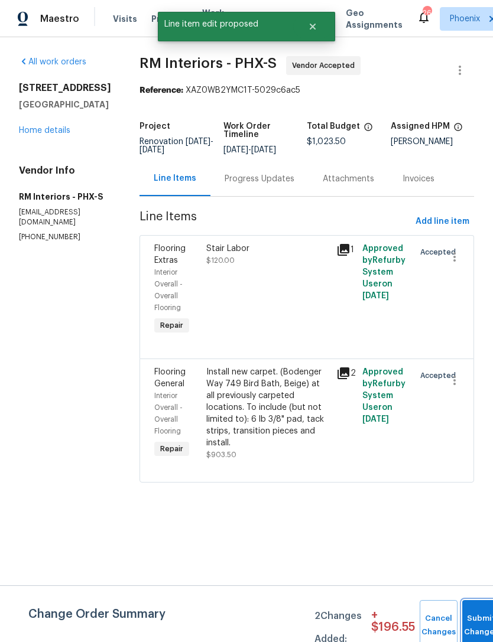
click at [478, 620] on button "Submit Changes" at bounding box center [481, 625] width 38 height 51
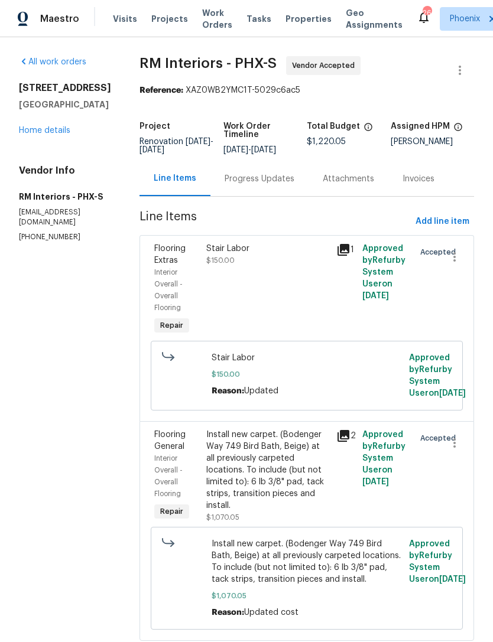
click at [63, 135] on link "Home details" at bounding box center [44, 130] width 51 height 8
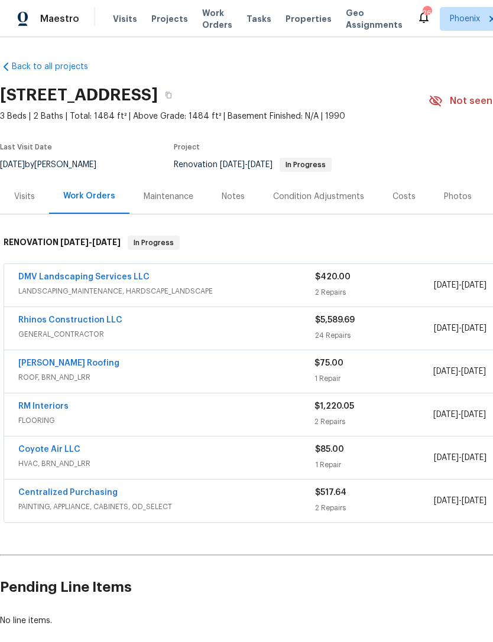
click at [92, 281] on link "DMV Landscaping Services LLC" at bounding box center [83, 277] width 131 height 8
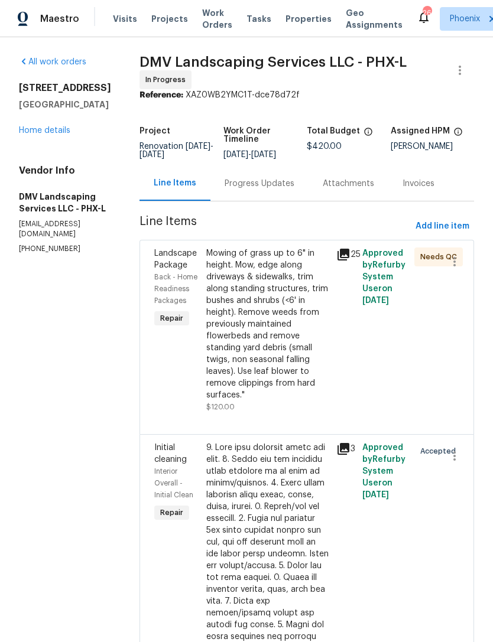
click at [266, 190] on div "Progress Updates" at bounding box center [259, 184] width 70 height 12
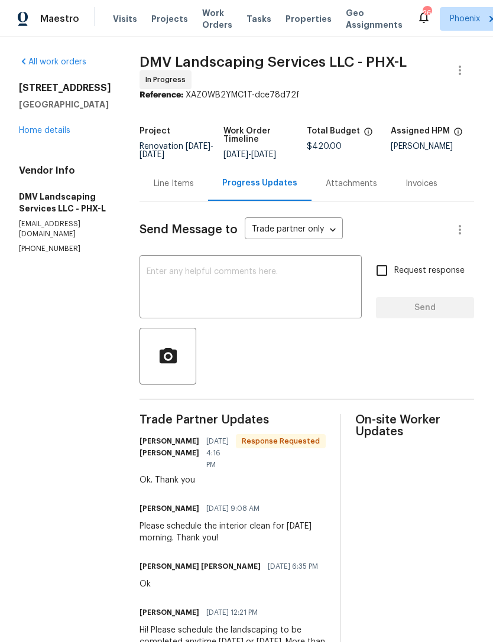
click at [255, 298] on textarea at bounding box center [250, 288] width 208 height 41
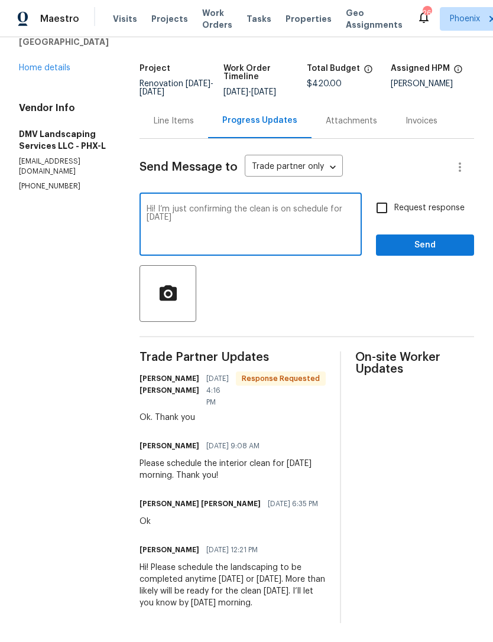
scroll to position [63, 0]
click at [149, 217] on textarea "Hi! I’m just confirming the clean is on schedule for to day and landscaping is …" at bounding box center [250, 225] width 208 height 41
type textarea "Hi! I’m just confirming the clean is on schedule for to day and landscaping is …"
click at [146, 215] on div "Hi! I’m just confirming the clean is on schedule for to day and landscaping is …" at bounding box center [250, 226] width 222 height 60
click at [146, 223] on textarea "Hi! I’m just confirming the clean is on schedule for to day and landscaping is …" at bounding box center [250, 225] width 208 height 41
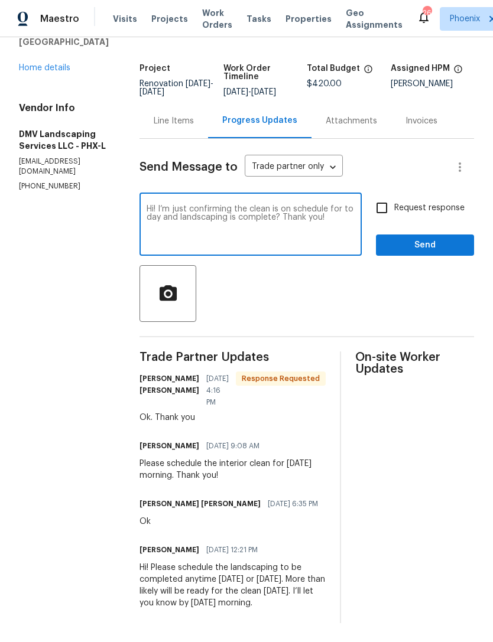
click at [146, 222] on textarea "Hi! I’m just confirming the clean is on schedule for to day and landscaping is …" at bounding box center [250, 225] width 208 height 41
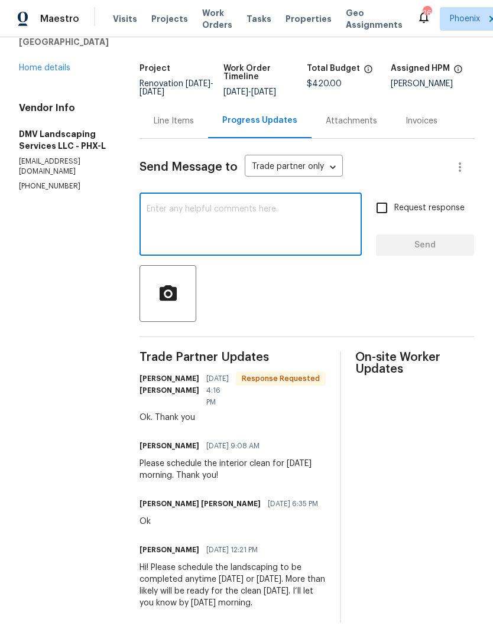
click at [171, 127] on div "Line Items" at bounding box center [174, 121] width 40 height 12
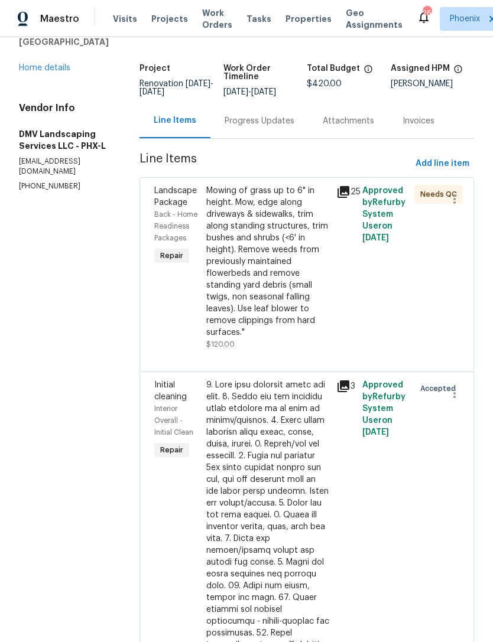
click at [252, 127] on div "Progress Updates" at bounding box center [259, 121] width 70 height 12
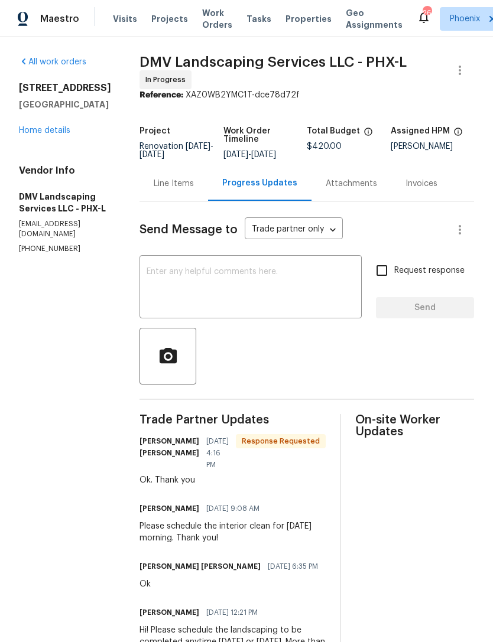
click at [217, 295] on textarea at bounding box center [250, 288] width 208 height 41
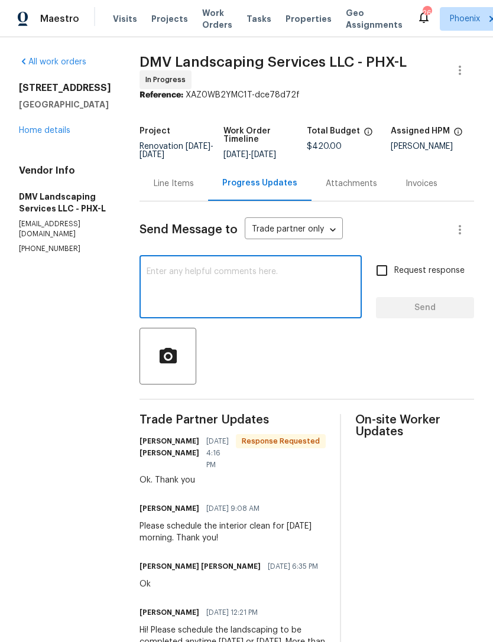
click at [168, 285] on textarea at bounding box center [250, 288] width 208 height 41
paste textarea "Hi! I’m just confirming the clean is on schedule for to day and landscaping is …"
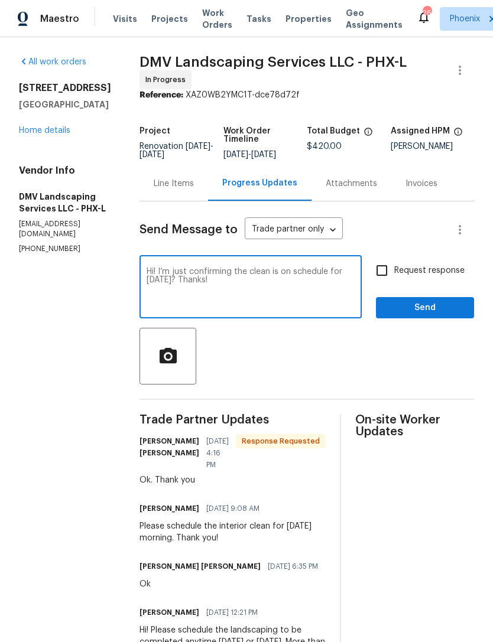
type textarea "Hi! I’m just confirming the clean is on schedule for [DATE]? Thanks!"
click at [441, 315] on span "Send" at bounding box center [424, 308] width 79 height 15
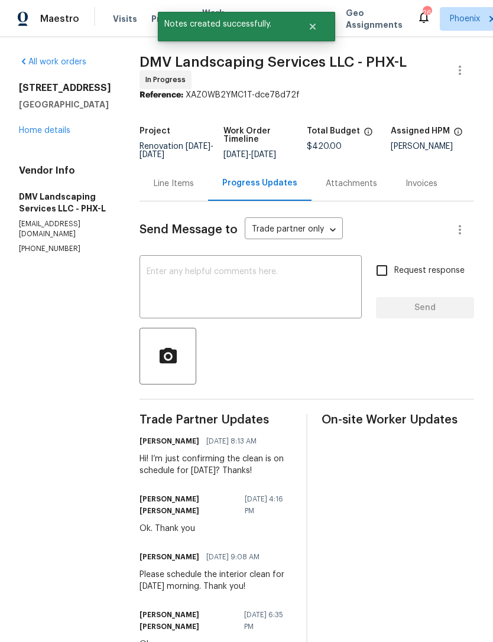
click at [63, 135] on link "Home details" at bounding box center [44, 130] width 51 height 8
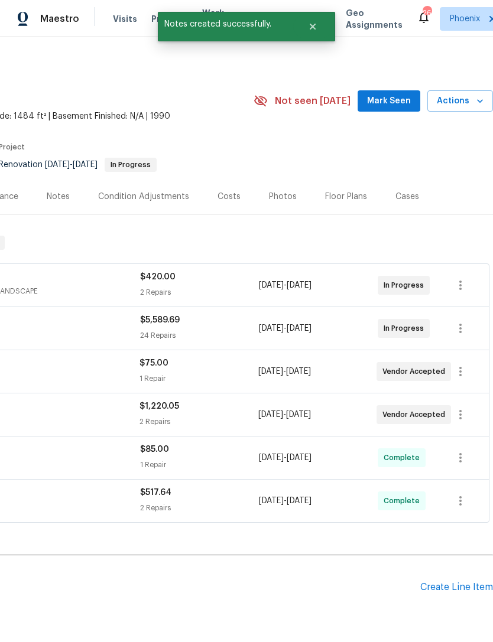
scroll to position [0, 175]
click at [390, 109] on span "Mark Seen" at bounding box center [389, 101] width 44 height 15
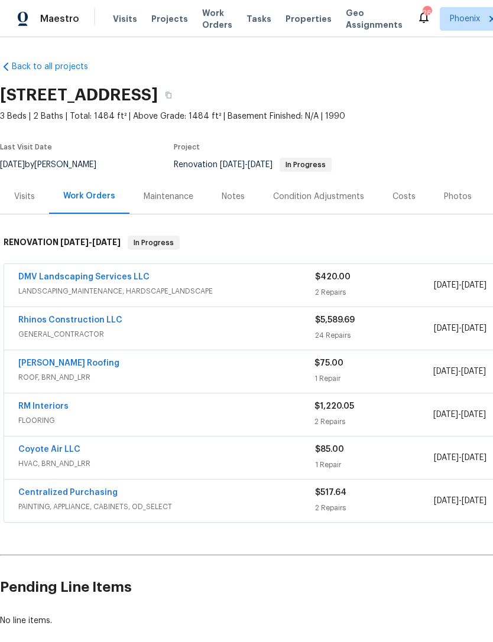
scroll to position [0, 0]
click at [240, 203] on div "Notes" at bounding box center [233, 197] width 23 height 12
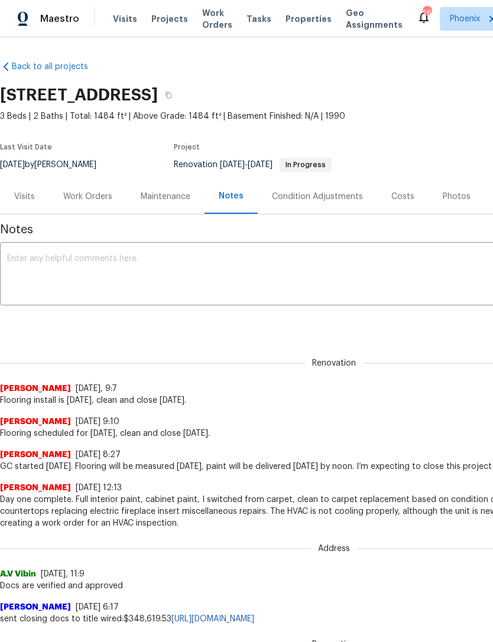
click at [157, 276] on textarea at bounding box center [333, 275] width 653 height 41
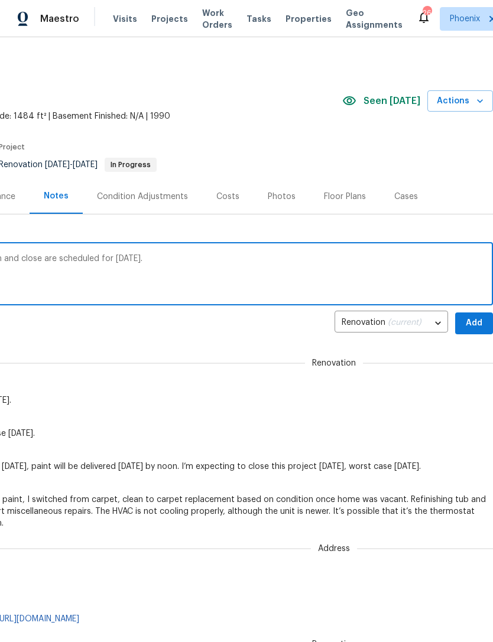
scroll to position [0, 175]
type textarea "Flooring install completed [DATE], the clean and close are scheduled for [DATE]."
click at [480, 331] on span "Add" at bounding box center [473, 323] width 19 height 15
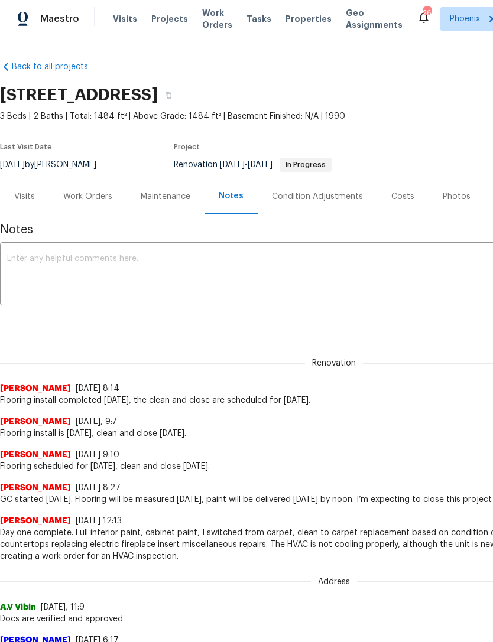
scroll to position [0, 0]
click at [88, 202] on div "Work Orders" at bounding box center [87, 197] width 49 height 12
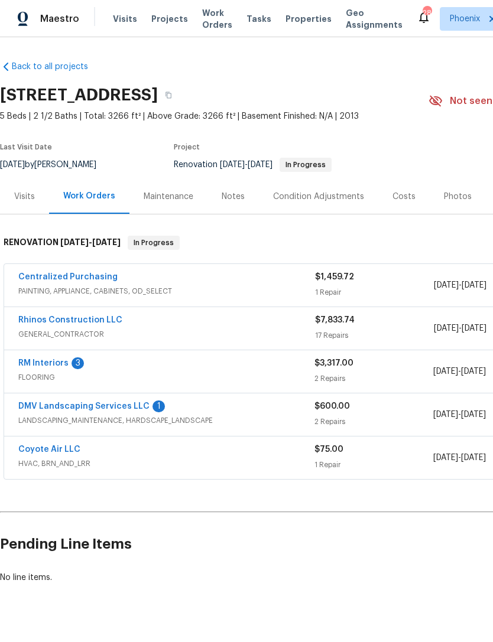
click at [55, 367] on link "RM Interiors" at bounding box center [43, 363] width 50 height 8
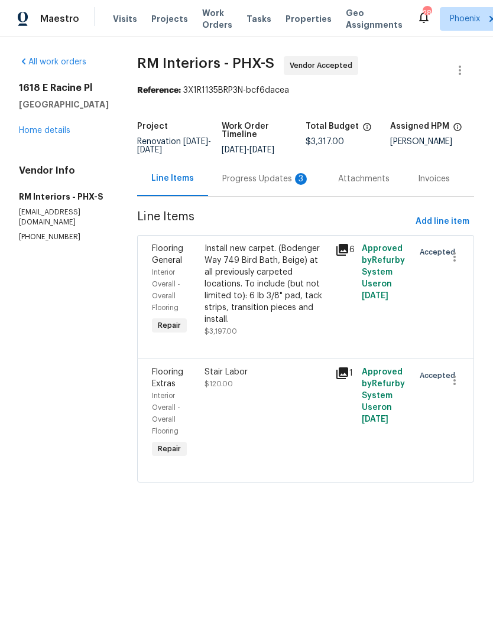
click at [266, 185] on div "Progress Updates 3" at bounding box center [265, 179] width 87 height 12
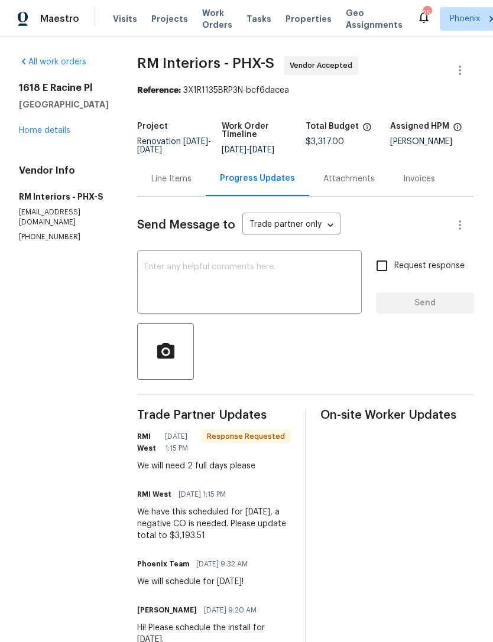
click at [223, 284] on textarea at bounding box center [249, 283] width 210 height 41
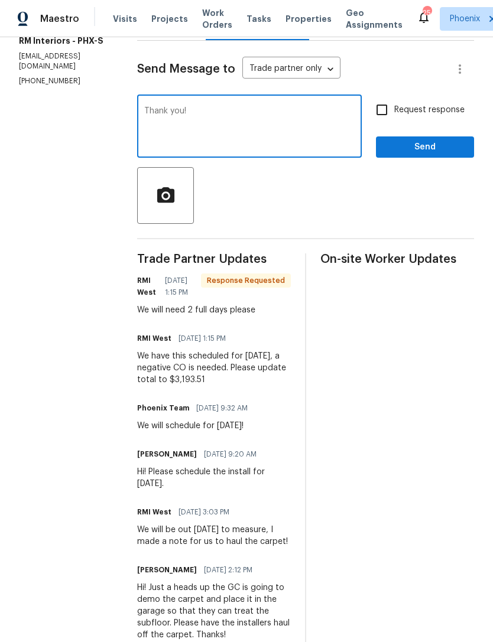
scroll to position [157, 0]
type textarea "Thank you!"
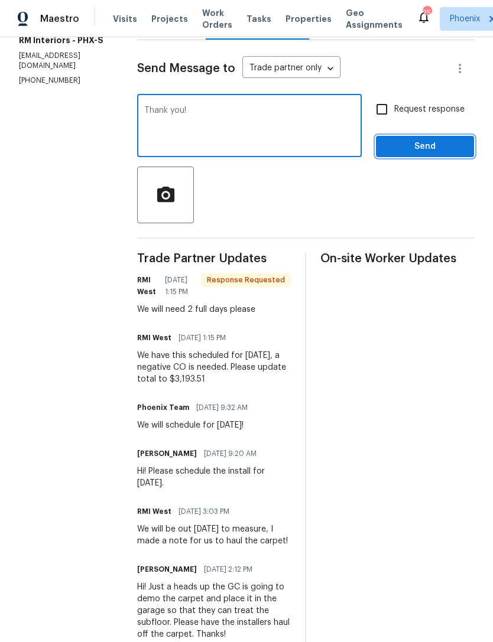
click at [435, 154] on span "Send" at bounding box center [424, 146] width 79 height 15
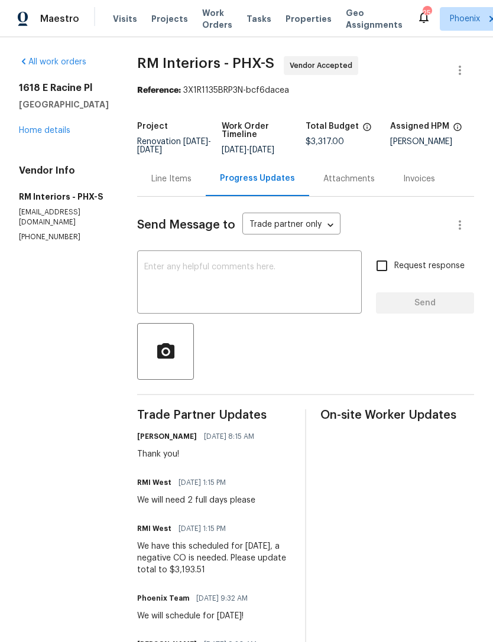
scroll to position [0, 0]
click at [54, 135] on link "Home details" at bounding box center [44, 130] width 51 height 8
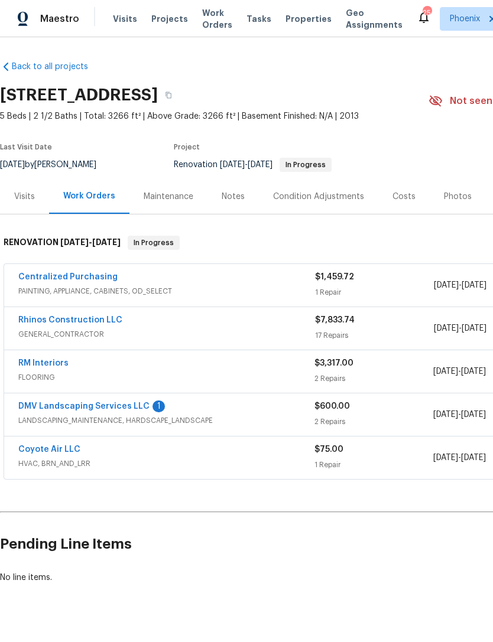
click at [161, 413] on div "DMV Landscaping Services LLC 1" at bounding box center [166, 407] width 296 height 14
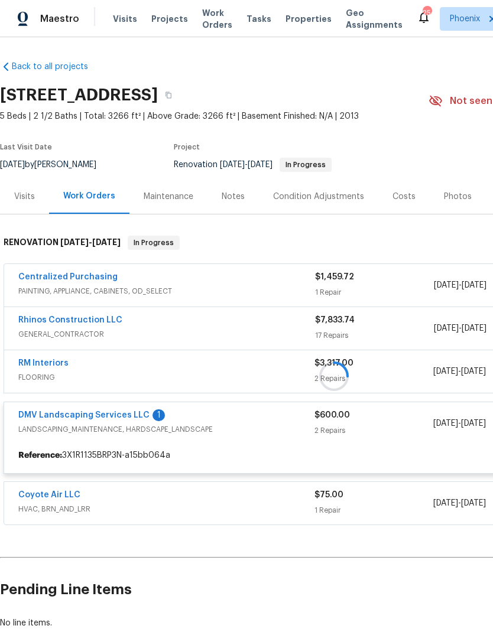
click at [146, 423] on div at bounding box center [333, 376] width 667 height 305
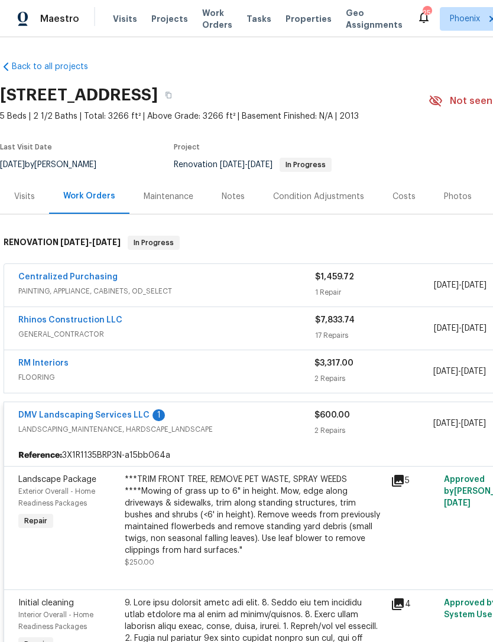
click at [135, 419] on link "DMV Landscaping Services LLC" at bounding box center [83, 415] width 131 height 8
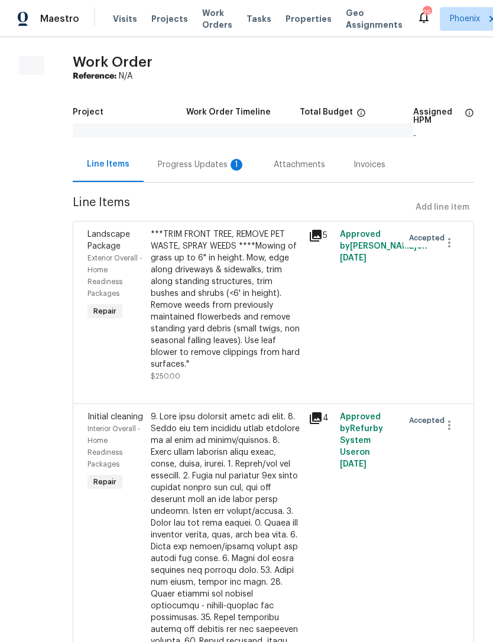
click at [218, 171] on div "Progress Updates 1" at bounding box center [201, 165] width 87 height 12
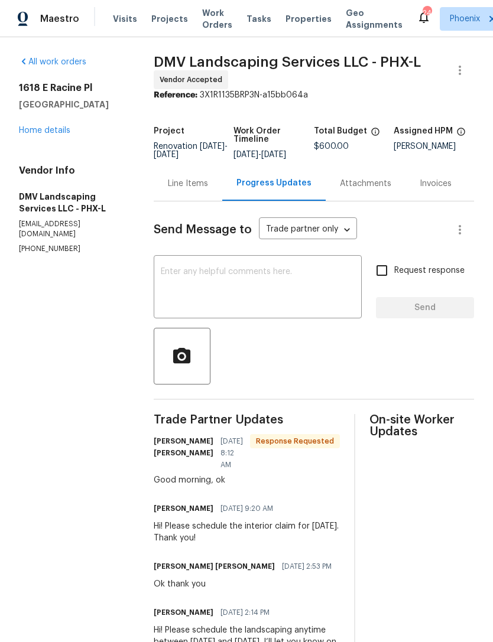
click at [45, 135] on link "Home details" at bounding box center [44, 130] width 51 height 8
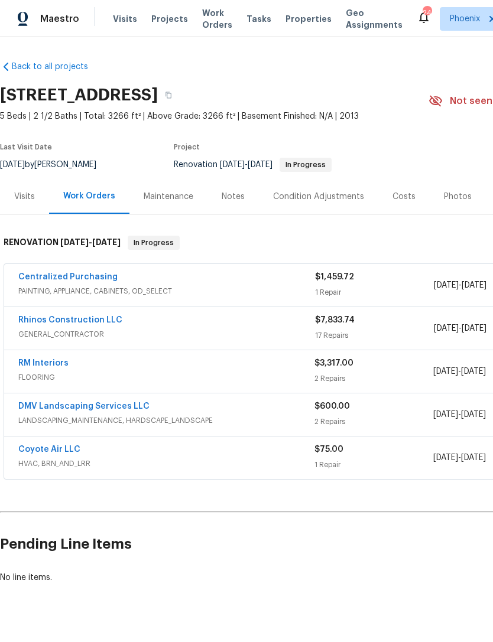
click at [41, 367] on link "RM Interiors" at bounding box center [43, 363] width 50 height 8
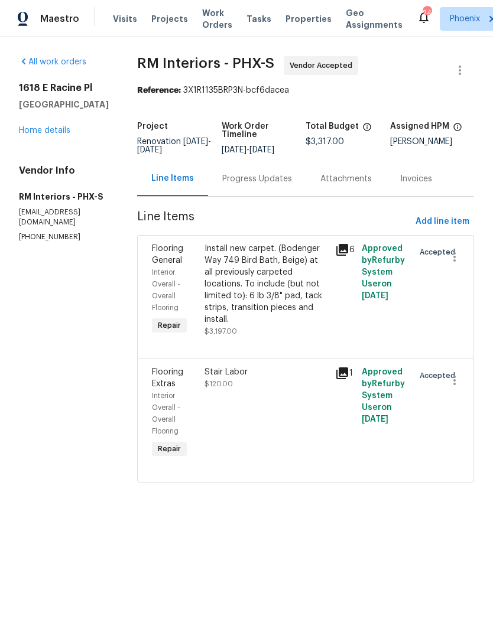
click at [266, 185] on div "Progress Updates" at bounding box center [257, 179] width 70 height 12
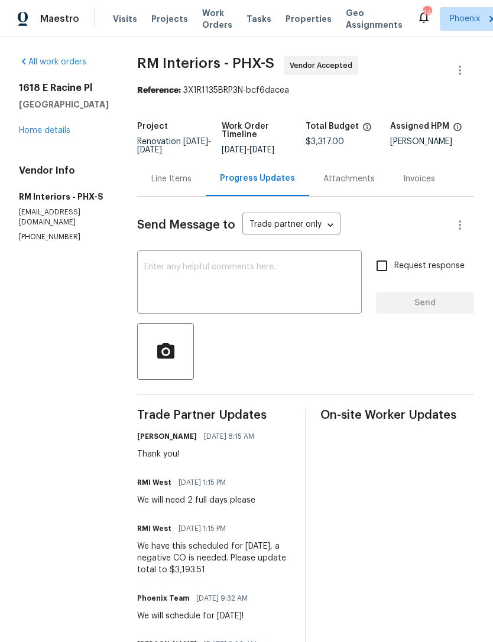
click at [55, 135] on link "Home details" at bounding box center [44, 130] width 51 height 8
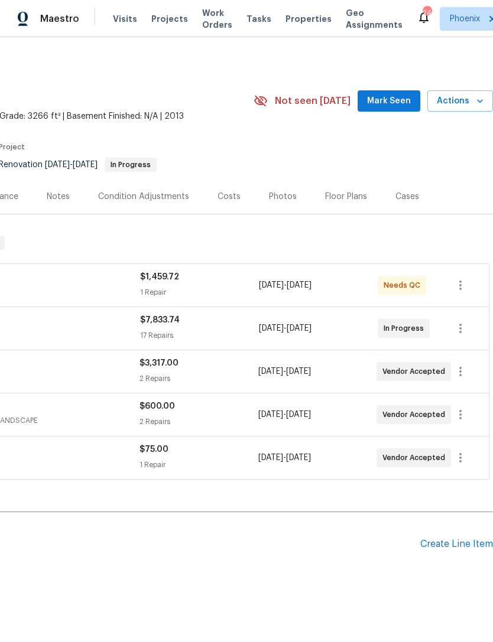
scroll to position [0, 175]
click at [391, 109] on span "Mark Seen" at bounding box center [389, 101] width 44 height 15
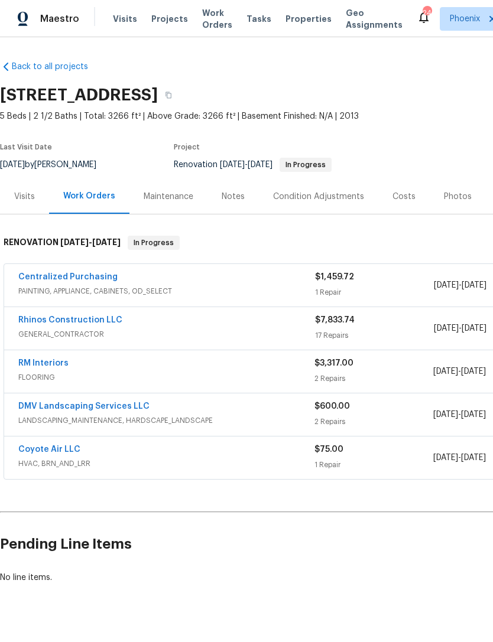
scroll to position [0, 0]
click at [239, 203] on div "Notes" at bounding box center [233, 197] width 23 height 12
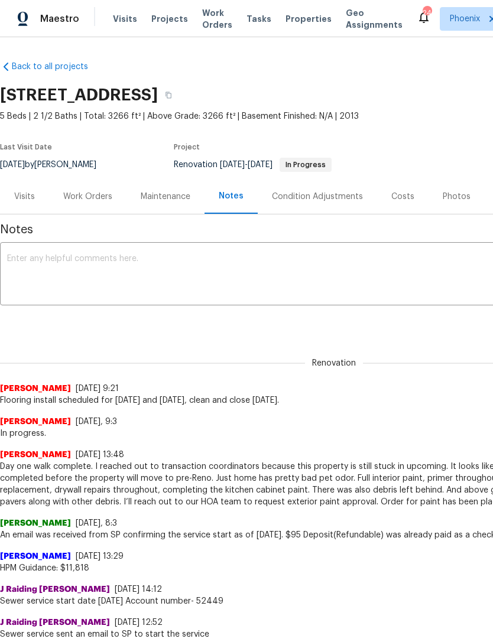
click at [175, 274] on textarea at bounding box center [333, 275] width 653 height 41
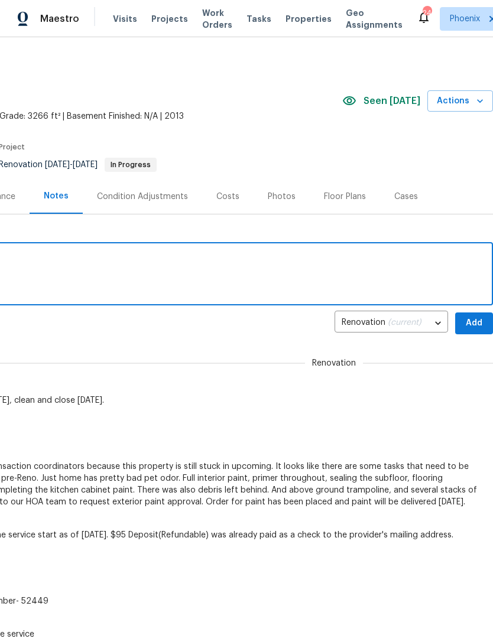
scroll to position [0, 175]
type textarea "On schedule."
click at [477, 331] on span "Add" at bounding box center [473, 323] width 19 height 15
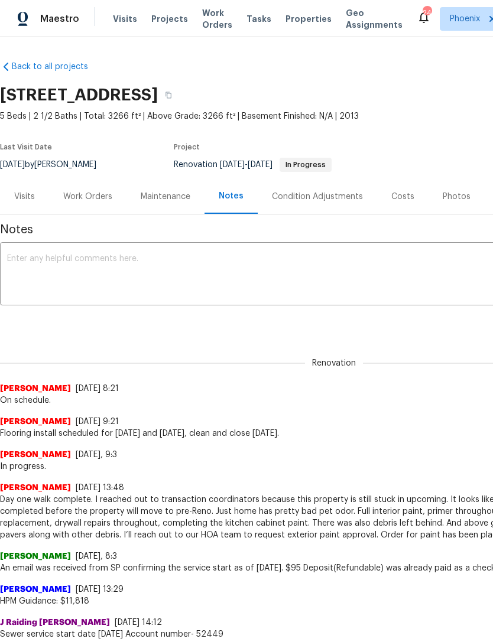
scroll to position [0, 0]
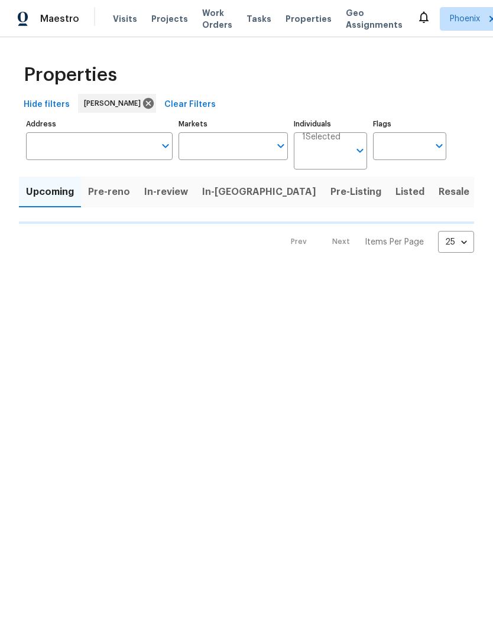
type input "50"
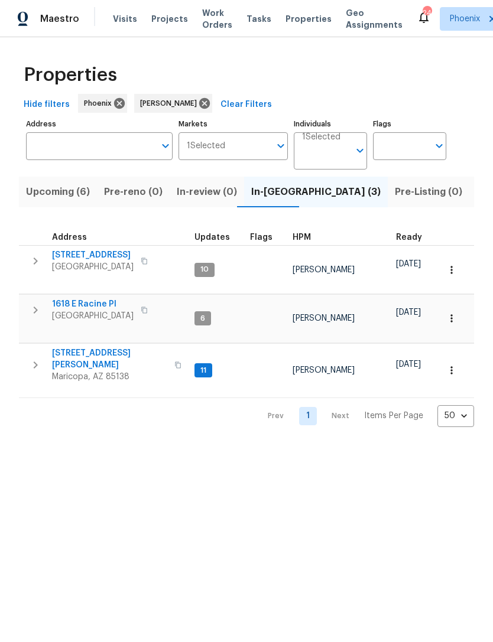
click at [83, 348] on span "43531 W Bailey Dr" at bounding box center [109, 359] width 115 height 24
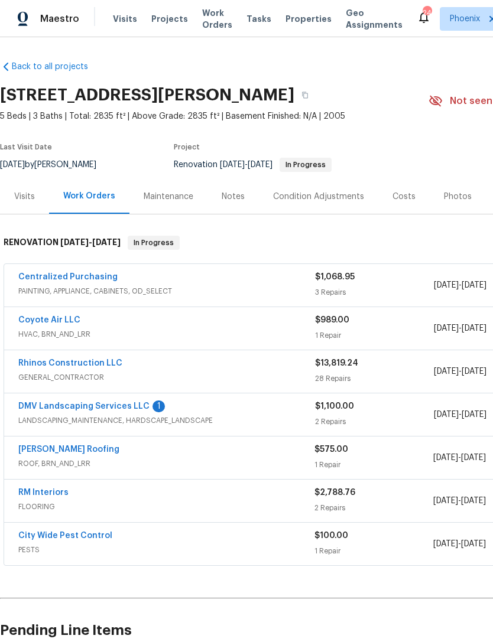
click at [243, 209] on div "Notes" at bounding box center [232, 196] width 51 height 35
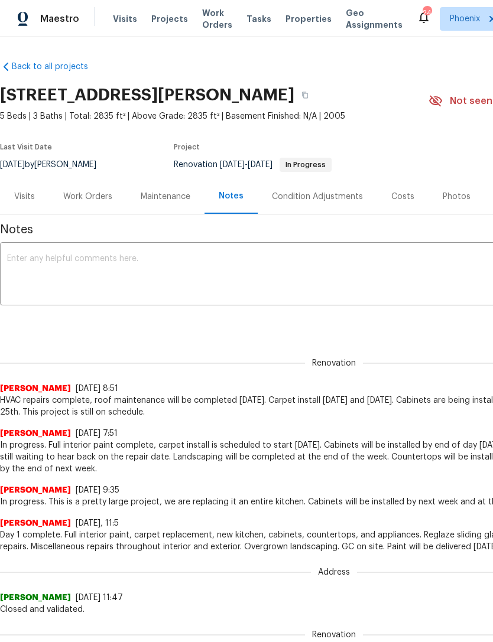
click at [89, 203] on div "Work Orders" at bounding box center [87, 197] width 49 height 12
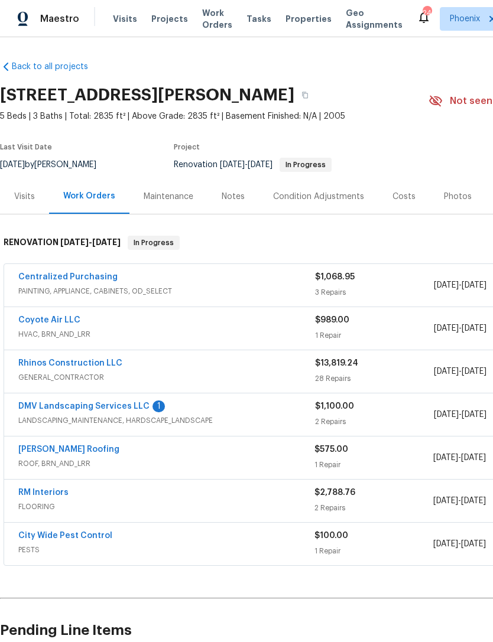
click at [111, 411] on link "DMV Landscaping Services LLC" at bounding box center [83, 406] width 131 height 8
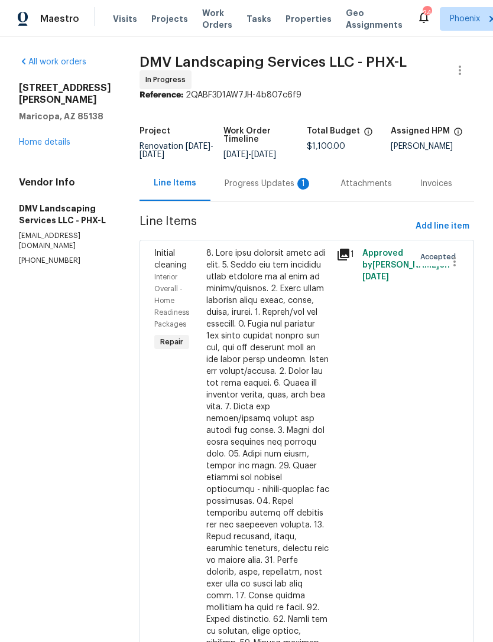
click at [259, 190] on div "Progress Updates 1" at bounding box center [267, 184] width 87 height 12
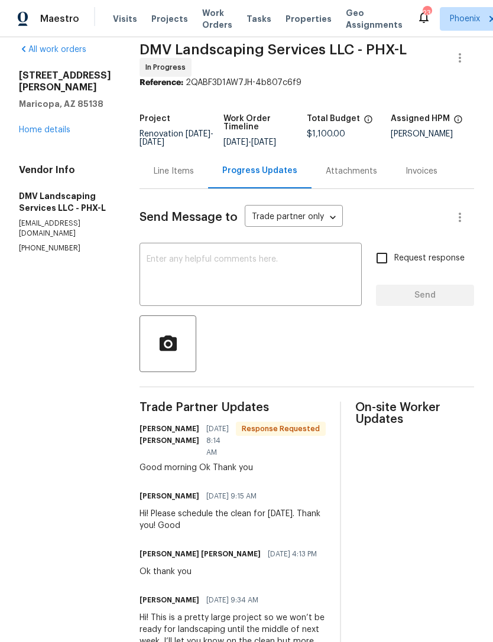
scroll to position [15, 0]
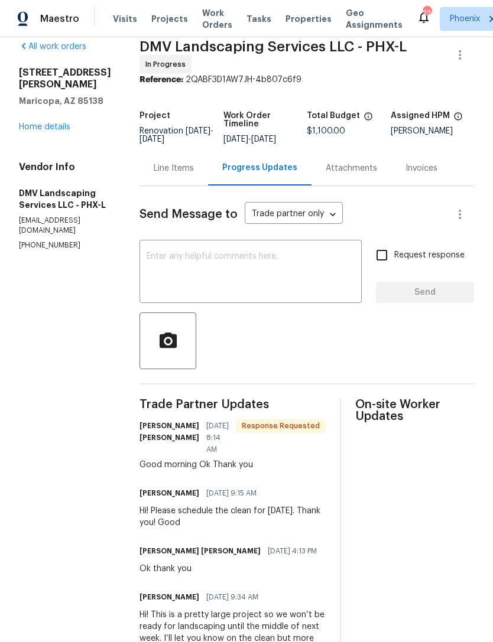
click at [63, 131] on link "Home details" at bounding box center [44, 127] width 51 height 8
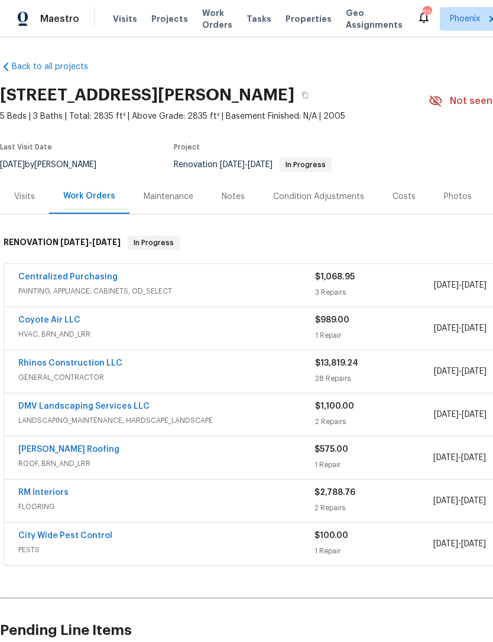
click at [232, 203] on div "Notes" at bounding box center [233, 197] width 23 height 12
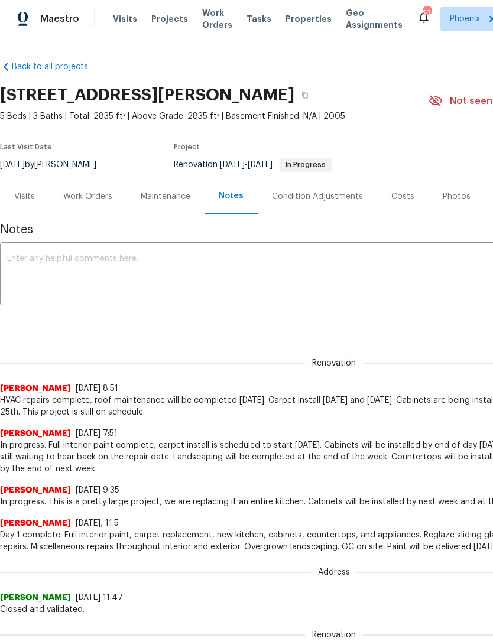
click at [194, 274] on textarea at bounding box center [333, 275] width 653 height 41
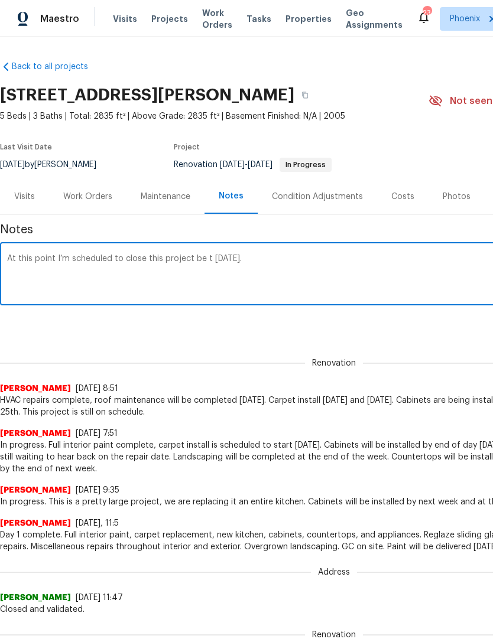
click at [204, 272] on textarea "At this point I’m scheduled to close this project be t Tuesday." at bounding box center [333, 275] width 653 height 41
click at [299, 279] on textarea "At this point I’m scheduled to close this project next Tuesday." at bounding box center [333, 275] width 653 height 41
click at [52, 272] on textarea "At this point I’m scheduled to close this project next Tuesday." at bounding box center [333, 275] width 653 height 41
click at [444, 272] on textarea "At this point as long as countertops are installed on time, I’m scheduled to cl…" at bounding box center [333, 275] width 653 height 41
click at [289, 268] on textarea "At this point as long as countertops are installed on time, I’m scheduled to cl…" at bounding box center [333, 275] width 653 height 41
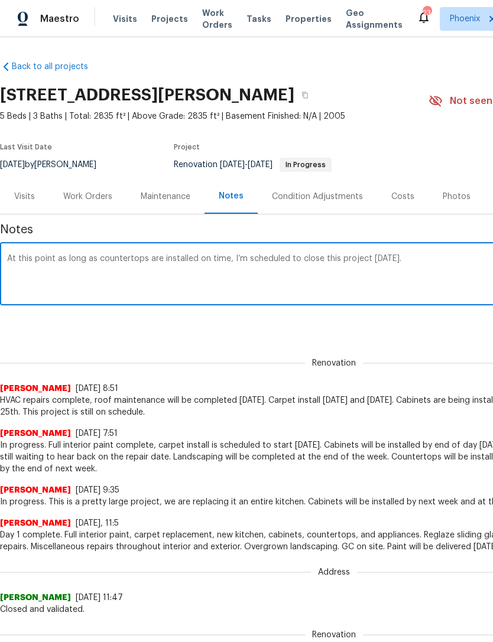
click at [304, 267] on textarea "At this point as long as countertops are installed on time, I’m scheduled to cl…" at bounding box center [333, 275] width 653 height 41
click at [286, 266] on textarea "At this point as long as countertops are installed on time, I’m scheduled to cl…" at bounding box center [333, 275] width 653 height 41
click at [294, 269] on textarea "At this point as long as countertops are installed on time, I’m scheduled to cl…" at bounding box center [333, 275] width 653 height 41
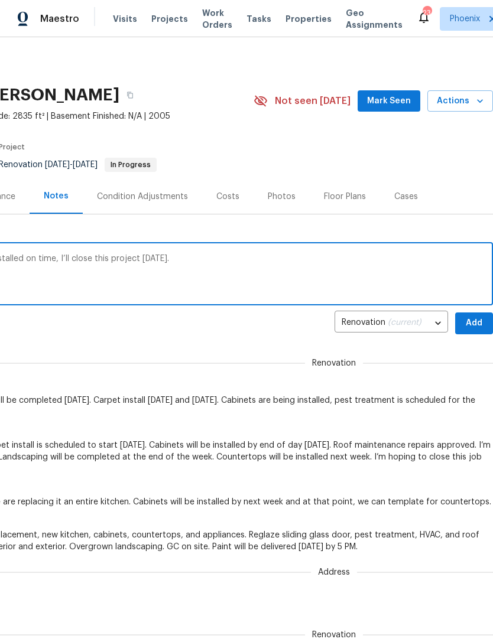
scroll to position [0, 175]
type textarea "At this point as long as countertops are installed on time, I’ll close this pro…"
click at [477, 331] on span "Add" at bounding box center [473, 323] width 19 height 15
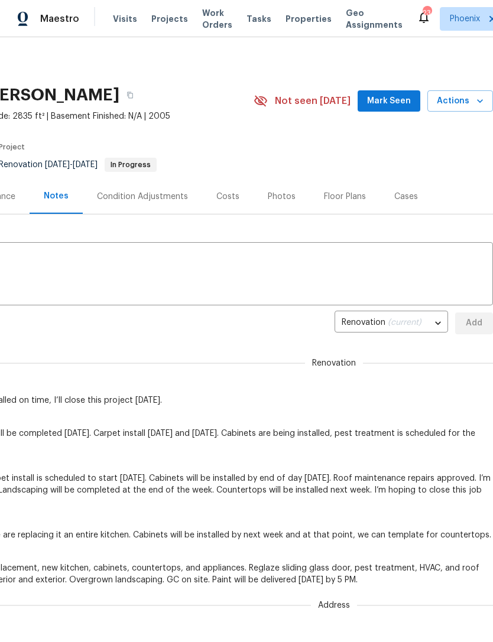
click at [399, 106] on span "Mark Seen" at bounding box center [389, 101] width 44 height 15
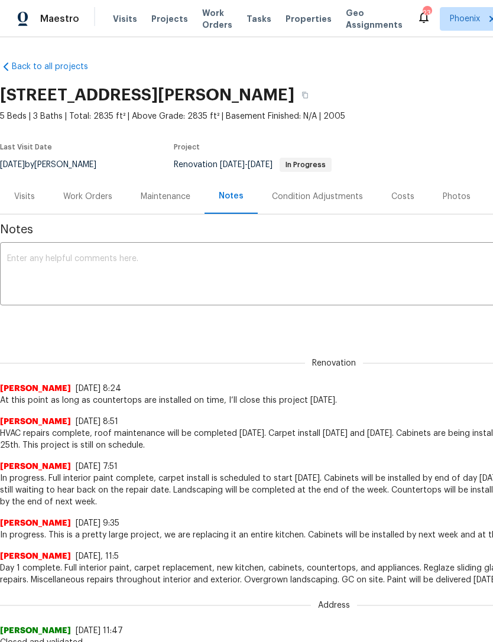
scroll to position [0, 0]
click at [205, 21] on span "Work Orders" at bounding box center [217, 19] width 30 height 24
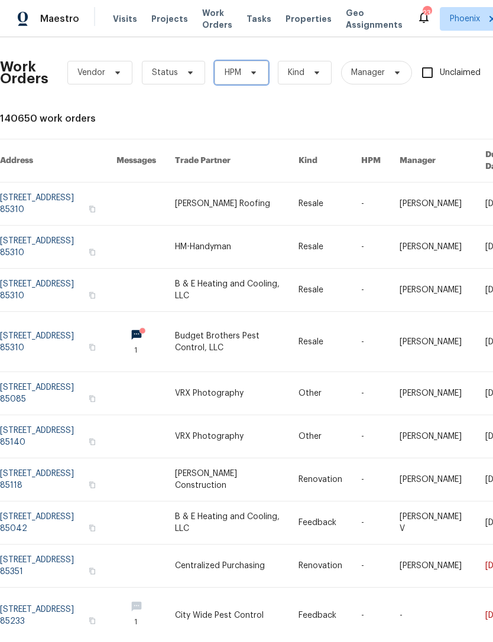
click at [240, 84] on span "HPM" at bounding box center [241, 73] width 54 height 24
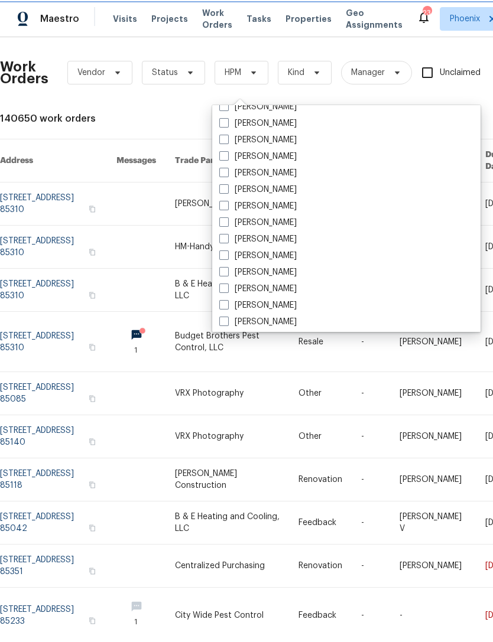
scroll to position [598, 0]
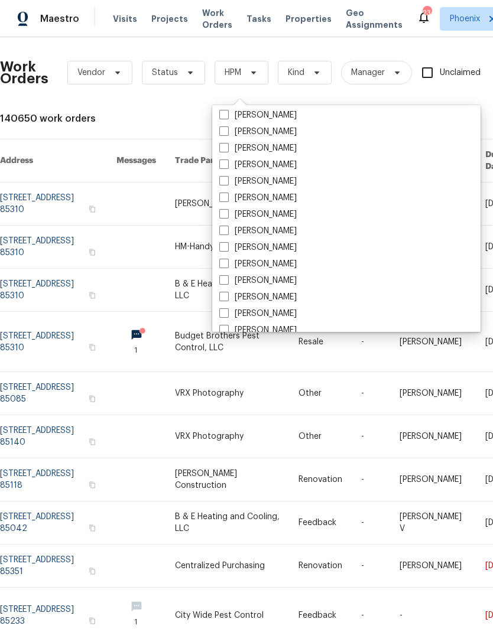
click at [297, 200] on label "[PERSON_NAME]" at bounding box center [257, 198] width 77 height 12
click at [227, 200] on input "[PERSON_NAME]" at bounding box center [223, 196] width 8 height 8
checkbox input "true"
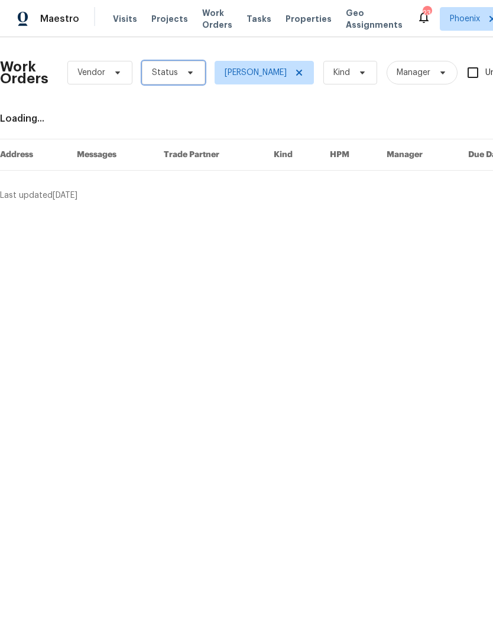
click at [185, 77] on icon at bounding box center [189, 72] width 9 height 9
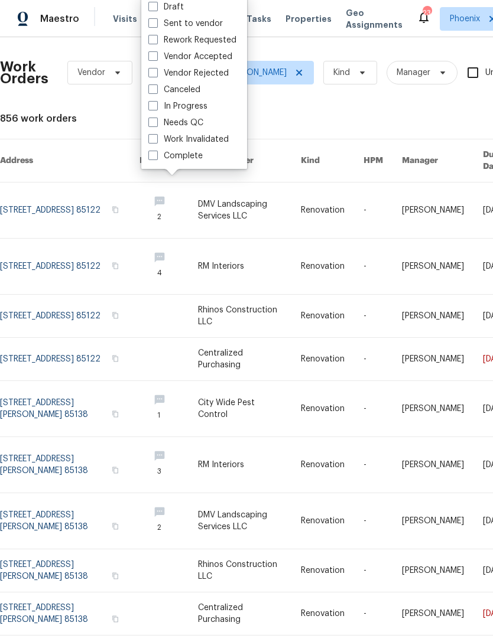
click at [194, 123] on label "Needs QC" at bounding box center [175, 123] width 55 height 12
click at [156, 123] on input "Needs QC" at bounding box center [152, 121] width 8 height 8
checkbox input "true"
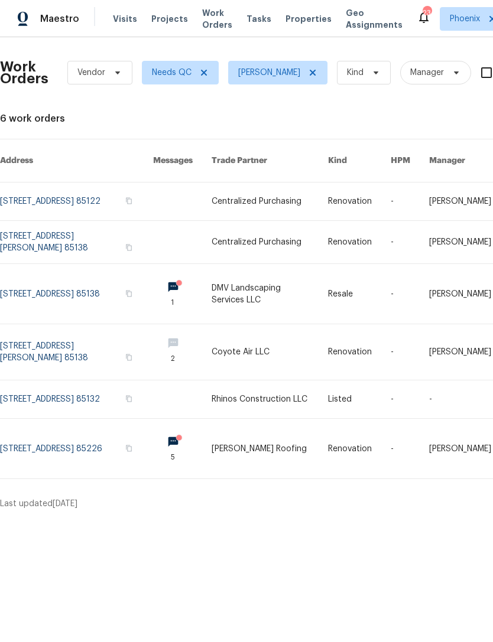
click at [70, 409] on link at bounding box center [76, 399] width 153 height 38
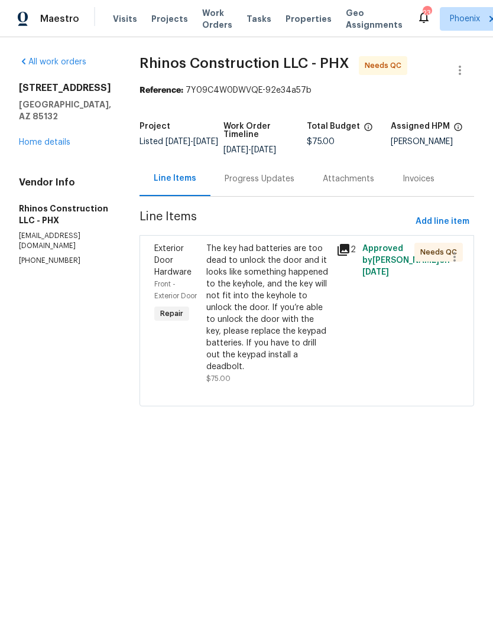
click at [171, 370] on div "Exterior Door Hardware Front - Exterior Door Repair" at bounding box center [177, 313] width 52 height 149
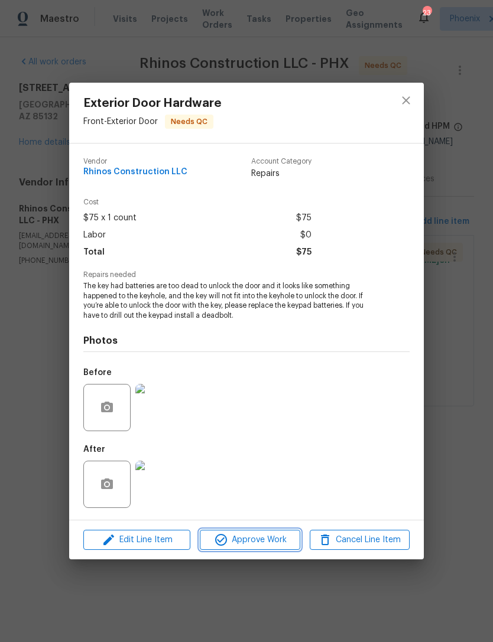
click at [262, 544] on span "Approve Work" at bounding box center [249, 540] width 93 height 15
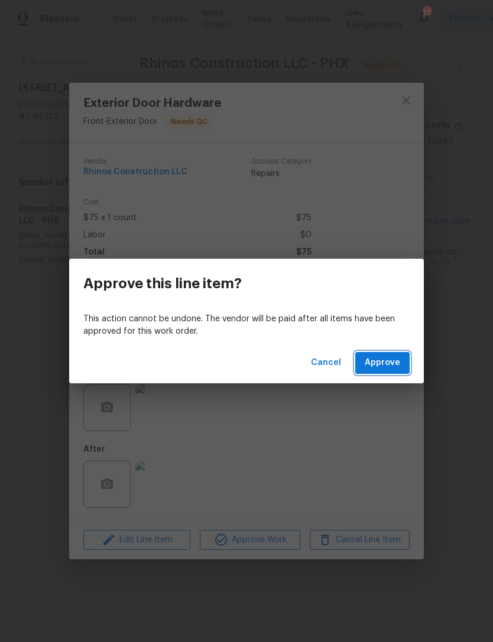
click at [385, 364] on span "Approve" at bounding box center [381, 363] width 35 height 15
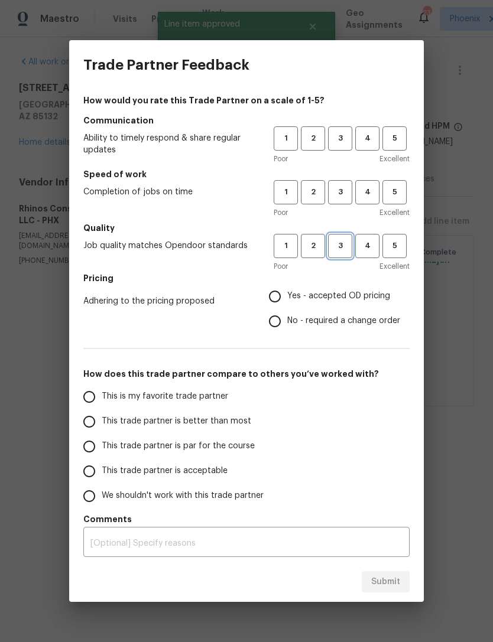
click at [348, 249] on span "3" at bounding box center [340, 246] width 22 height 14
click at [344, 194] on span "3" at bounding box center [340, 192] width 22 height 14
click at [344, 132] on span "3" at bounding box center [340, 139] width 22 height 14
click at [274, 295] on input "Yes - accepted OD pricing" at bounding box center [274, 296] width 25 height 25
radio input "true"
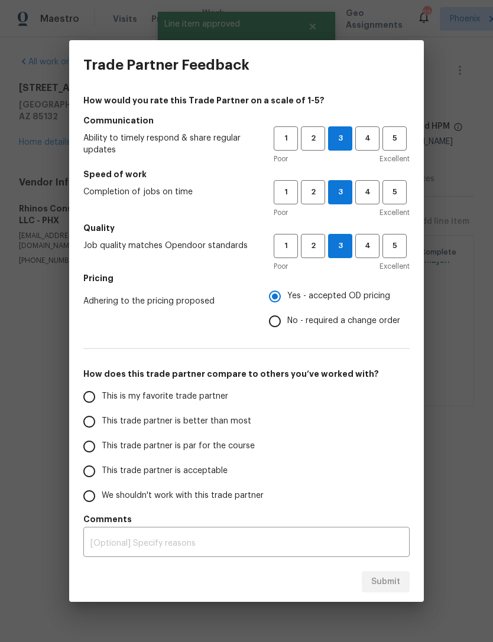
click at [97, 401] on input "This is my favorite trade partner" at bounding box center [89, 397] width 25 height 25
click at [388, 592] on button "Submit" at bounding box center [385, 582] width 48 height 22
radio input "true"
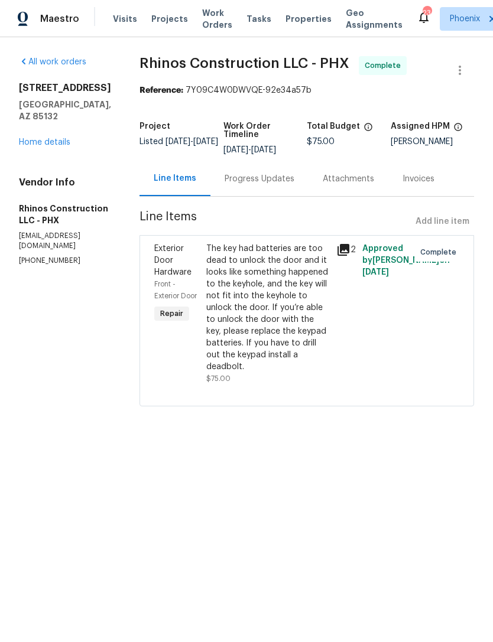
click at [211, 20] on span "Work Orders" at bounding box center [217, 19] width 30 height 24
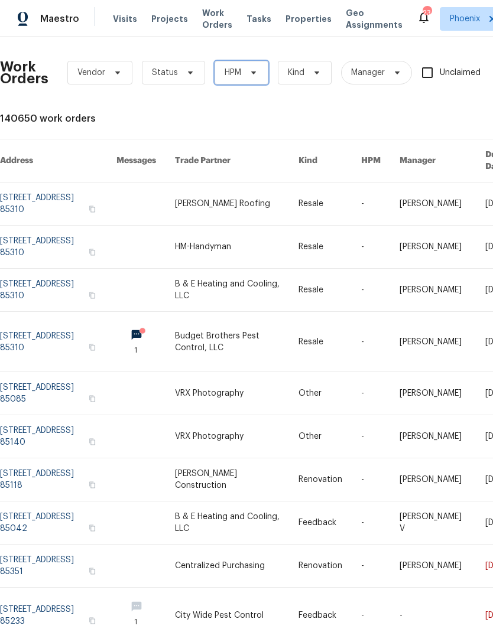
click at [252, 74] on icon at bounding box center [253, 72] width 5 height 3
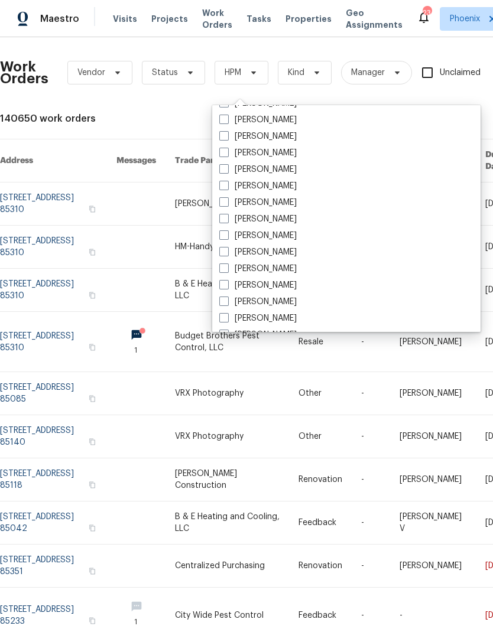
scroll to position [578, 0]
click at [297, 223] on label "[PERSON_NAME]" at bounding box center [257, 219] width 77 height 12
click at [227, 220] on input "[PERSON_NAME]" at bounding box center [223, 217] width 8 height 8
checkbox input "true"
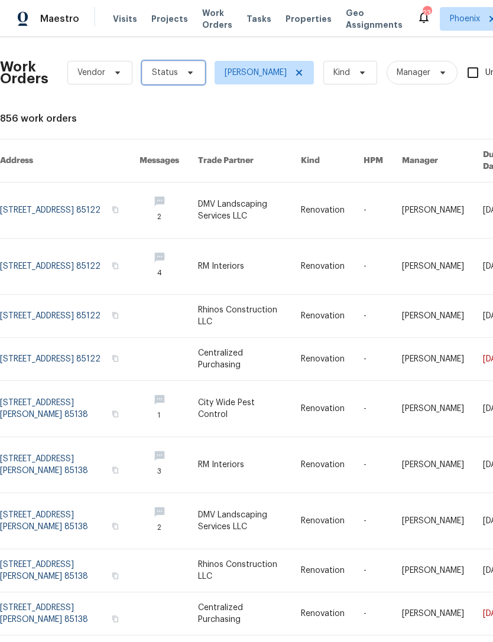
click at [182, 77] on span at bounding box center [188, 72] width 13 height 9
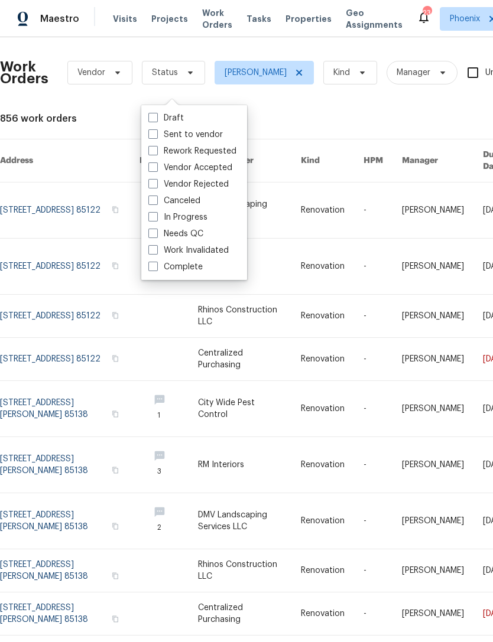
click at [198, 232] on label "Needs QC" at bounding box center [175, 234] width 55 height 12
click at [156, 232] on input "Needs QC" at bounding box center [152, 232] width 8 height 8
checkbox input "true"
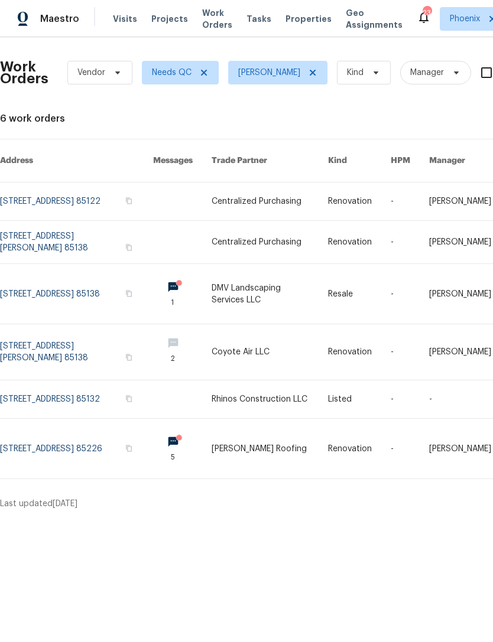
click at [71, 452] on link at bounding box center [76, 449] width 153 height 60
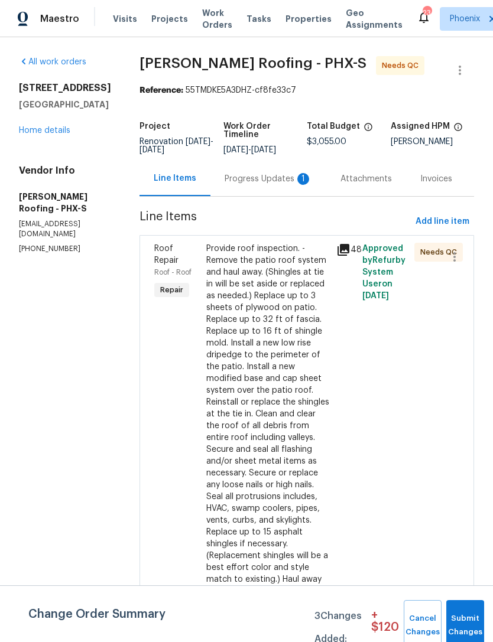
click at [279, 185] on div "Progress Updates 1" at bounding box center [267, 179] width 87 height 12
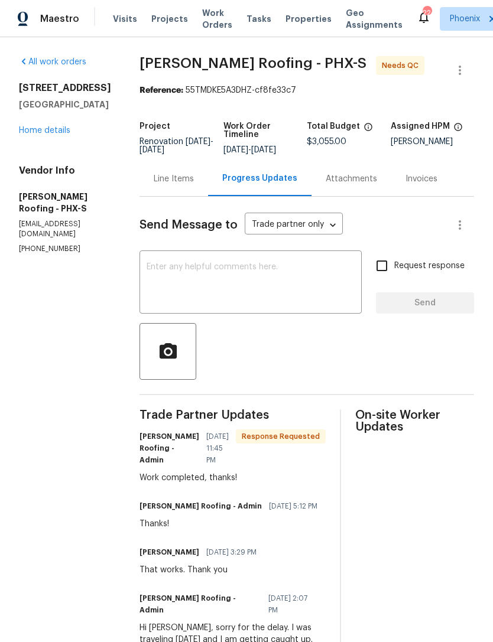
click at [178, 185] on div "Line Items" at bounding box center [174, 179] width 40 height 12
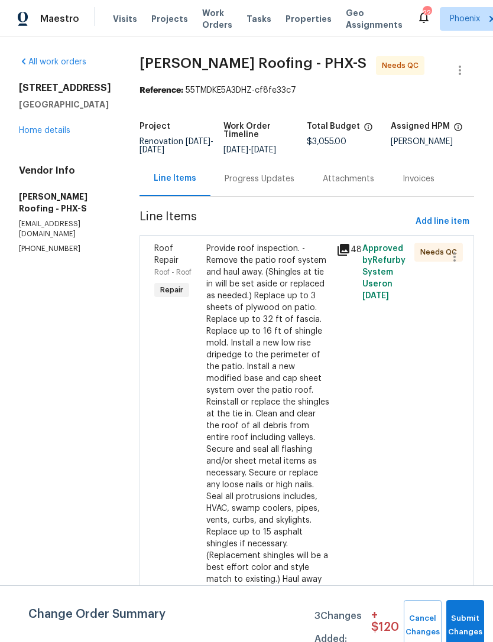
click at [180, 406] on div "Roof Repair Roof - Roof Repair" at bounding box center [177, 431] width 52 height 385
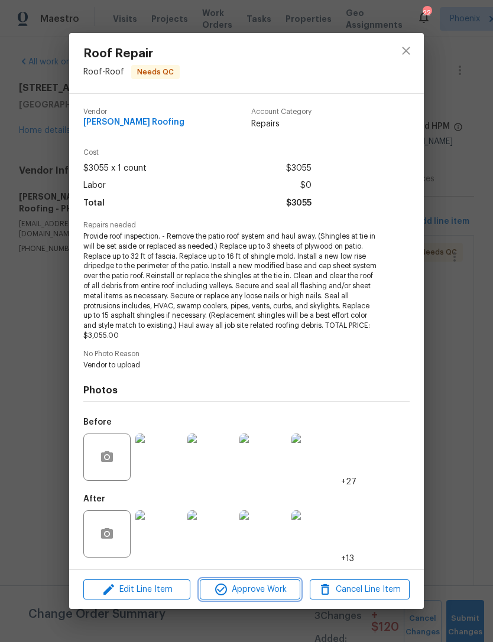
click at [277, 589] on span "Approve Work" at bounding box center [249, 589] width 93 height 15
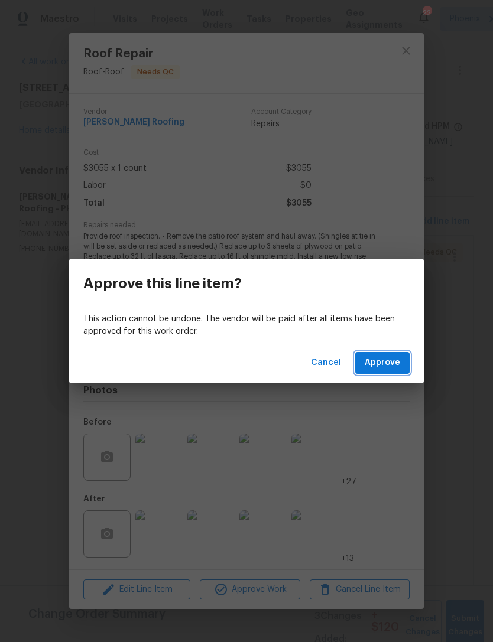
click at [395, 360] on span "Approve" at bounding box center [381, 363] width 35 height 15
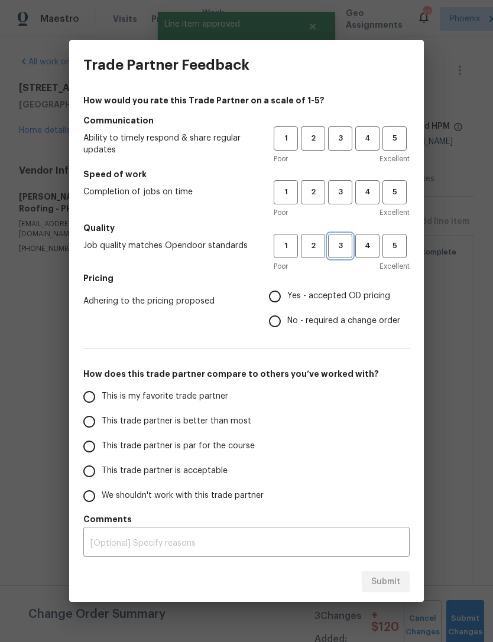
click at [347, 241] on span "3" at bounding box center [340, 246] width 22 height 14
click at [340, 191] on span "3" at bounding box center [340, 192] width 22 height 14
click at [343, 135] on span "3" at bounding box center [340, 139] width 22 height 14
click at [280, 292] on input "Yes - accepted OD pricing" at bounding box center [274, 296] width 25 height 25
radio input "true"
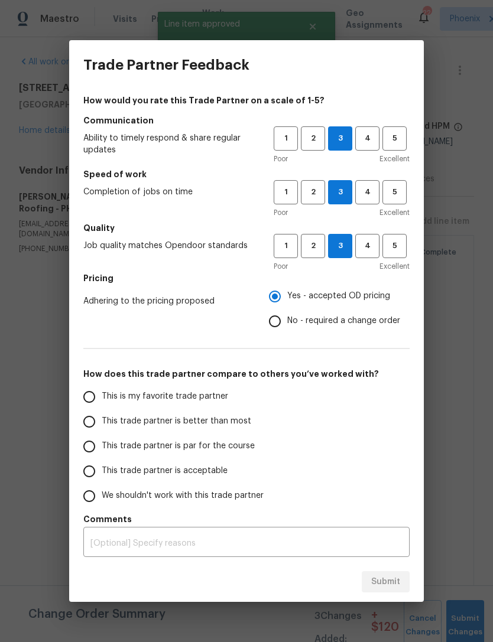
click at [90, 388] on input "This is my favorite trade partner" at bounding box center [89, 397] width 25 height 25
click at [386, 586] on span "Submit" at bounding box center [385, 582] width 29 height 15
radio input "true"
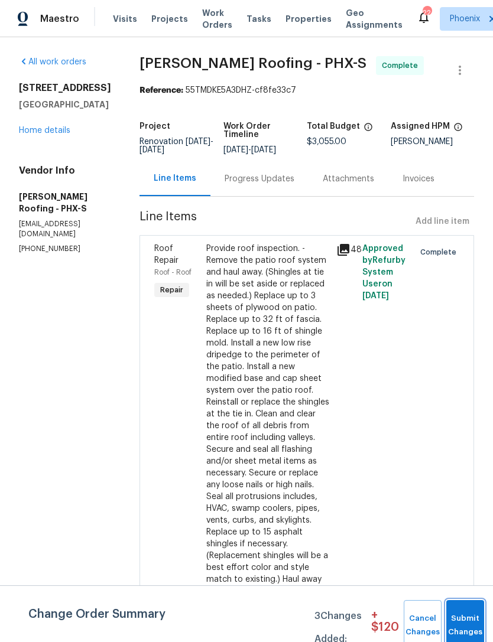
click at [465, 615] on button "Submit Changes" at bounding box center [465, 625] width 38 height 51
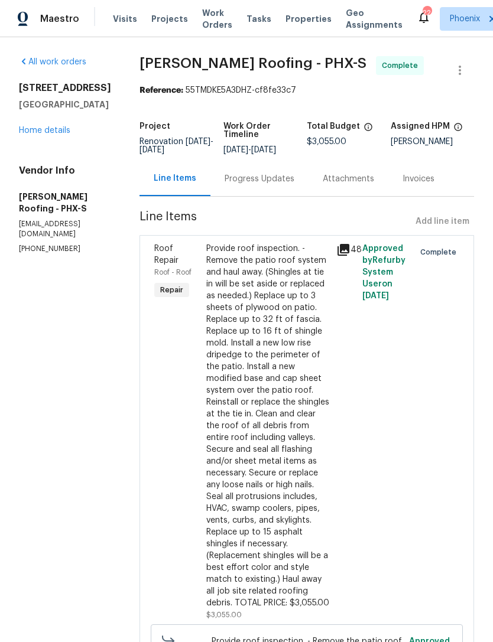
click at [202, 26] on span "Work Orders" at bounding box center [217, 19] width 30 height 24
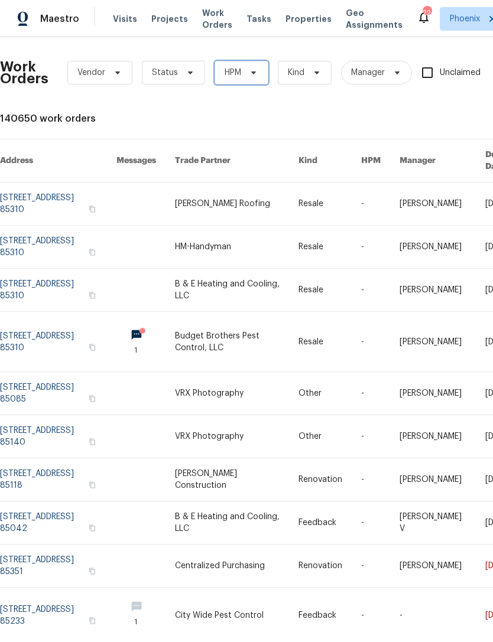
click at [250, 77] on icon at bounding box center [253, 72] width 9 height 9
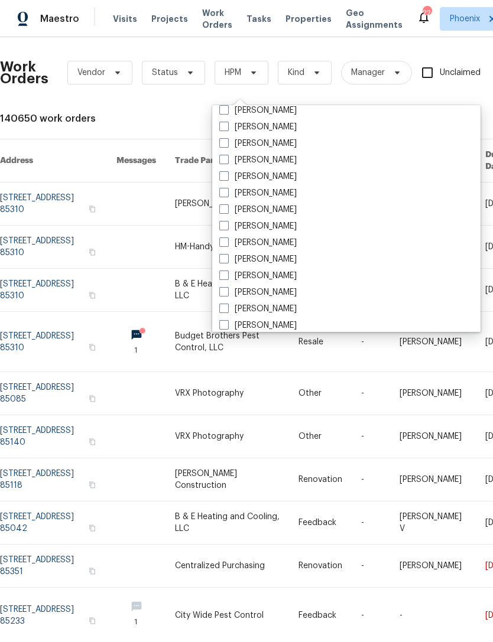
scroll to position [561, 0]
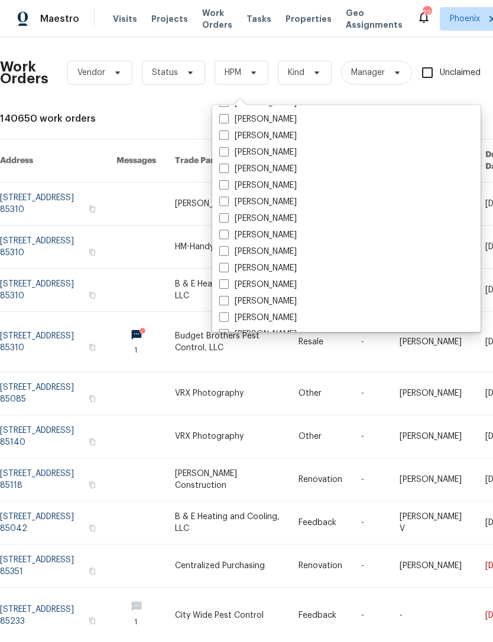
click at [297, 234] on label "[PERSON_NAME]" at bounding box center [257, 235] width 77 height 12
click at [227, 234] on input "[PERSON_NAME]" at bounding box center [223, 233] width 8 height 8
checkbox input "true"
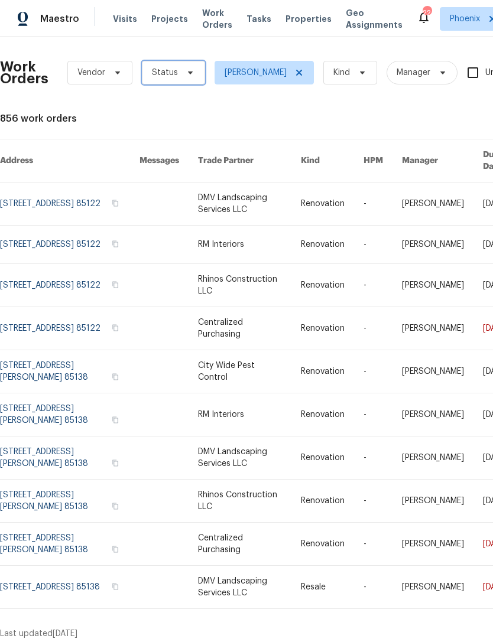
click at [187, 77] on icon at bounding box center [189, 72] width 9 height 9
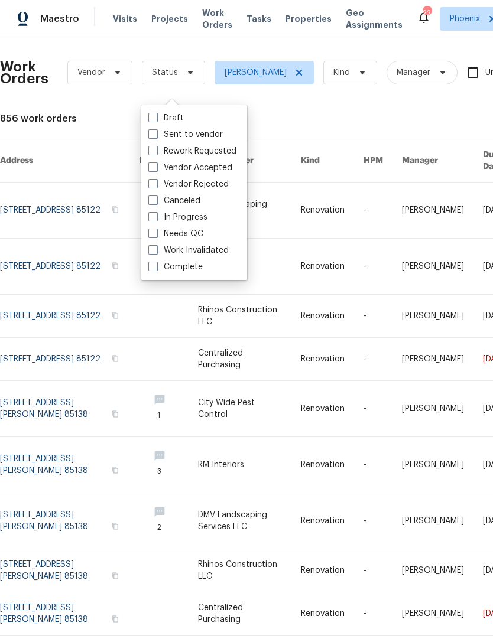
click at [201, 233] on label "Needs QC" at bounding box center [175, 234] width 55 height 12
click at [156, 233] on input "Needs QC" at bounding box center [152, 232] width 8 height 8
checkbox input "true"
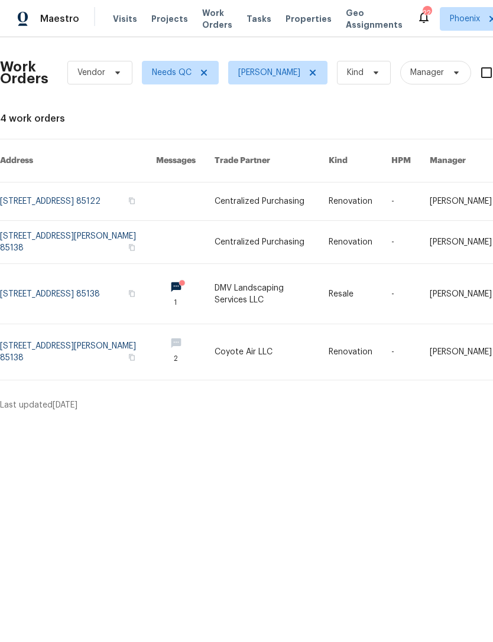
click at [70, 357] on link at bounding box center [78, 352] width 156 height 56
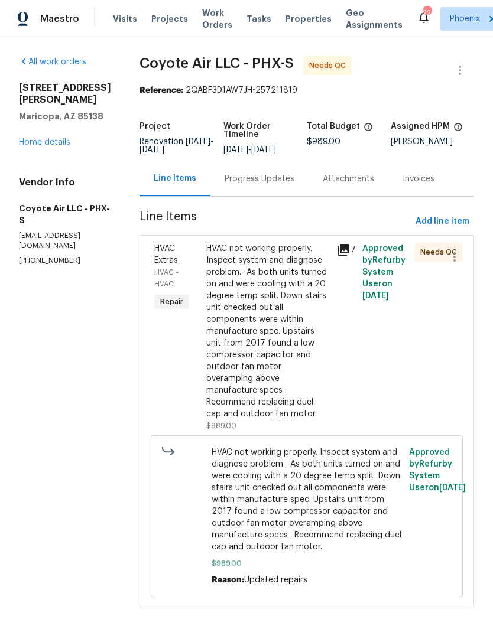
click at [264, 185] on div "Progress Updates" at bounding box center [259, 179] width 70 height 12
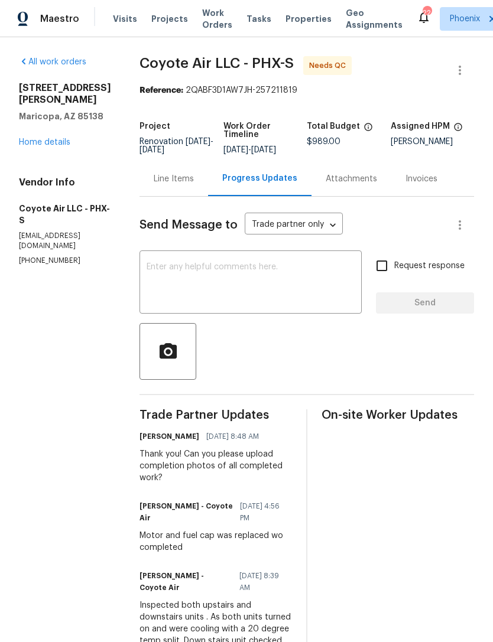
click at [167, 185] on div "Line Items" at bounding box center [174, 179] width 40 height 12
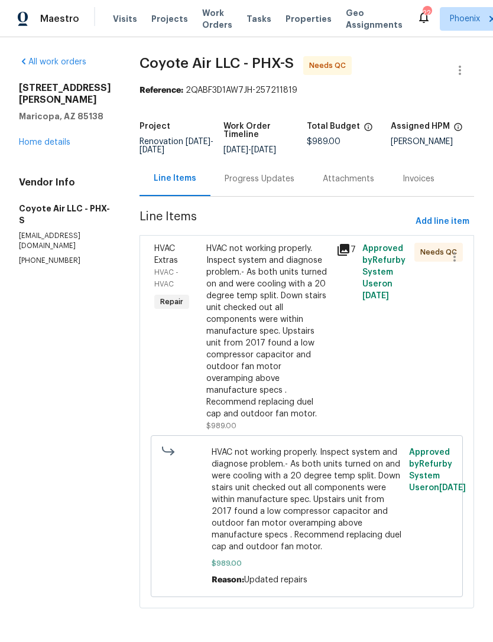
click at [176, 379] on div "HVAC Extras HVAC - HVAC Repair" at bounding box center [177, 337] width 52 height 196
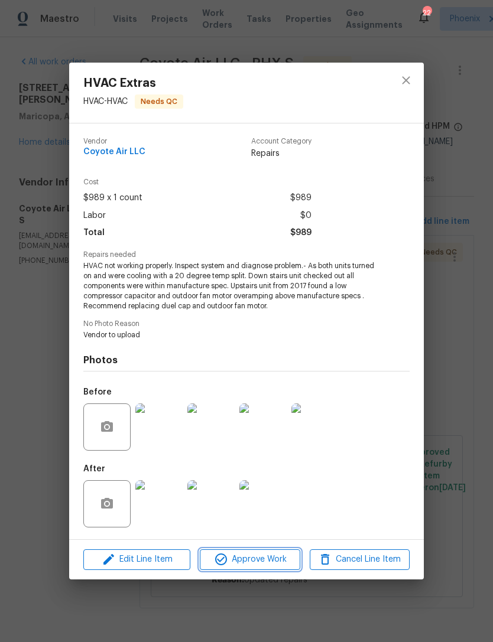
click at [259, 556] on span "Approve Work" at bounding box center [249, 559] width 93 height 15
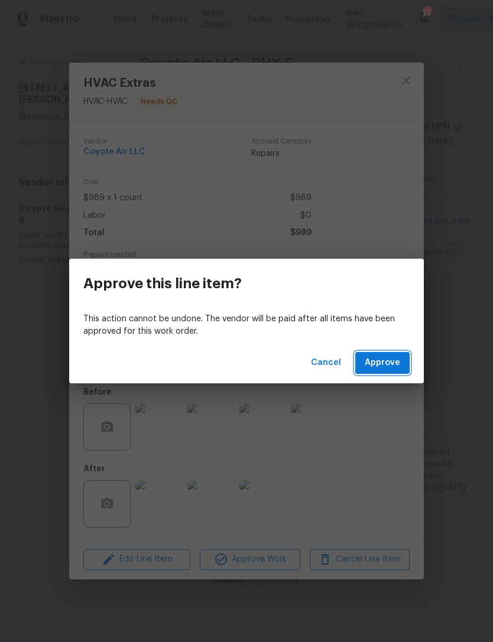
click at [399, 360] on span "Approve" at bounding box center [381, 363] width 35 height 15
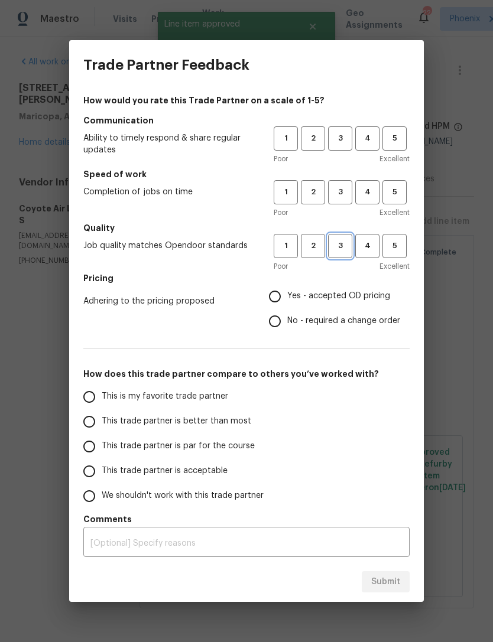
click at [347, 246] on span "3" at bounding box center [340, 246] width 22 height 14
click at [346, 197] on span "3" at bounding box center [340, 192] width 22 height 14
click at [340, 132] on span "3" at bounding box center [340, 139] width 22 height 14
click at [284, 299] on input "Yes - accepted OD pricing" at bounding box center [274, 296] width 25 height 25
radio input "true"
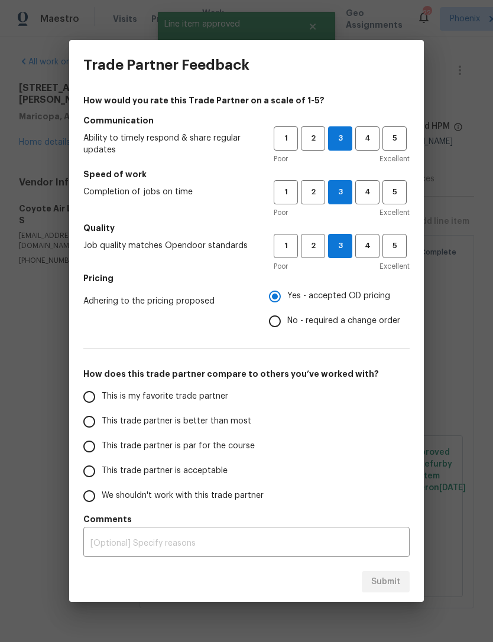
click at [93, 398] on input "This is my favorite trade partner" at bounding box center [89, 397] width 25 height 25
radio input "false"
click at [85, 420] on input "This trade partner is better than most" at bounding box center [89, 421] width 25 height 25
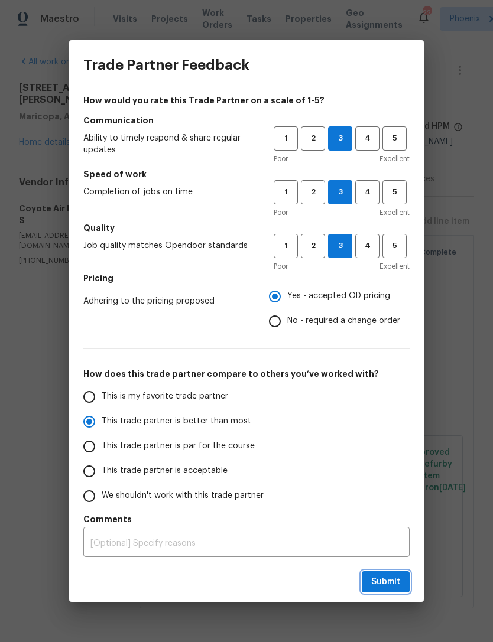
click at [390, 588] on span "Submit" at bounding box center [385, 582] width 29 height 15
radio input "true"
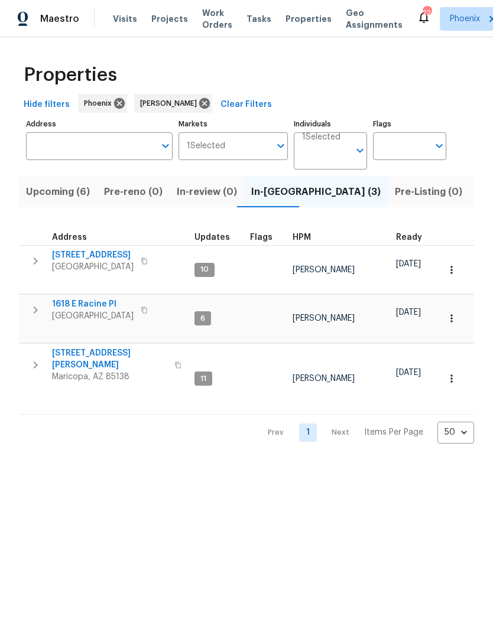
click at [48, 200] on span "Upcoming (6)" at bounding box center [58, 192] width 64 height 17
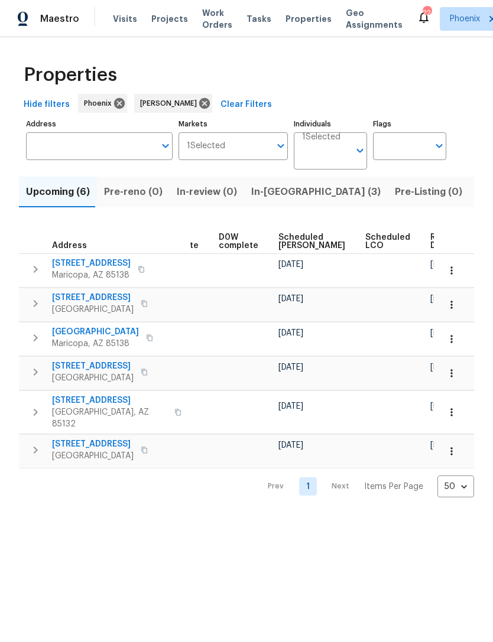
scroll to position [0, 297]
click at [431, 250] on span "Ready Date" at bounding box center [444, 241] width 26 height 17
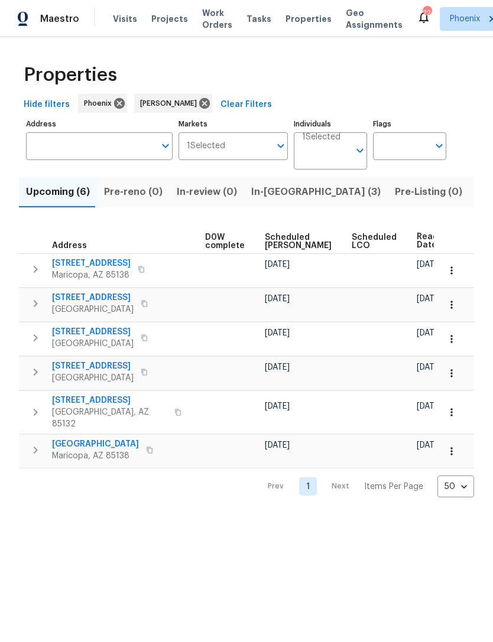
scroll to position [0, 310]
